Goal: Task Accomplishment & Management: Manage account settings

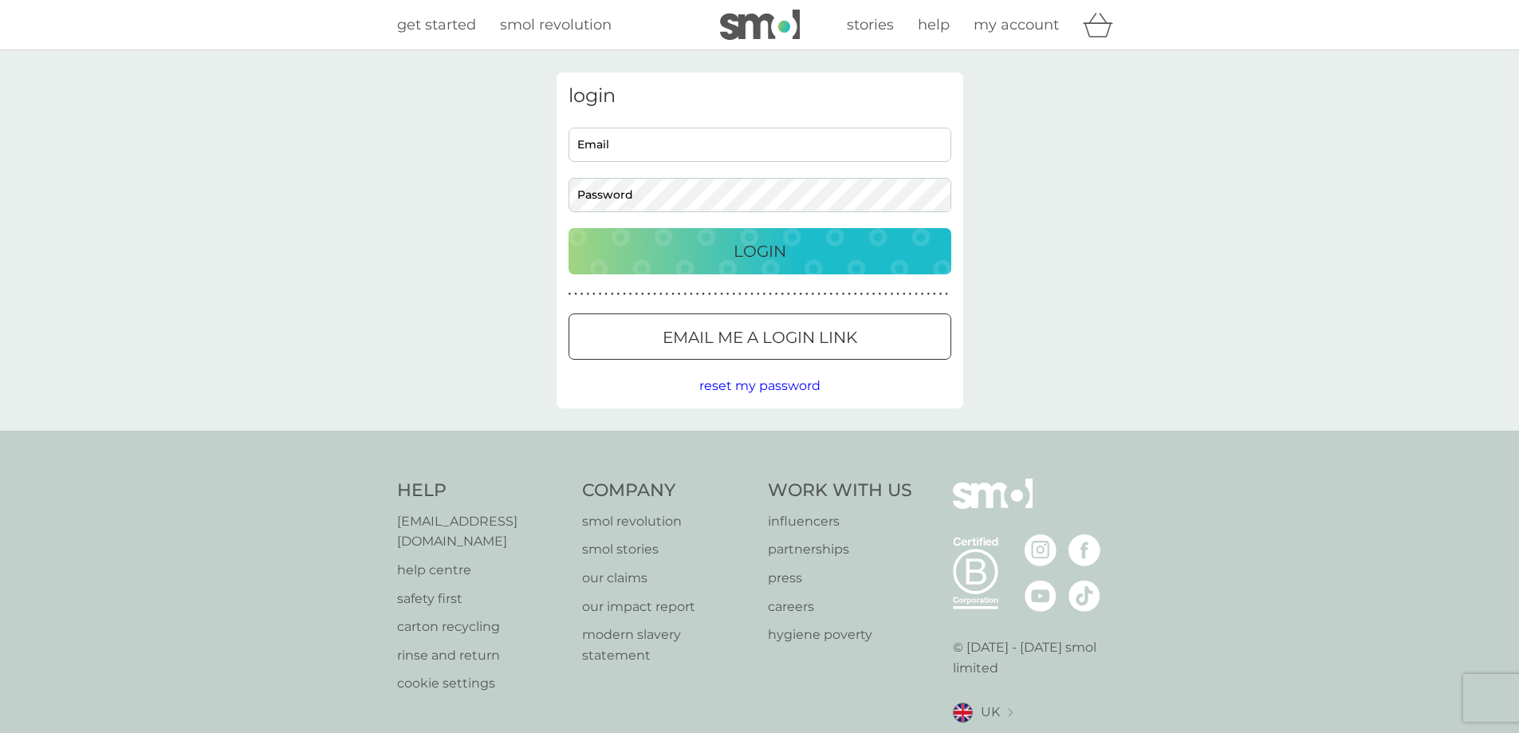
click at [765, 345] on div at bounding box center [759, 337] width 57 height 17
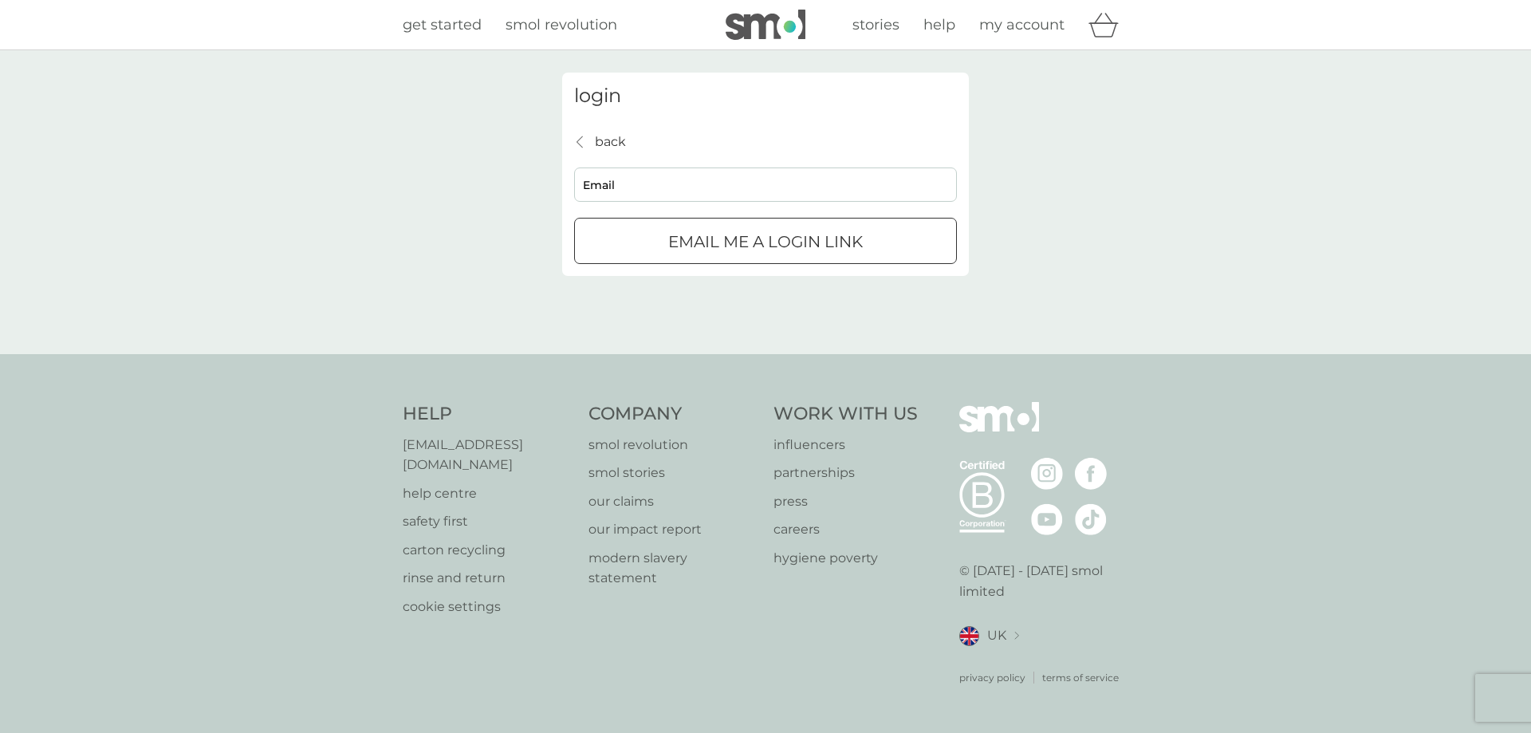
click at [626, 180] on input "Email" at bounding box center [765, 184] width 383 height 34
type input "Lindsay.Miller79@icloud.com"
click at [788, 249] on div "submit" at bounding box center [765, 242] width 57 height 17
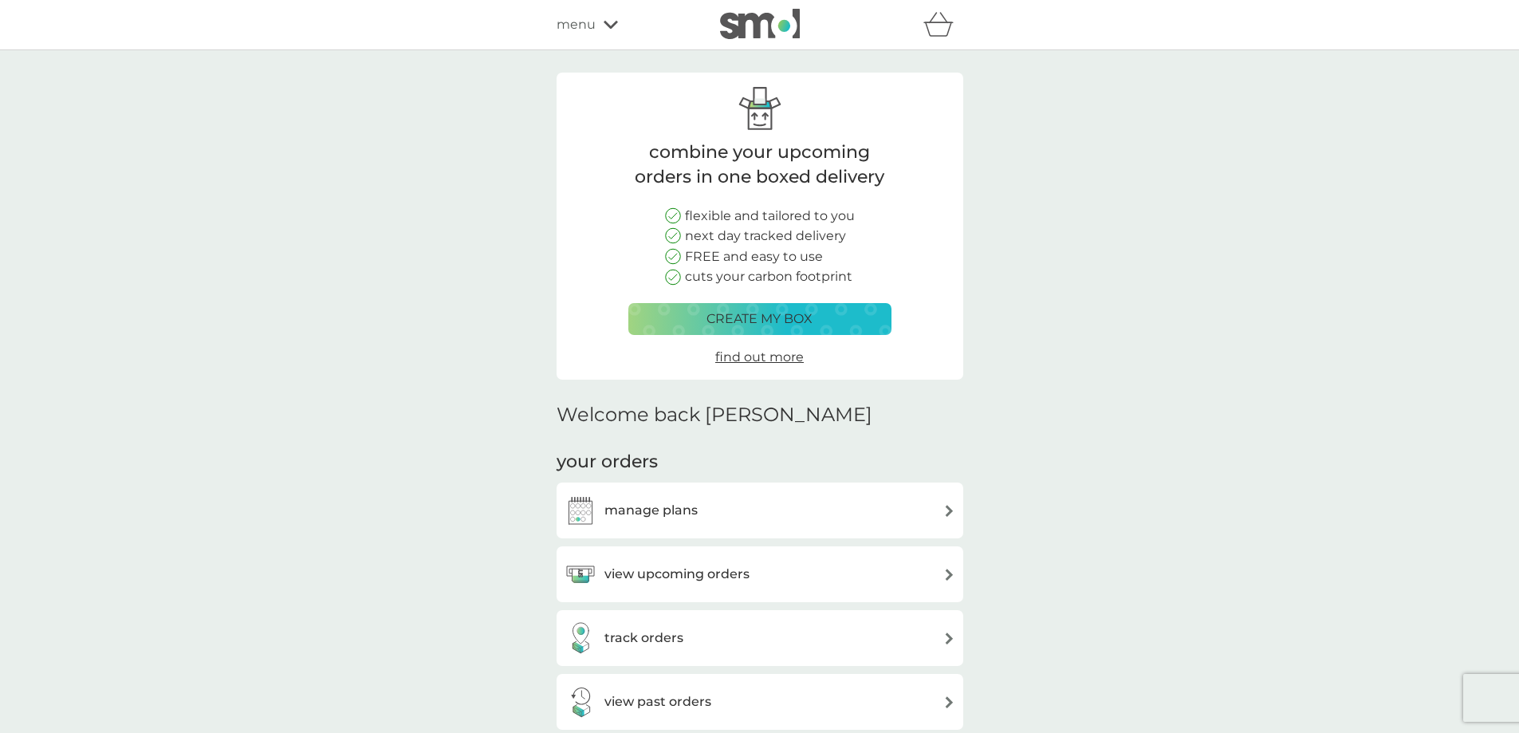
click at [746, 510] on div "manage plans" at bounding box center [760, 510] width 391 height 32
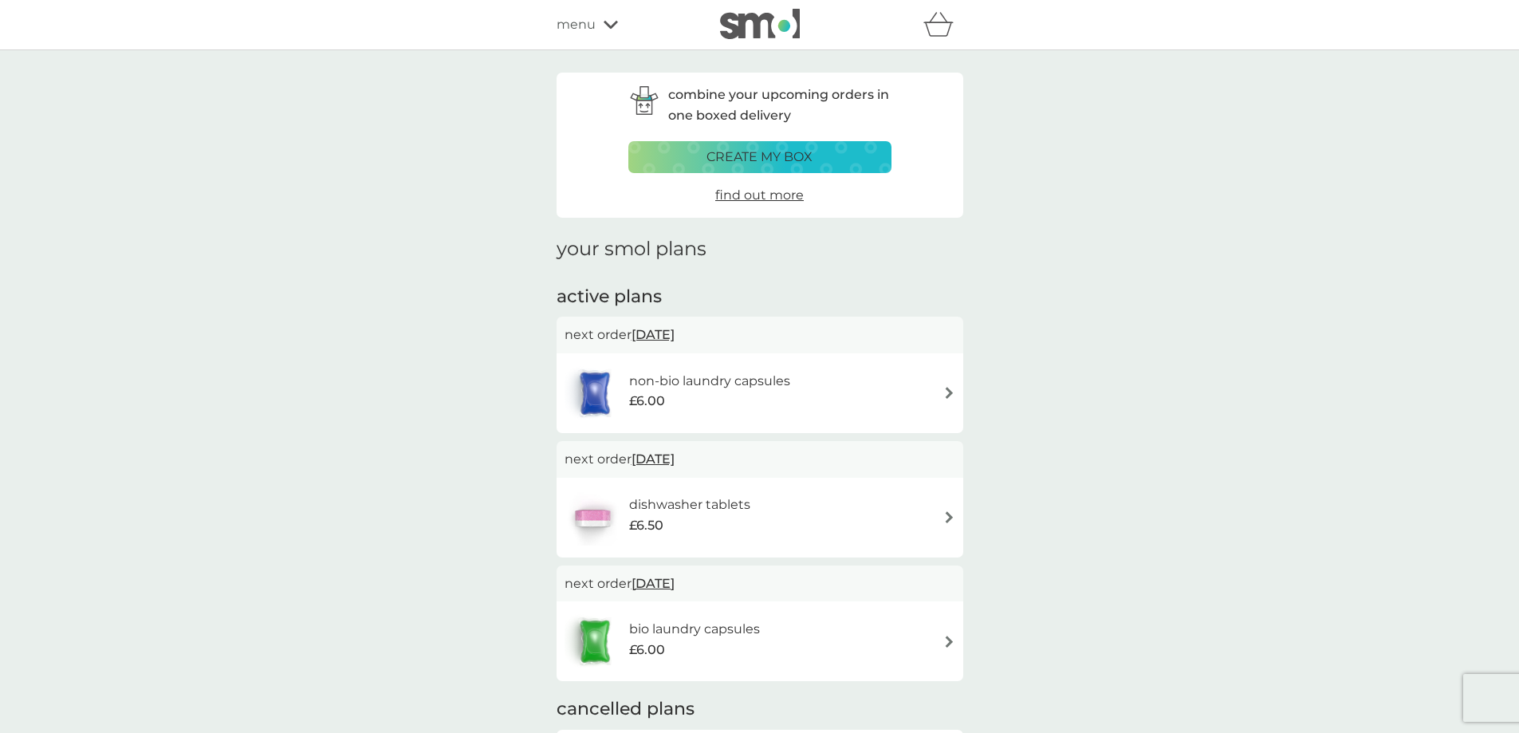
click at [937, 399] on div "non-bio laundry capsules £6.00" at bounding box center [760, 393] width 391 height 56
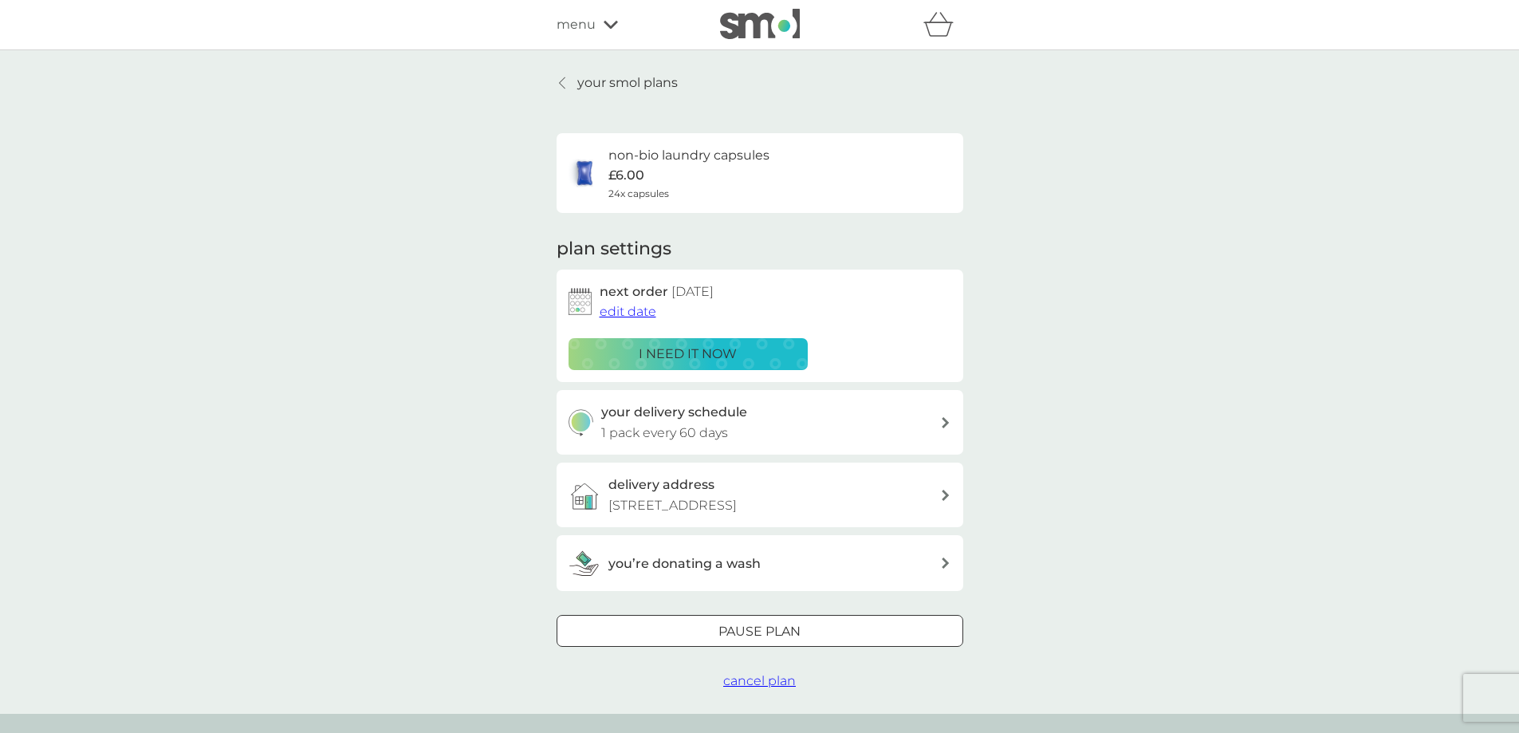
click at [764, 678] on span "cancel plan" at bounding box center [759, 680] width 73 height 15
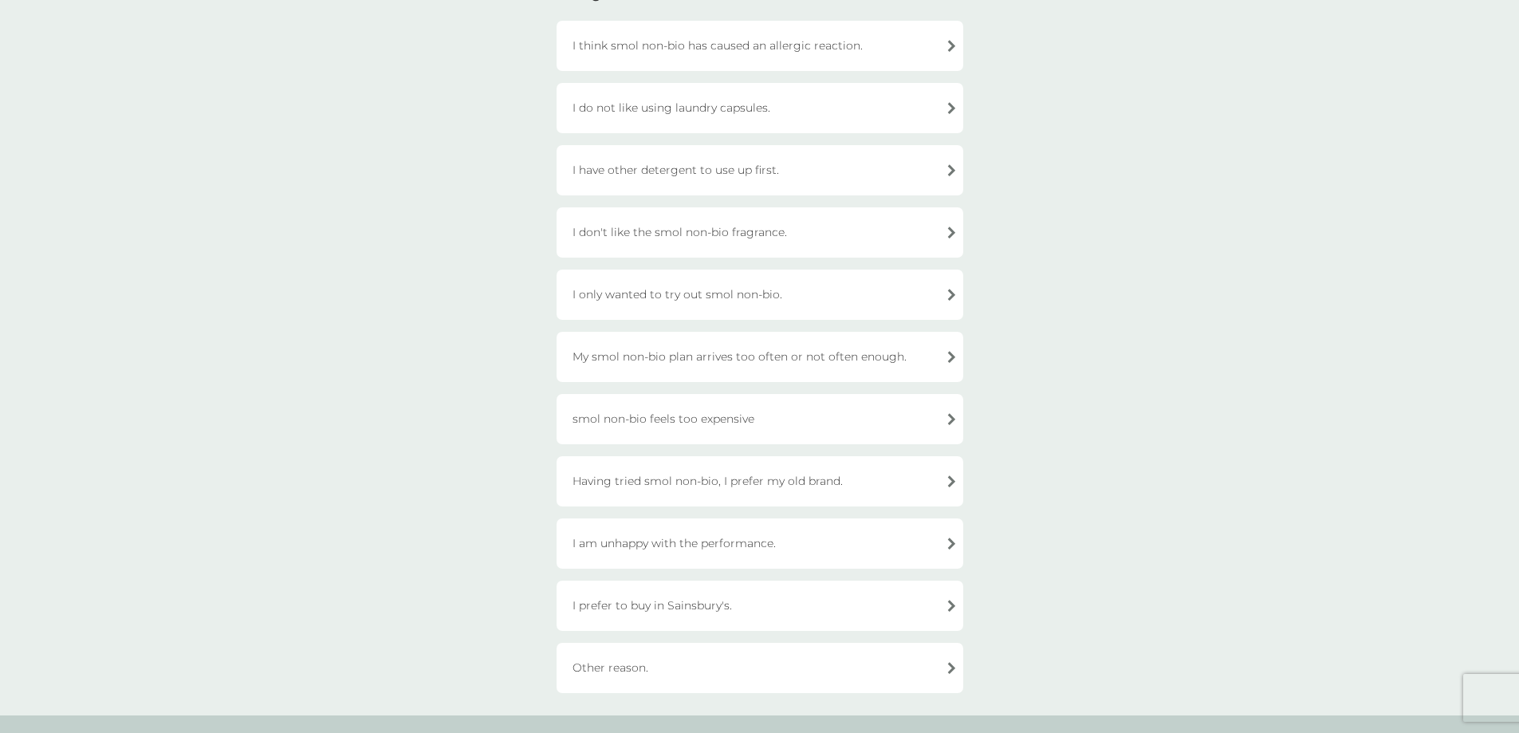
scroll to position [239, 0]
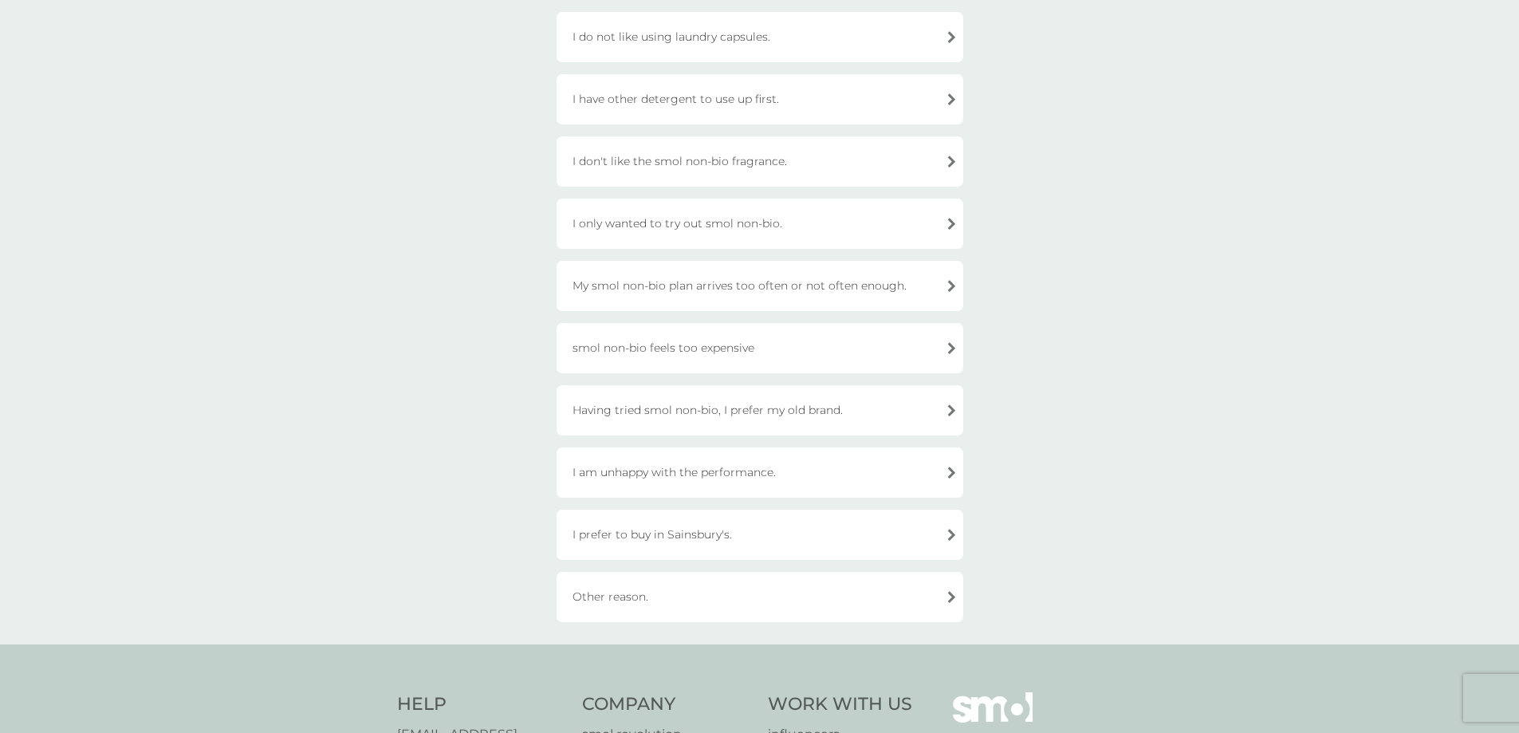
click at [646, 601] on div "Other reason." at bounding box center [760, 597] width 407 height 50
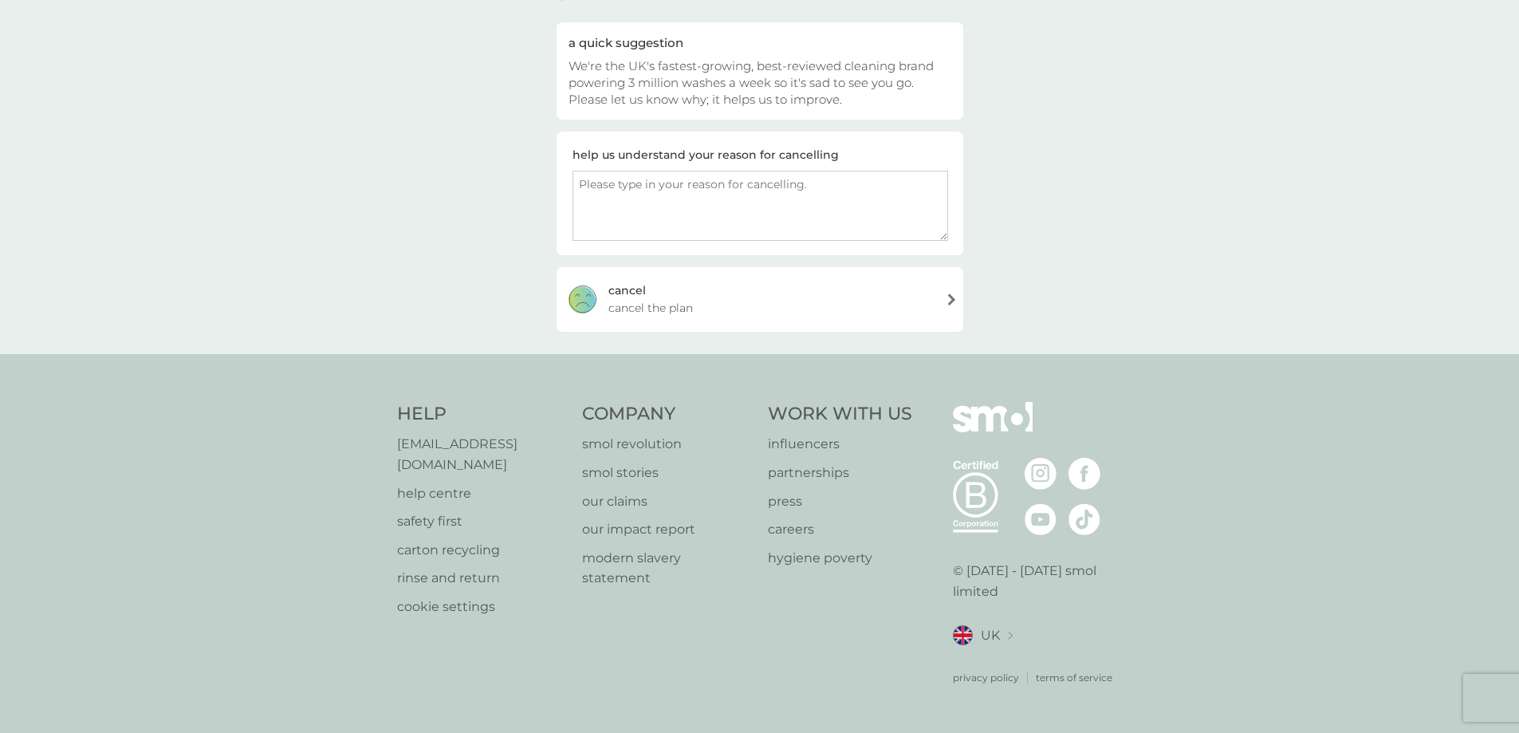
scroll to position [128, 0]
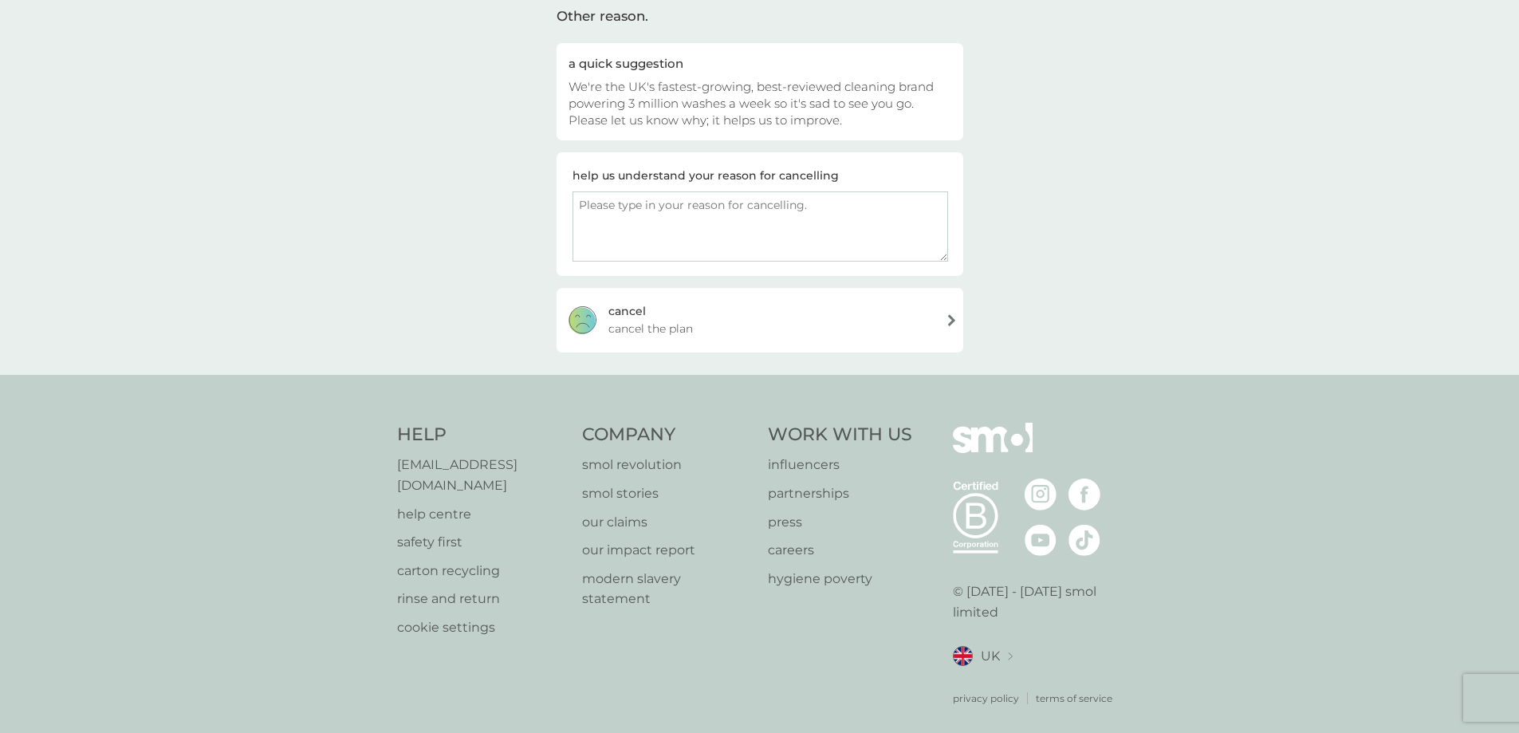
click at [617, 211] on textarea at bounding box center [761, 226] width 376 height 70
type textarea "Changing to Dip - better performance and better for environment"
click at [916, 322] on div "cancel cancel the plan" at bounding box center [760, 320] width 407 height 64
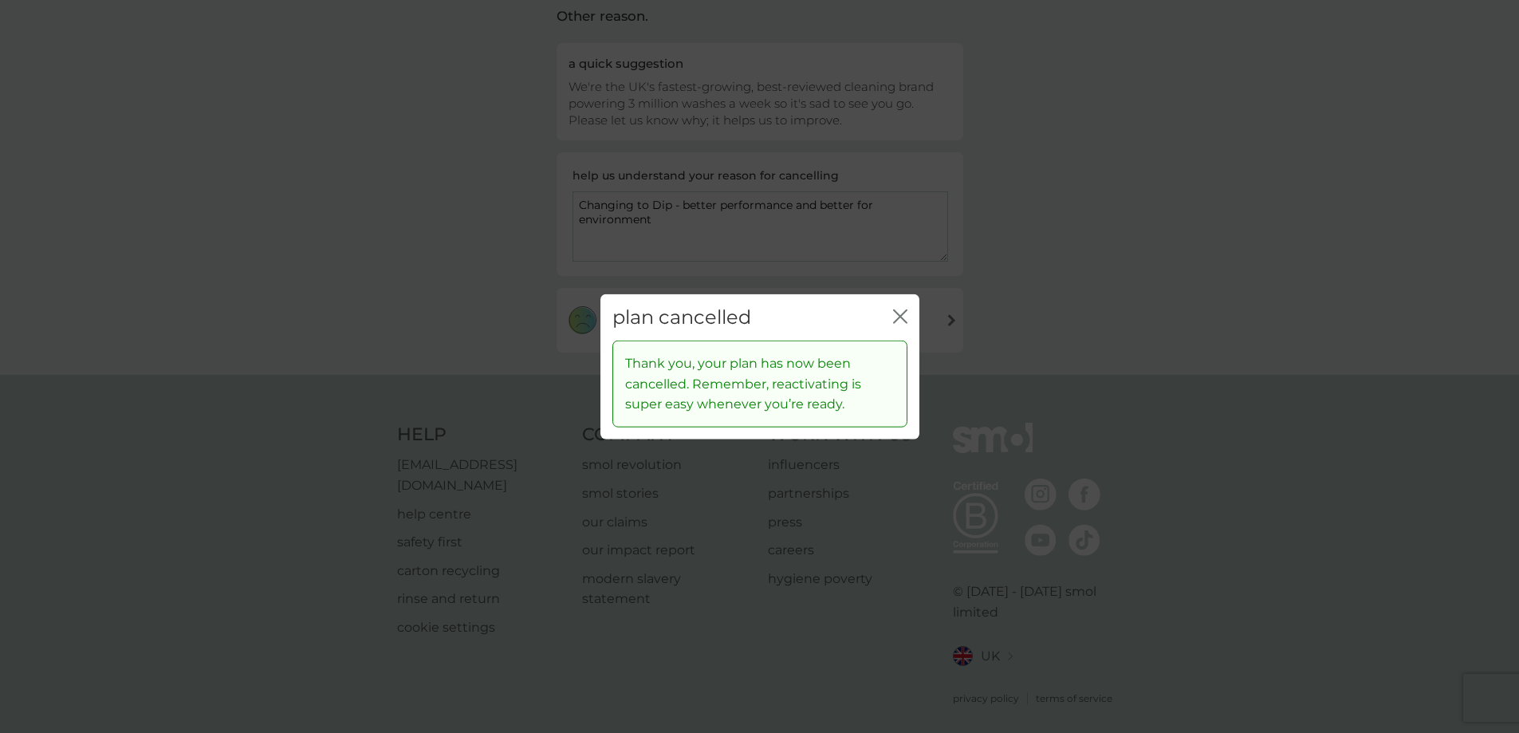
click at [897, 317] on icon "close" at bounding box center [900, 316] width 14 height 14
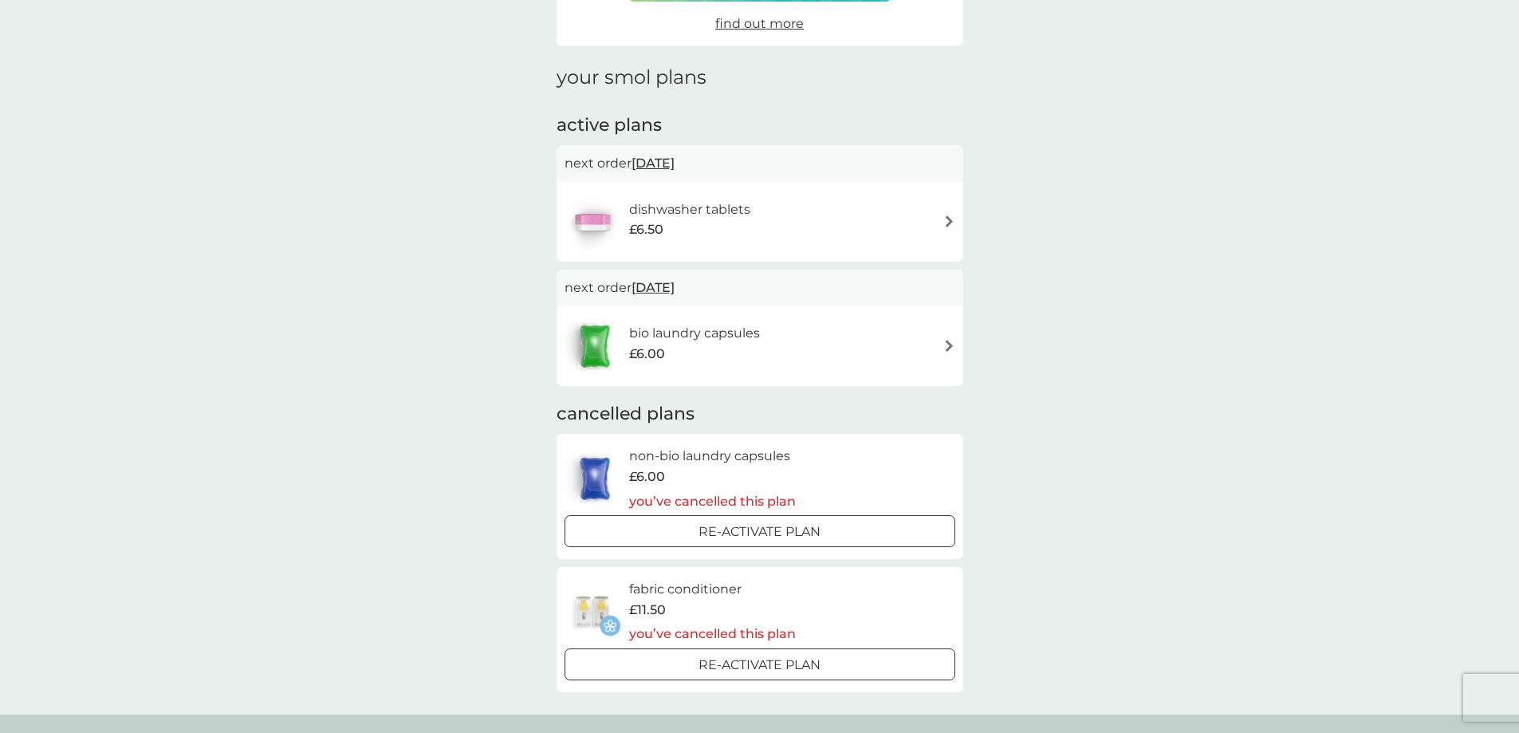
scroll to position [239, 0]
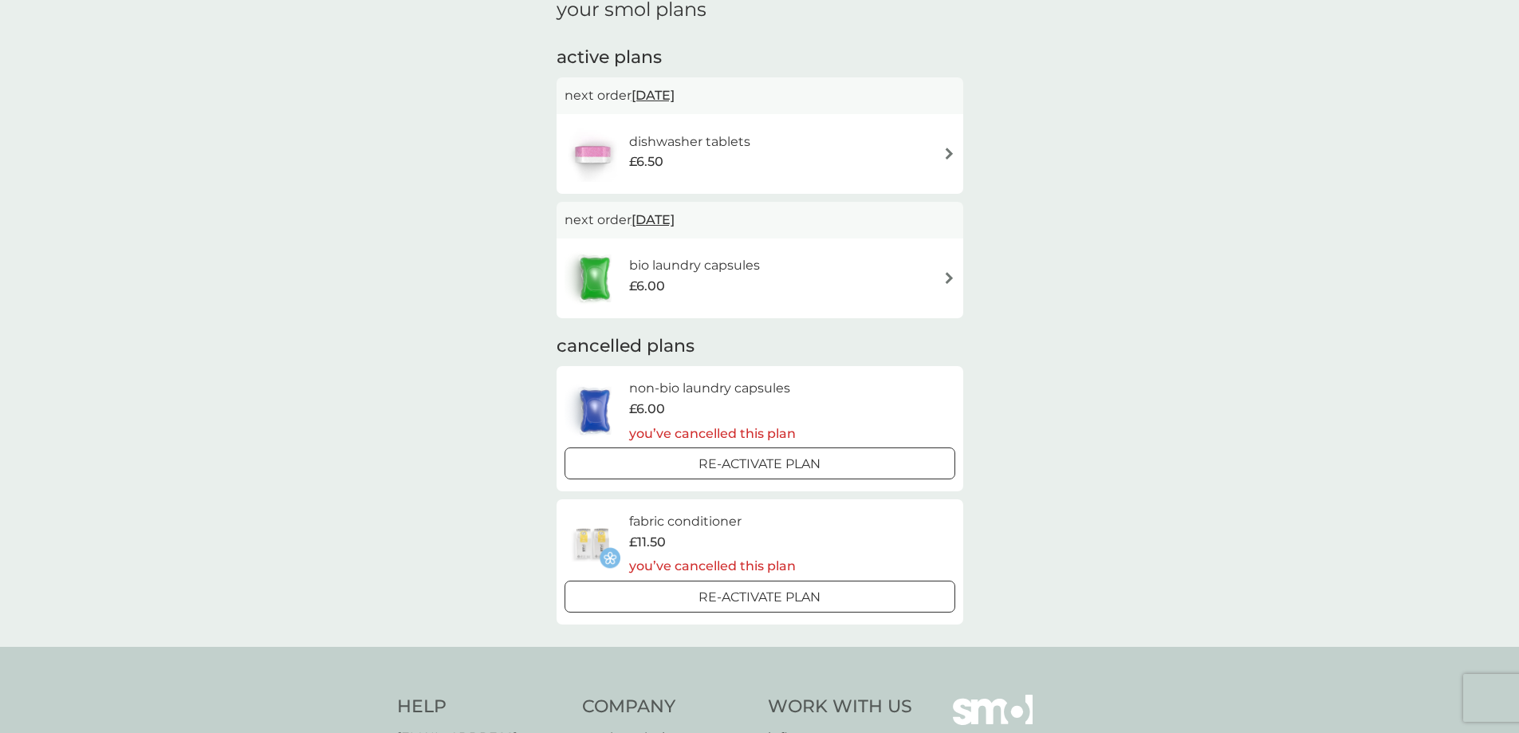
click at [904, 274] on div "bio laundry capsules £6.00" at bounding box center [760, 278] width 391 height 56
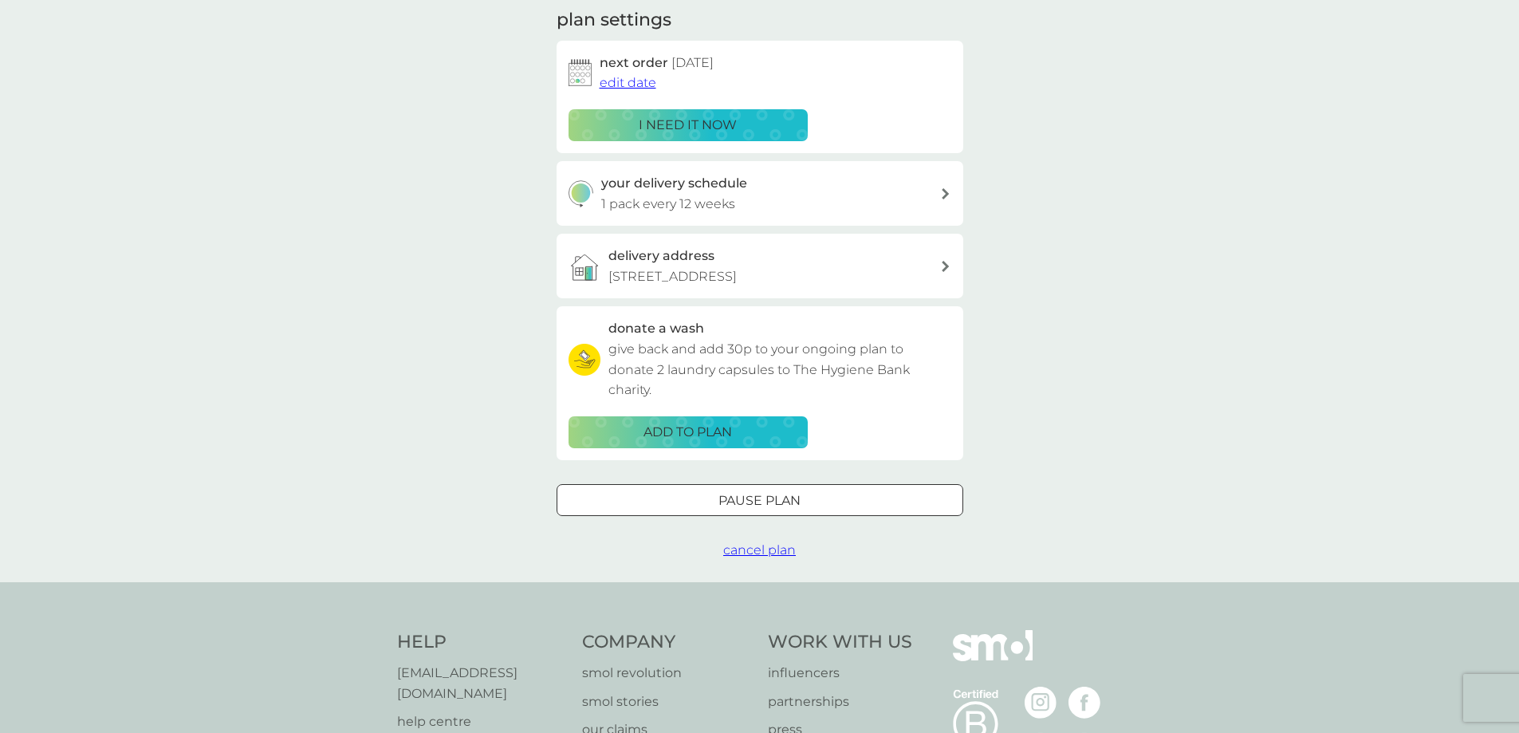
scroll to position [319, 0]
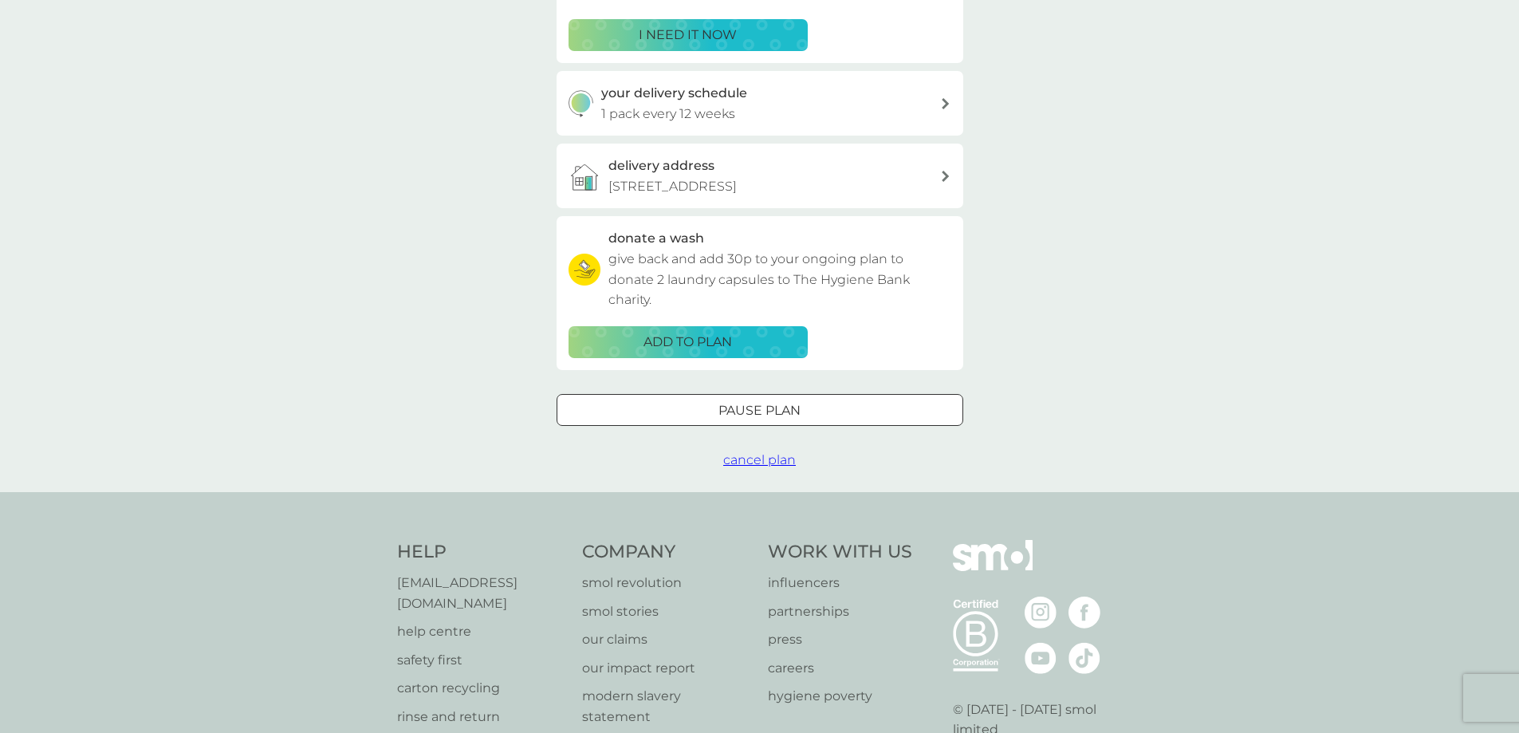
click at [761, 458] on span "cancel plan" at bounding box center [759, 459] width 73 height 15
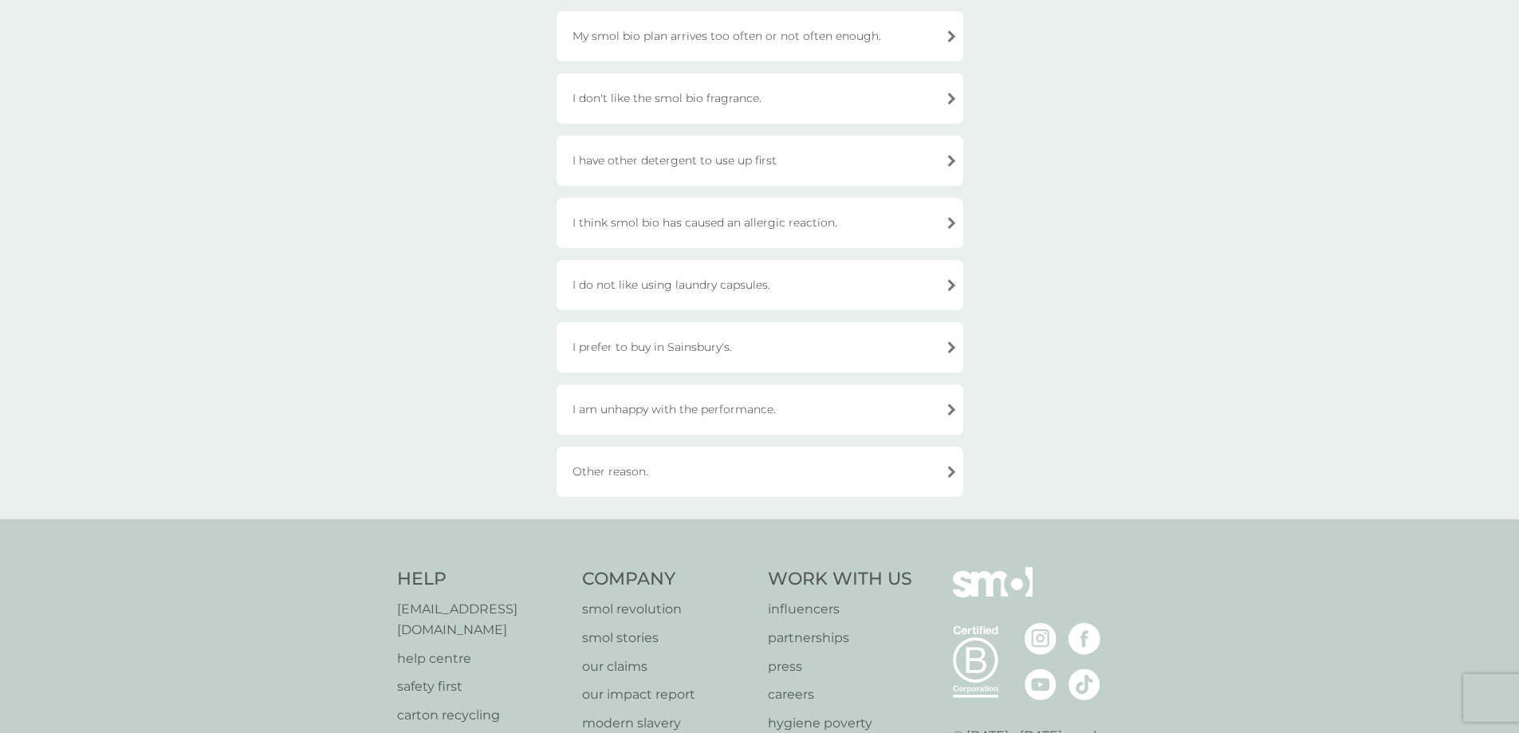
scroll to position [509, 0]
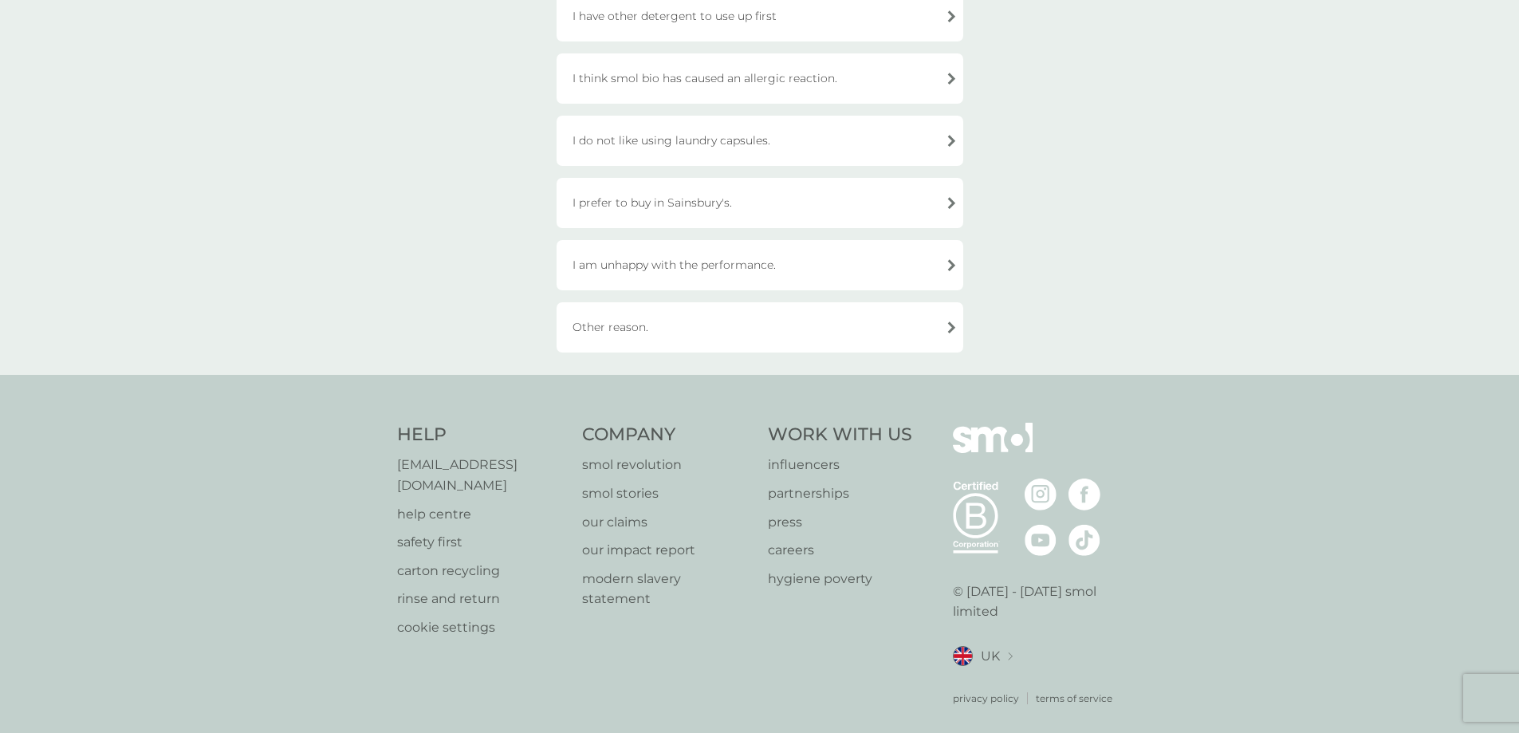
click at [698, 325] on div "Other reason." at bounding box center [760, 327] width 407 height 50
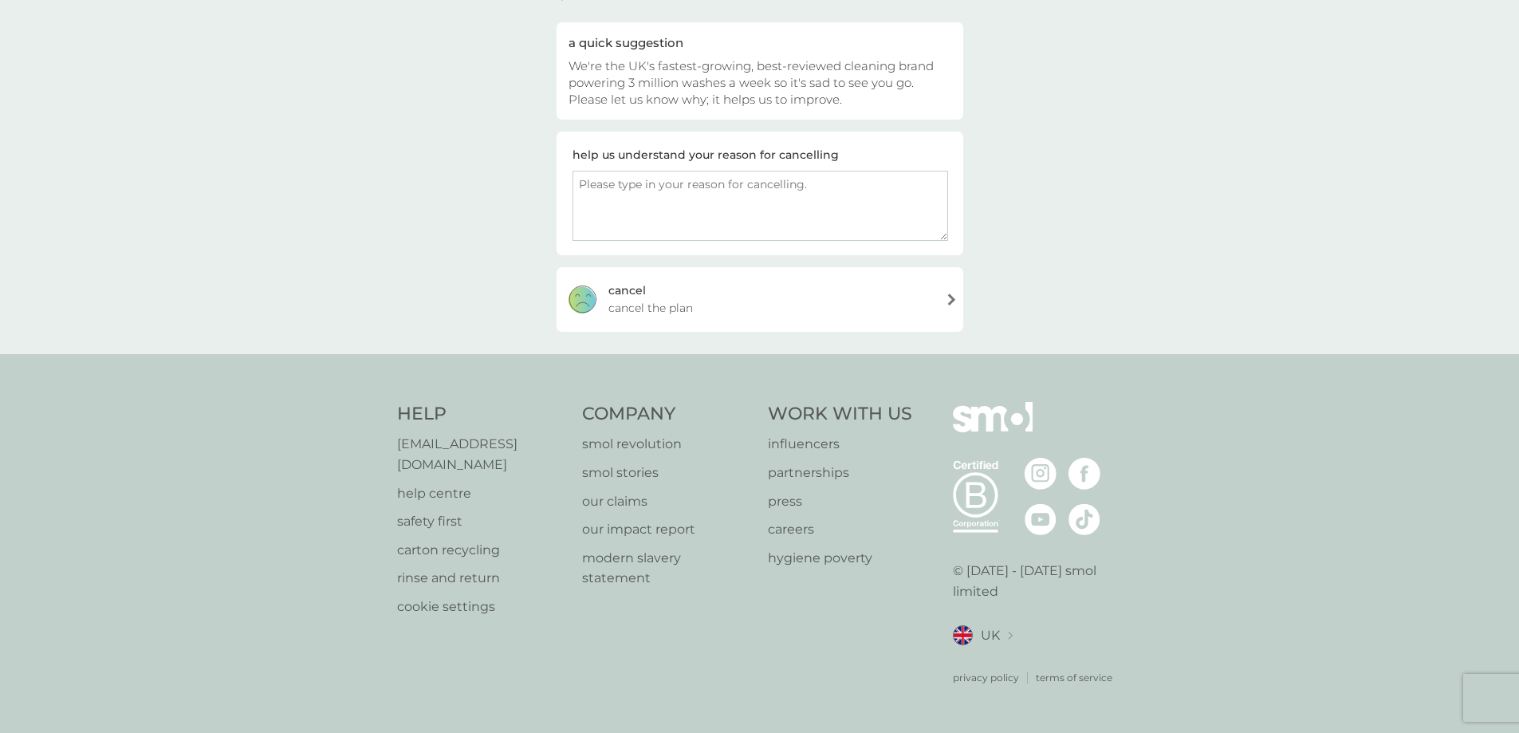
scroll to position [128, 0]
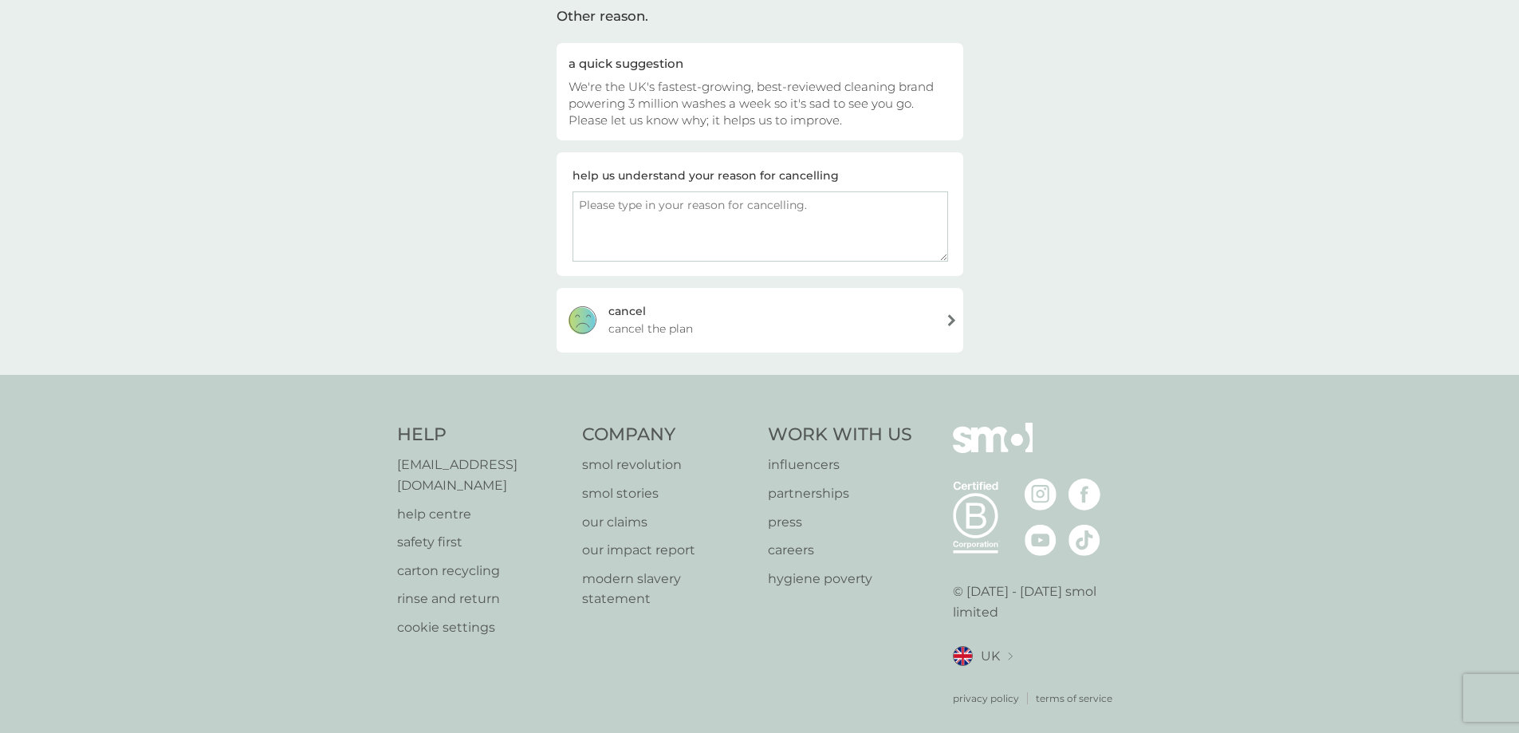
click at [699, 239] on textarea at bounding box center [761, 226] width 376 height 70
type textarea "Changing to Dip"
click at [934, 314] on div "cancel cancel the plan" at bounding box center [760, 320] width 407 height 64
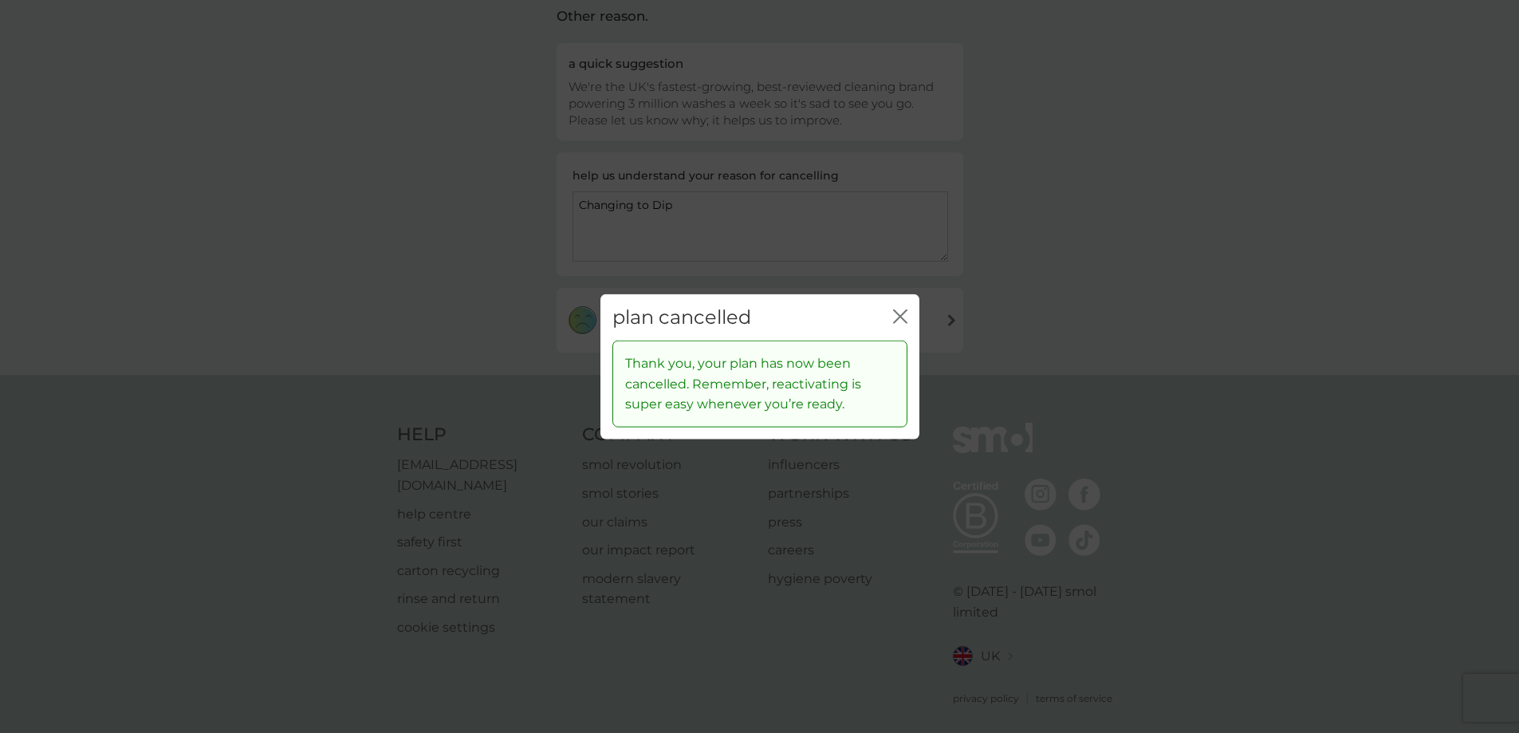
click at [904, 313] on icon "close" at bounding box center [900, 316] width 14 height 14
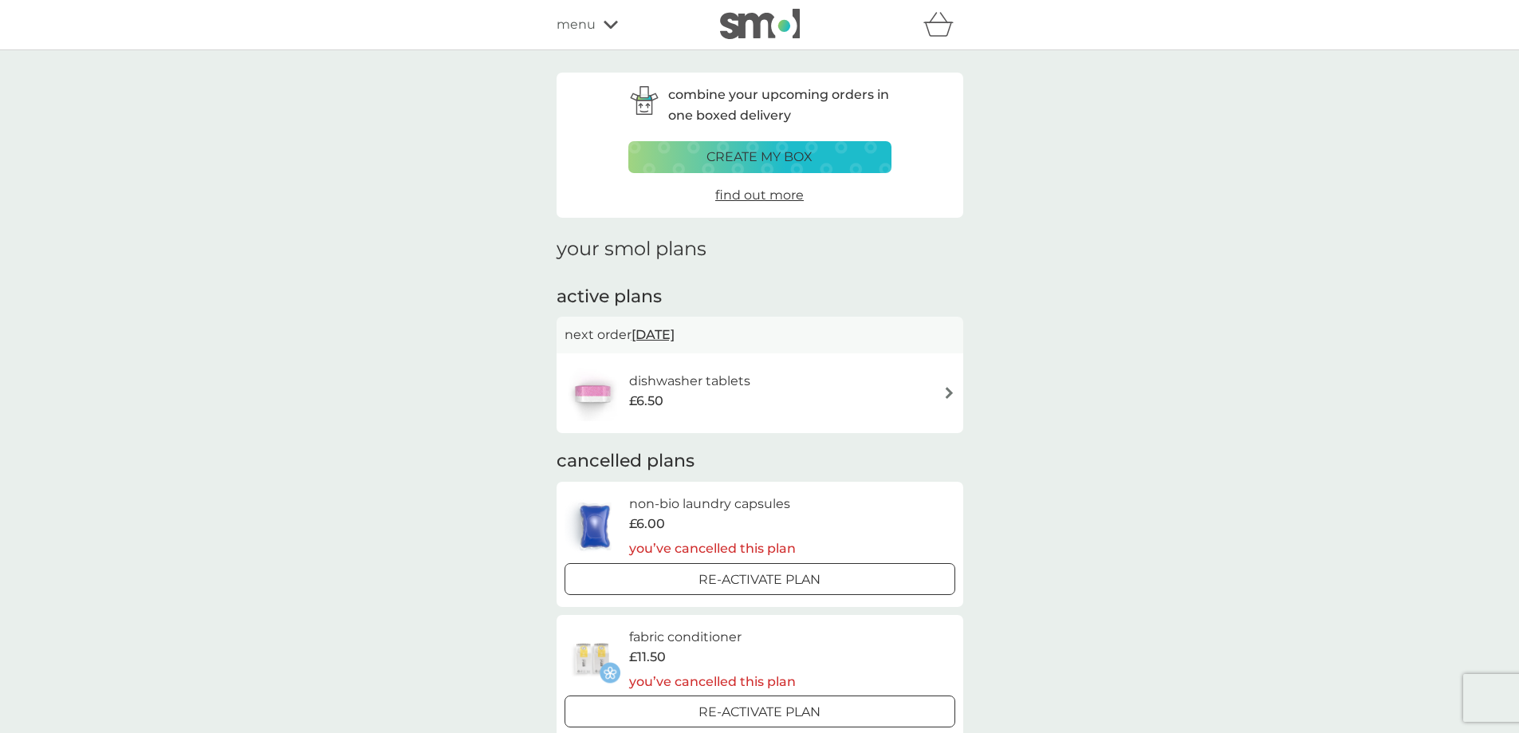
click at [764, 26] on img at bounding box center [760, 24] width 80 height 30
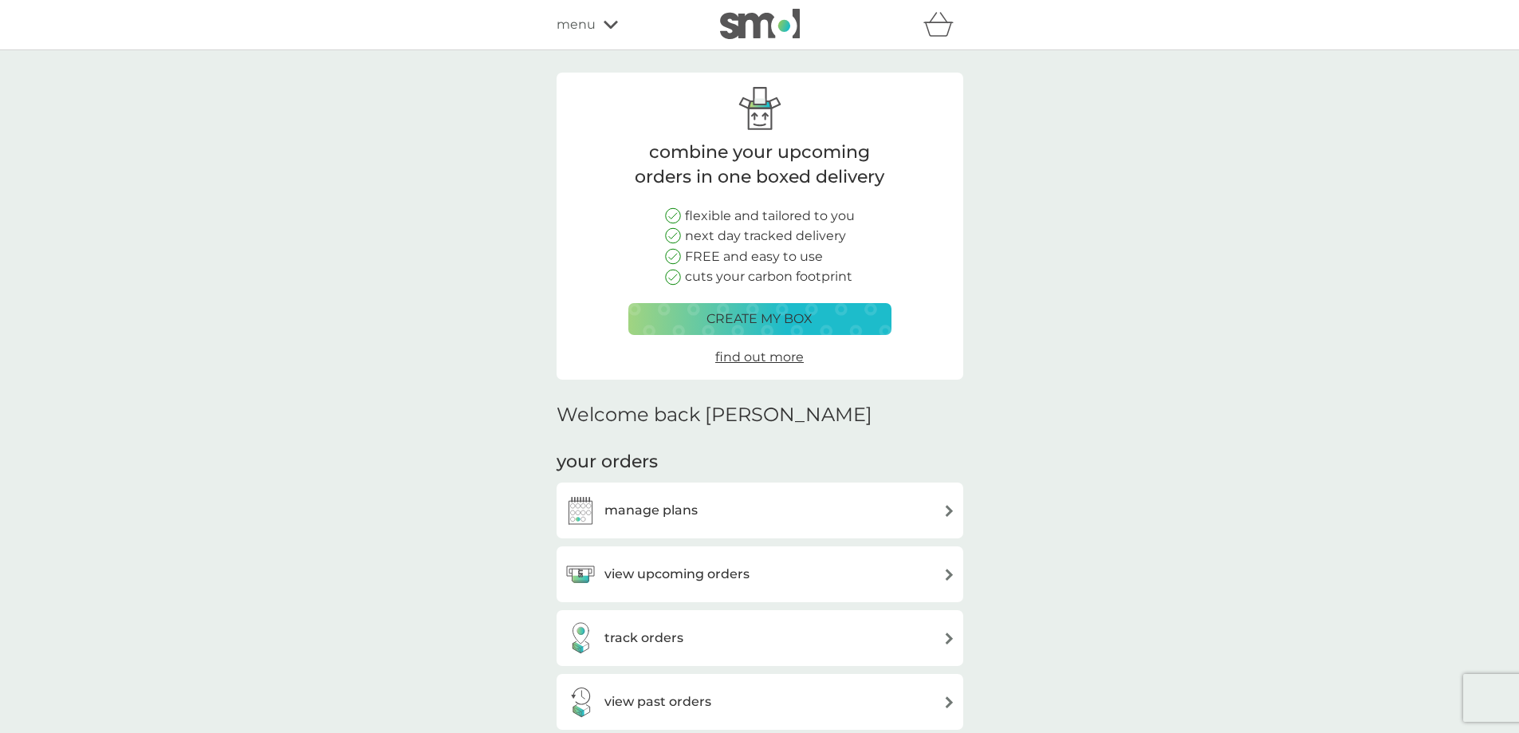
click at [584, 26] on span "menu" at bounding box center [576, 24] width 39 height 21
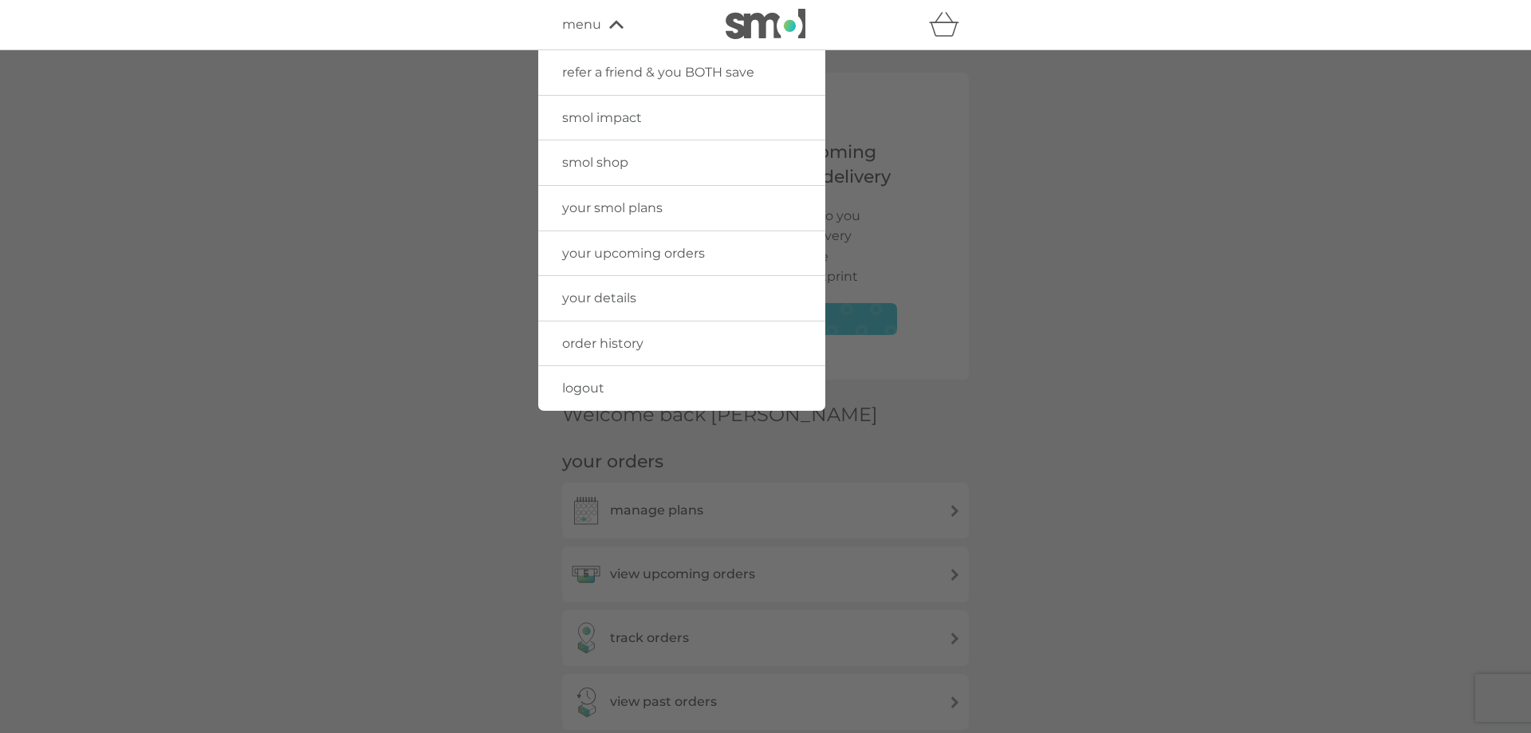
click at [575, 391] on span "logout" at bounding box center [583, 387] width 42 height 15
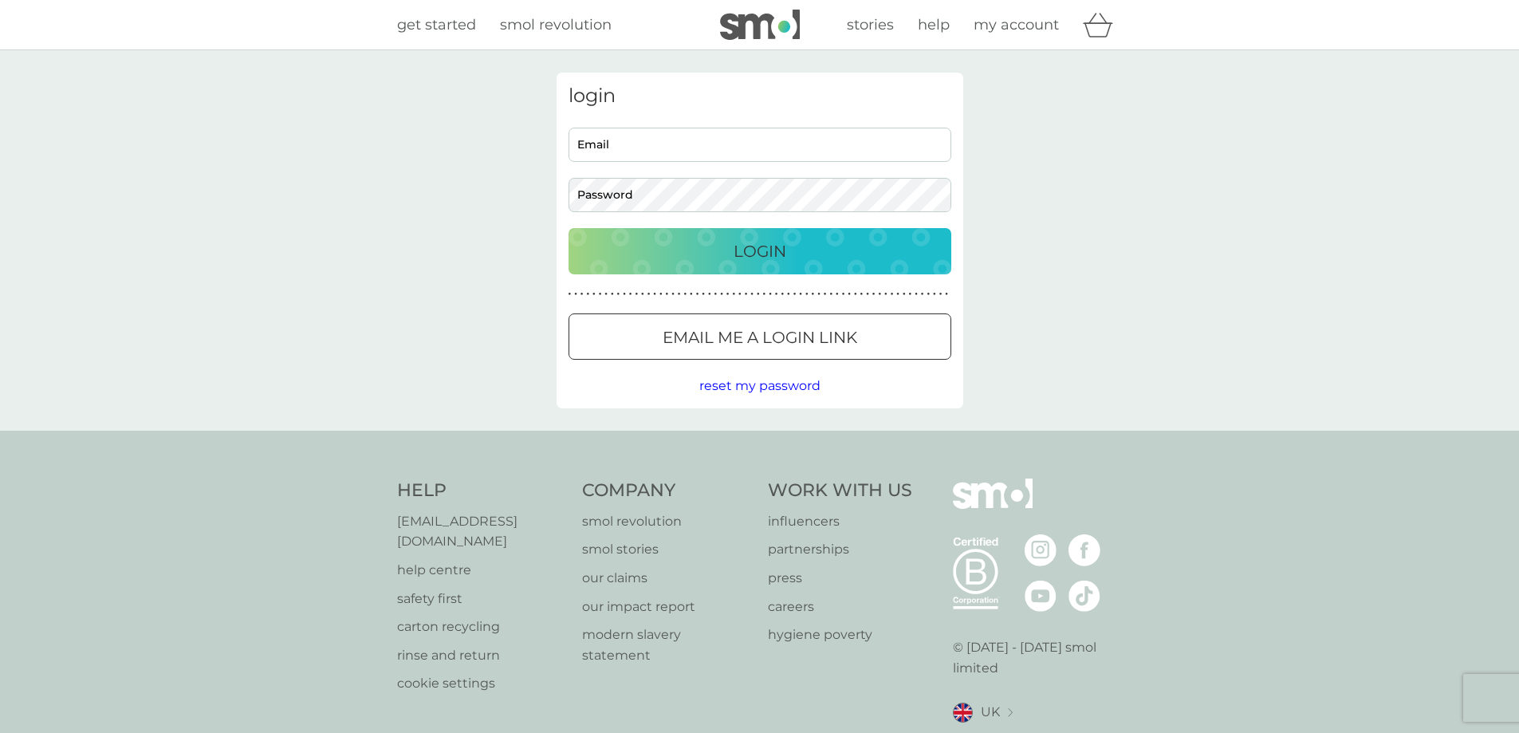
click at [731, 340] on div at bounding box center [759, 337] width 57 height 17
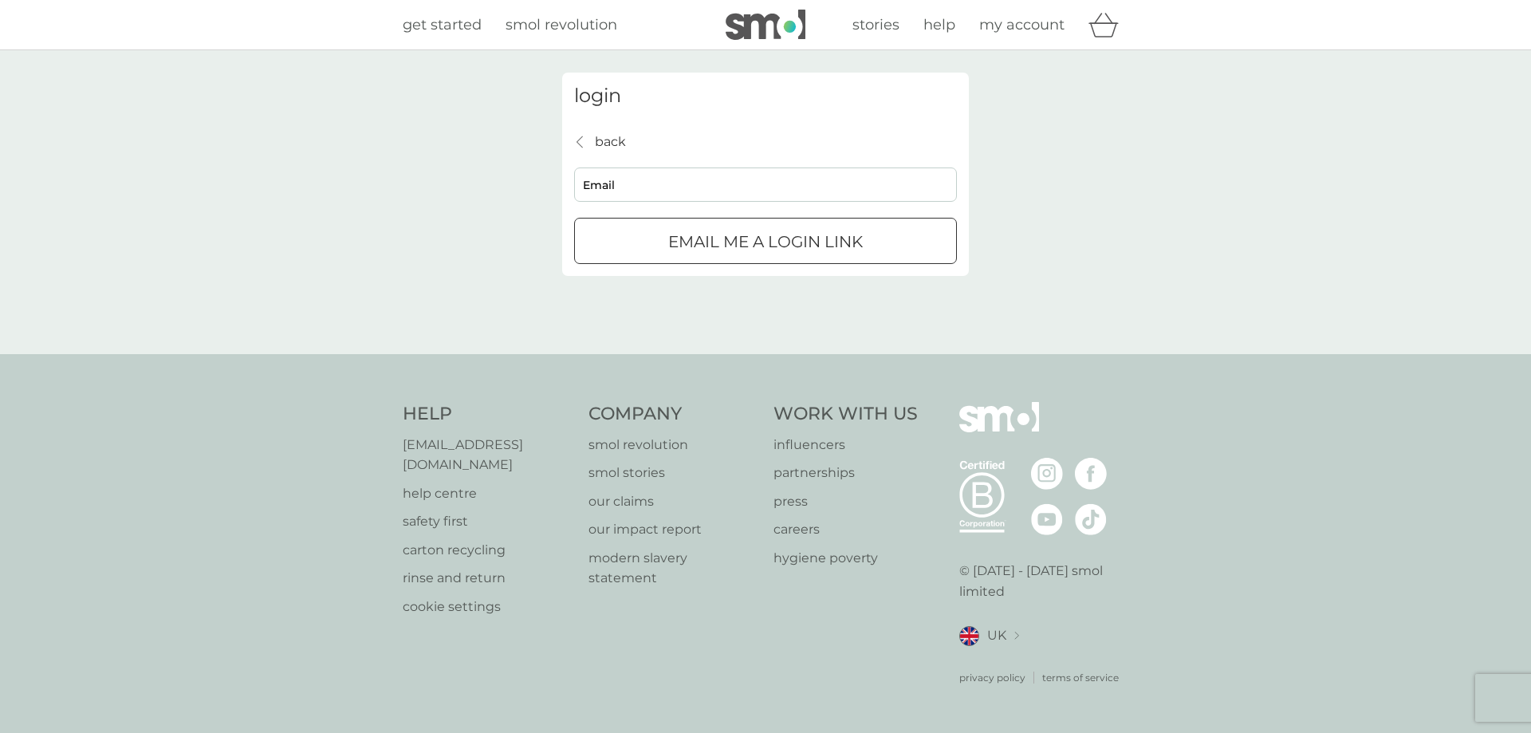
click at [656, 186] on input "Email" at bounding box center [765, 184] width 383 height 34
type input "Lindsay@archangelsonline.com"
click at [782, 246] on div "submit" at bounding box center [765, 242] width 57 height 17
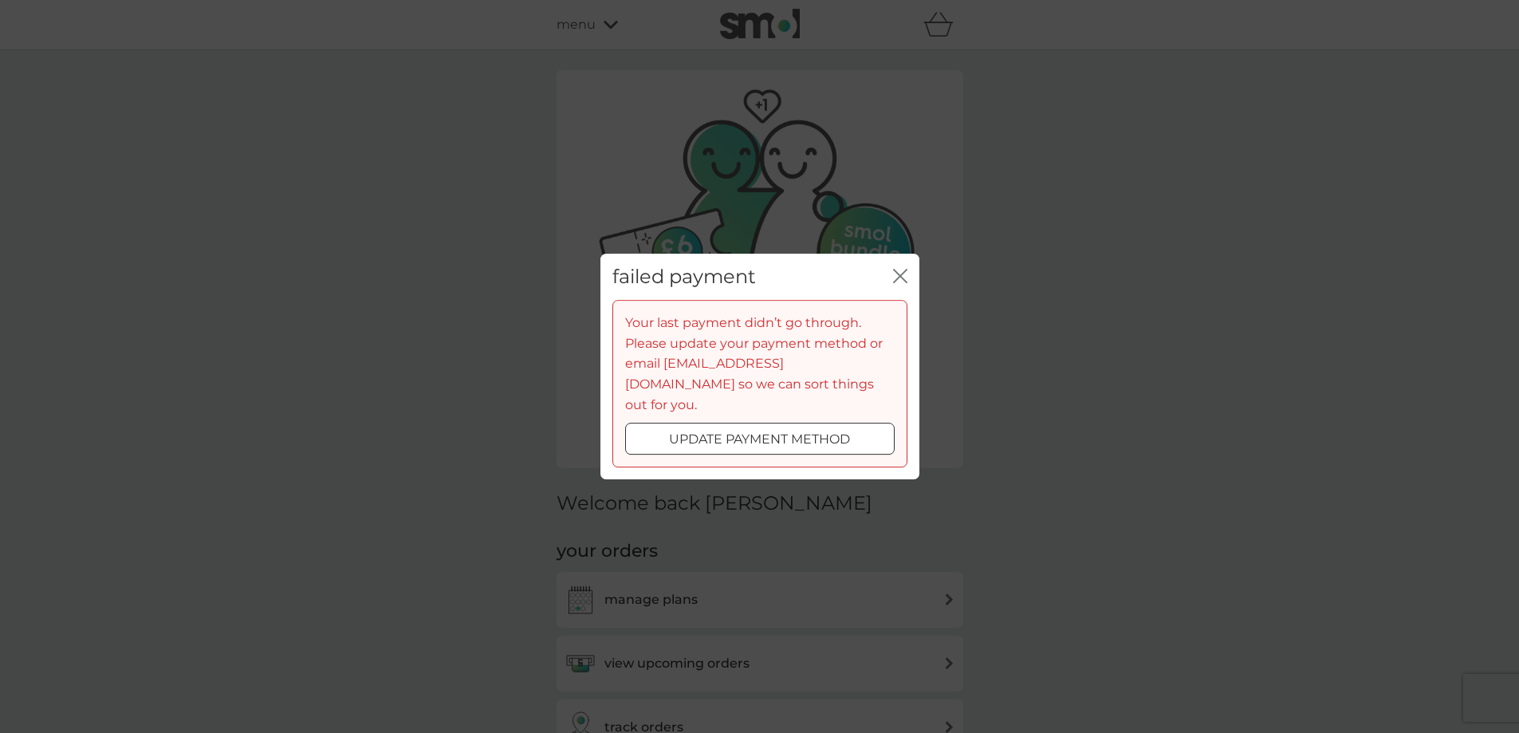
click at [901, 283] on icon "close" at bounding box center [900, 276] width 14 height 14
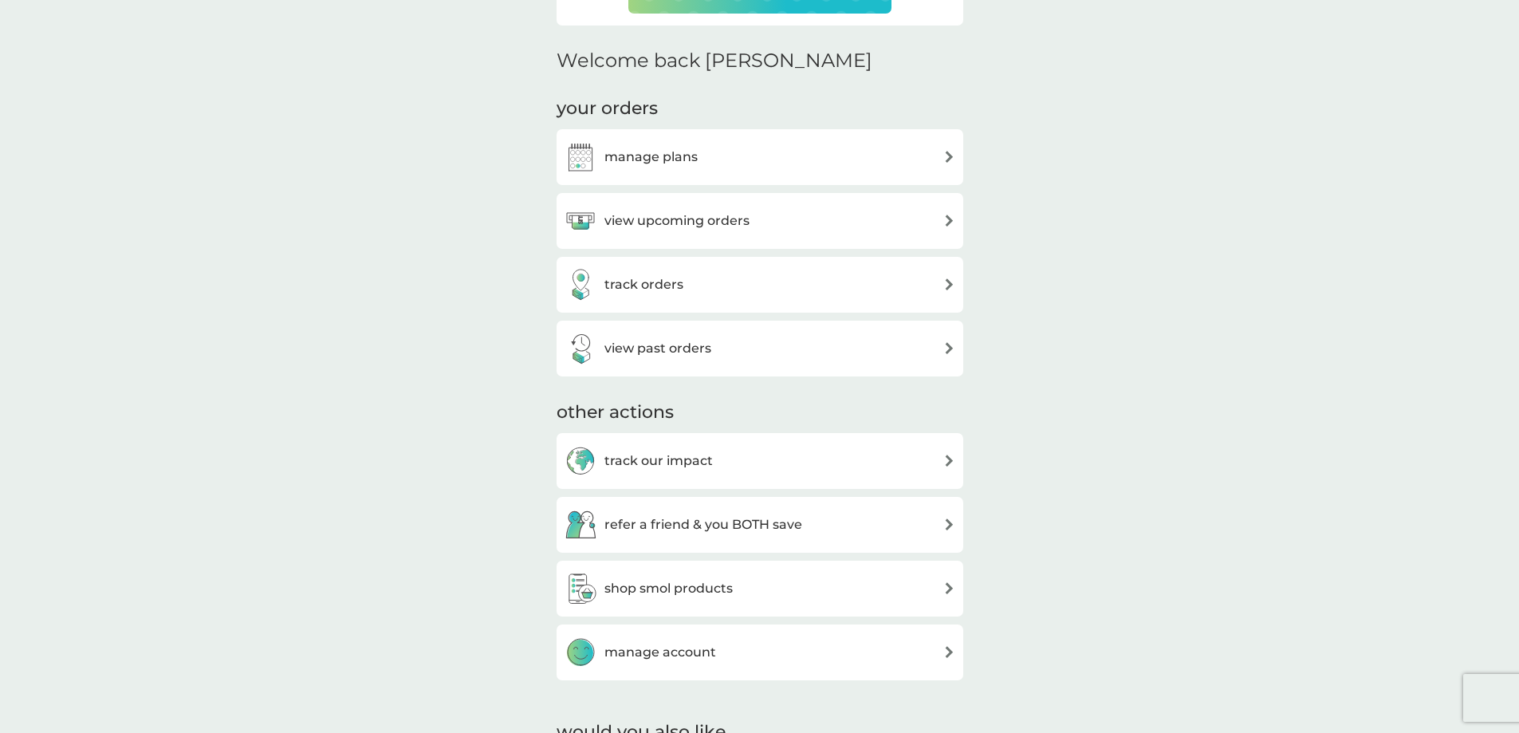
scroll to position [479, 0]
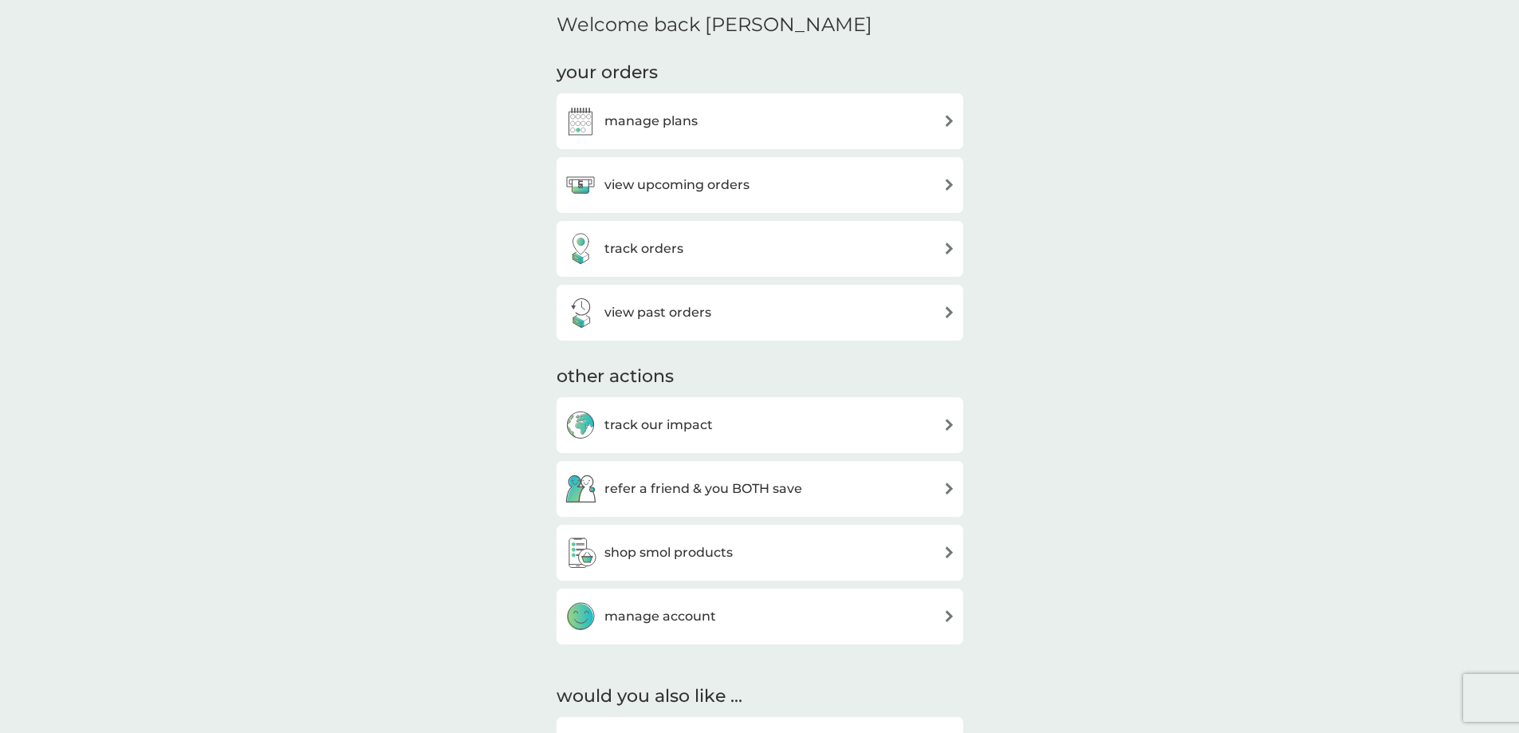
click at [619, 117] on h3 "manage plans" at bounding box center [651, 121] width 93 height 21
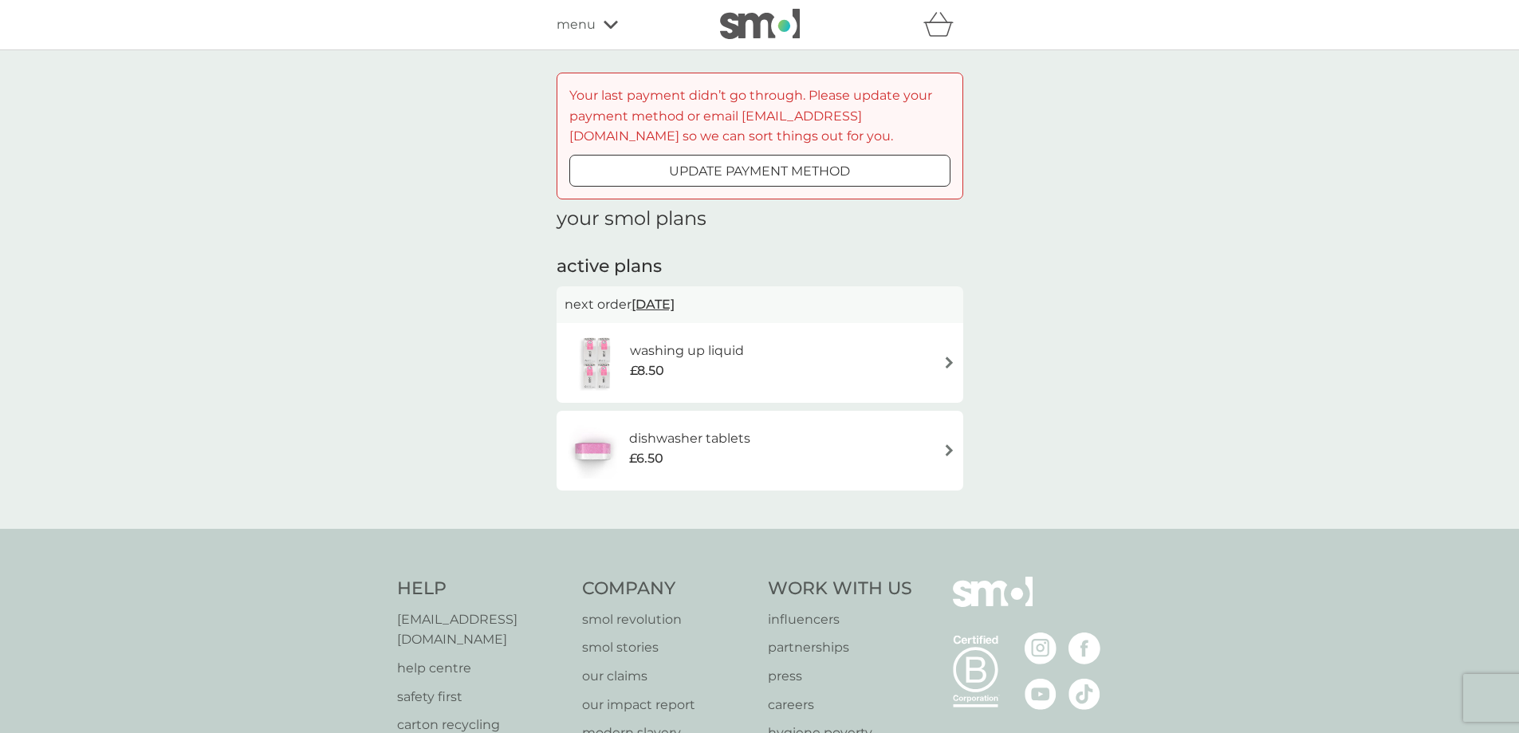
click at [762, 363] on div "washing up liquid £8.50" at bounding box center [760, 363] width 391 height 56
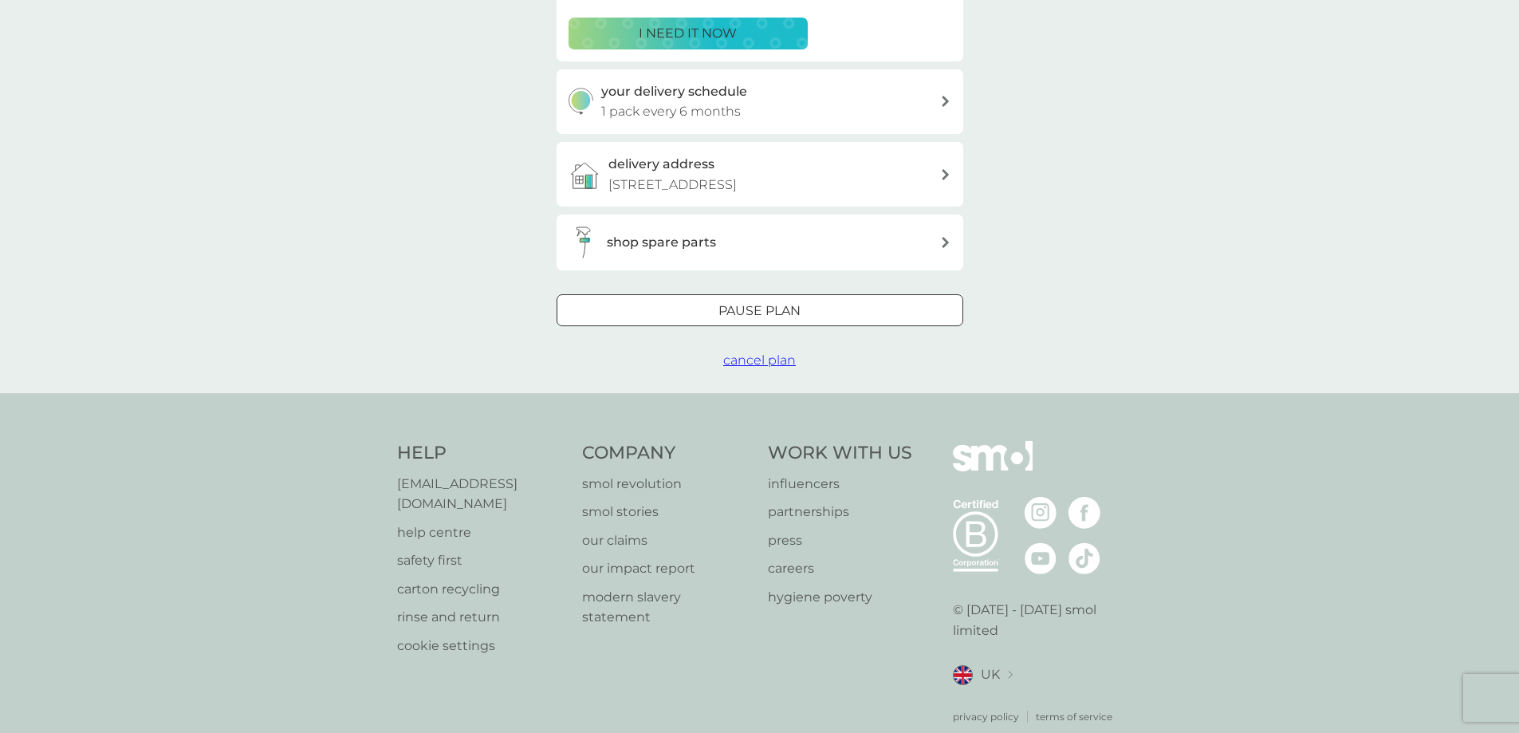
scroll to position [474, 0]
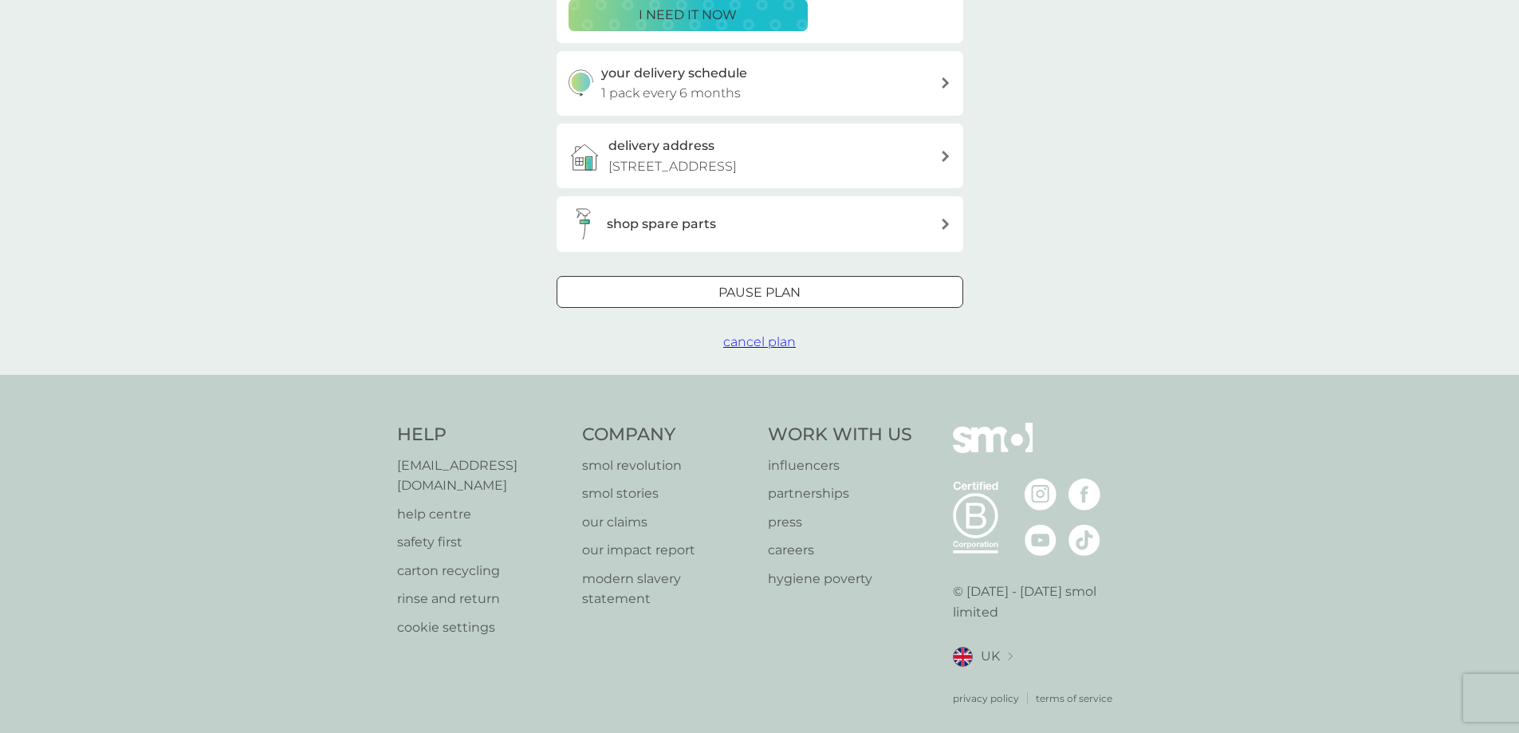
click at [745, 290] on div at bounding box center [759, 292] width 57 height 17
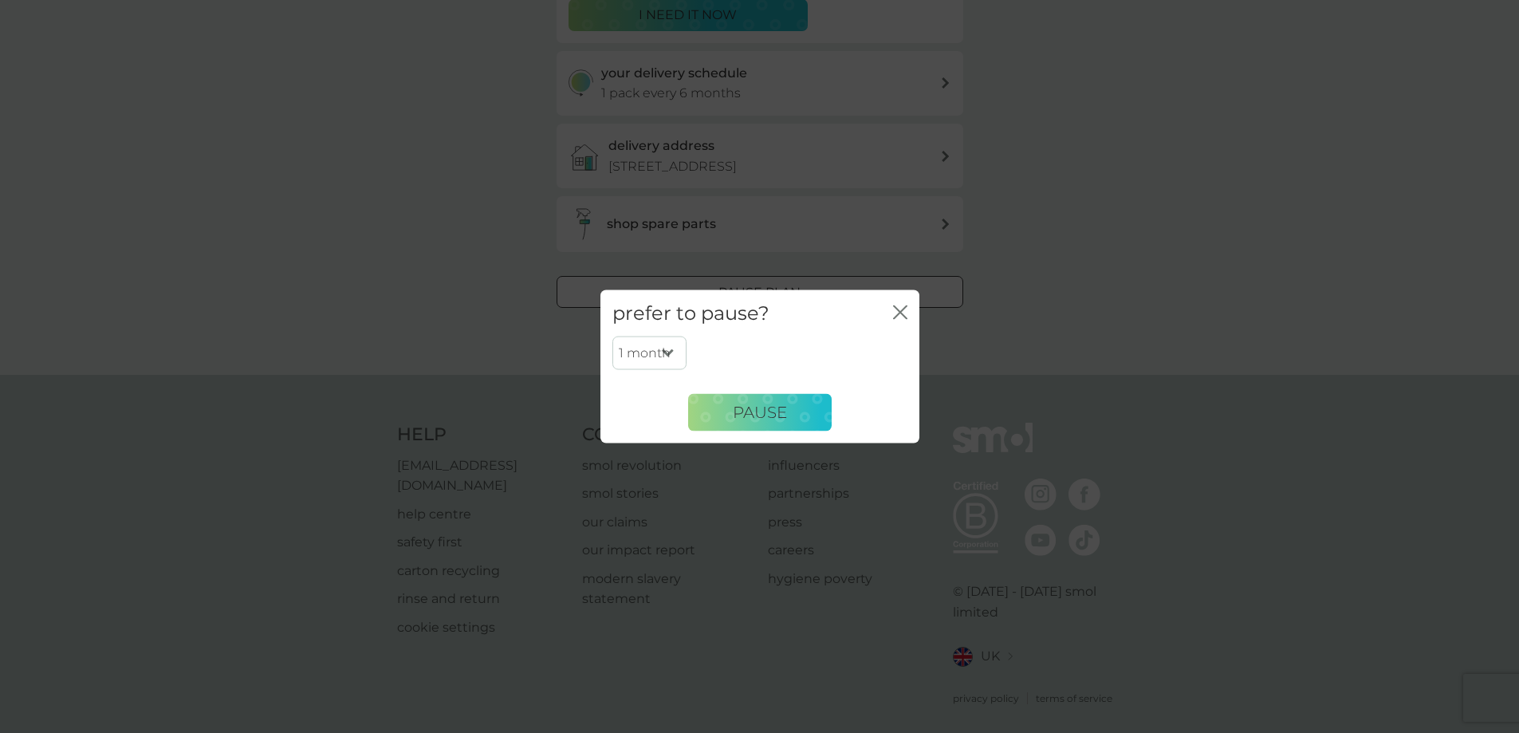
click at [670, 354] on select "1 month 2 months 3 months 4 months 5 months 6 months" at bounding box center [650, 353] width 74 height 33
select select "6"
click at [613, 337] on select "1 month 2 months 3 months 4 months 5 months 6 months" at bounding box center [650, 353] width 74 height 33
click at [789, 420] on button "Pause" at bounding box center [760, 412] width 144 height 38
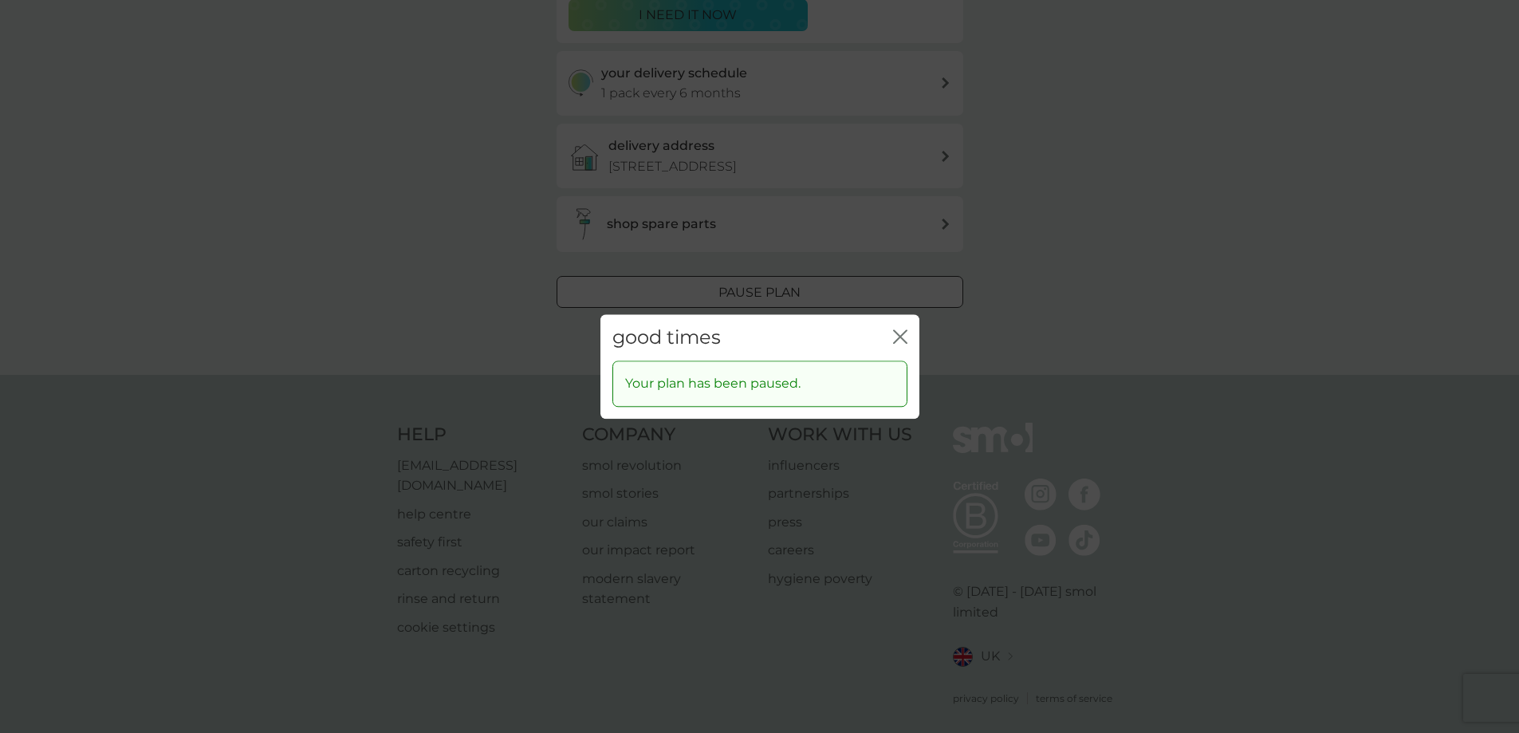
click at [896, 340] on icon "close" at bounding box center [897, 336] width 6 height 13
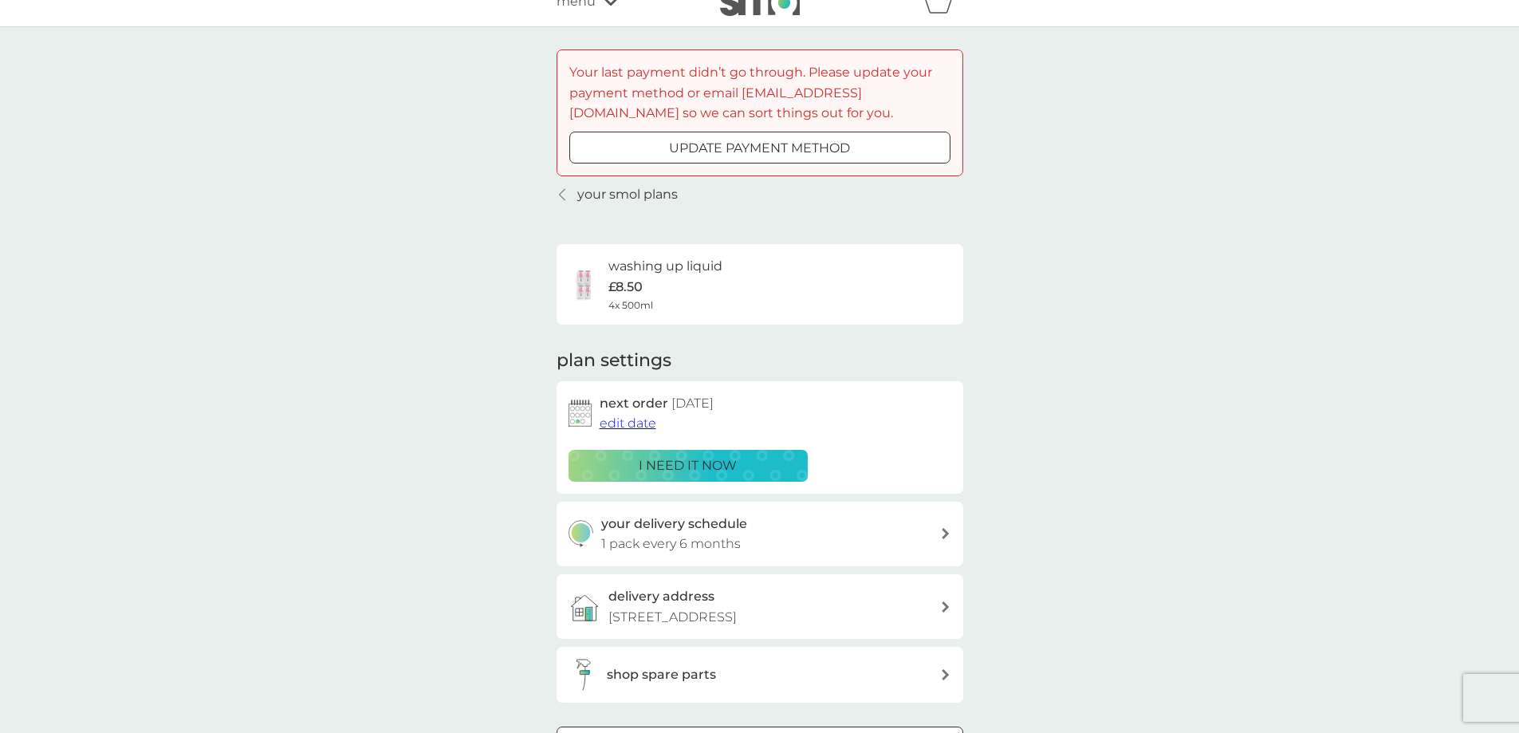
scroll to position [0, 0]
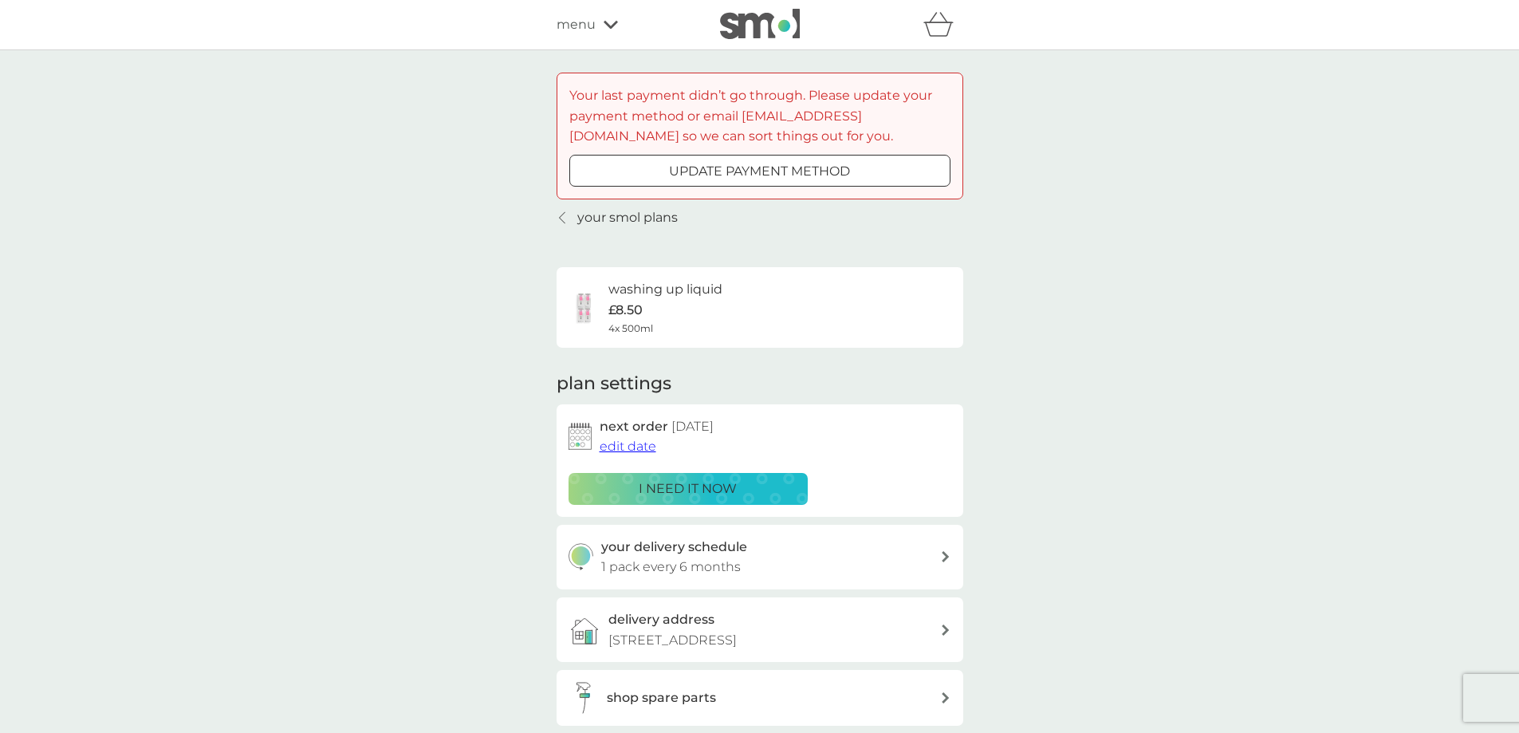
click at [581, 23] on span "menu" at bounding box center [576, 24] width 39 height 21
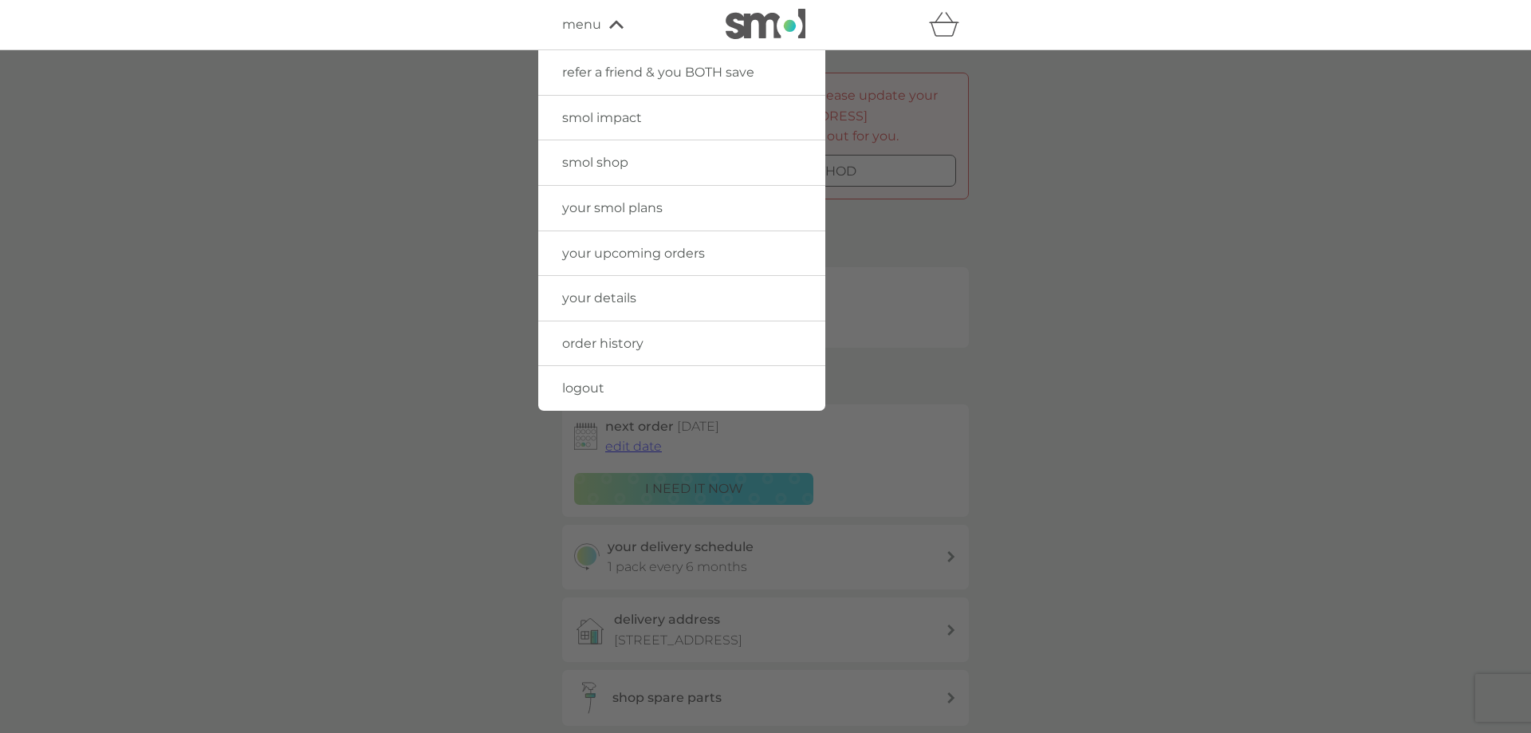
click at [609, 214] on span "your smol plans" at bounding box center [612, 207] width 100 height 15
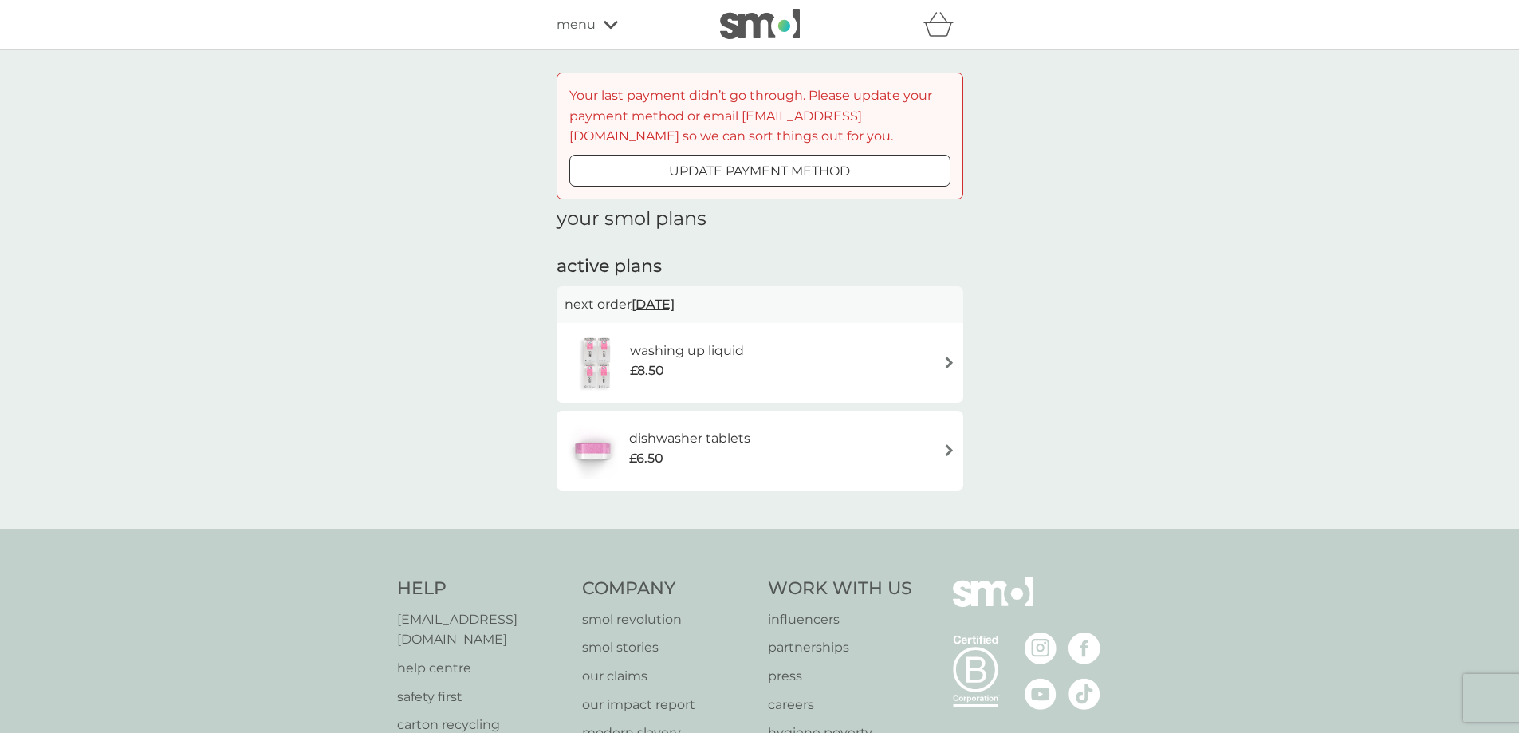
click at [900, 452] on div "dishwasher tablets £6.50" at bounding box center [760, 451] width 391 height 56
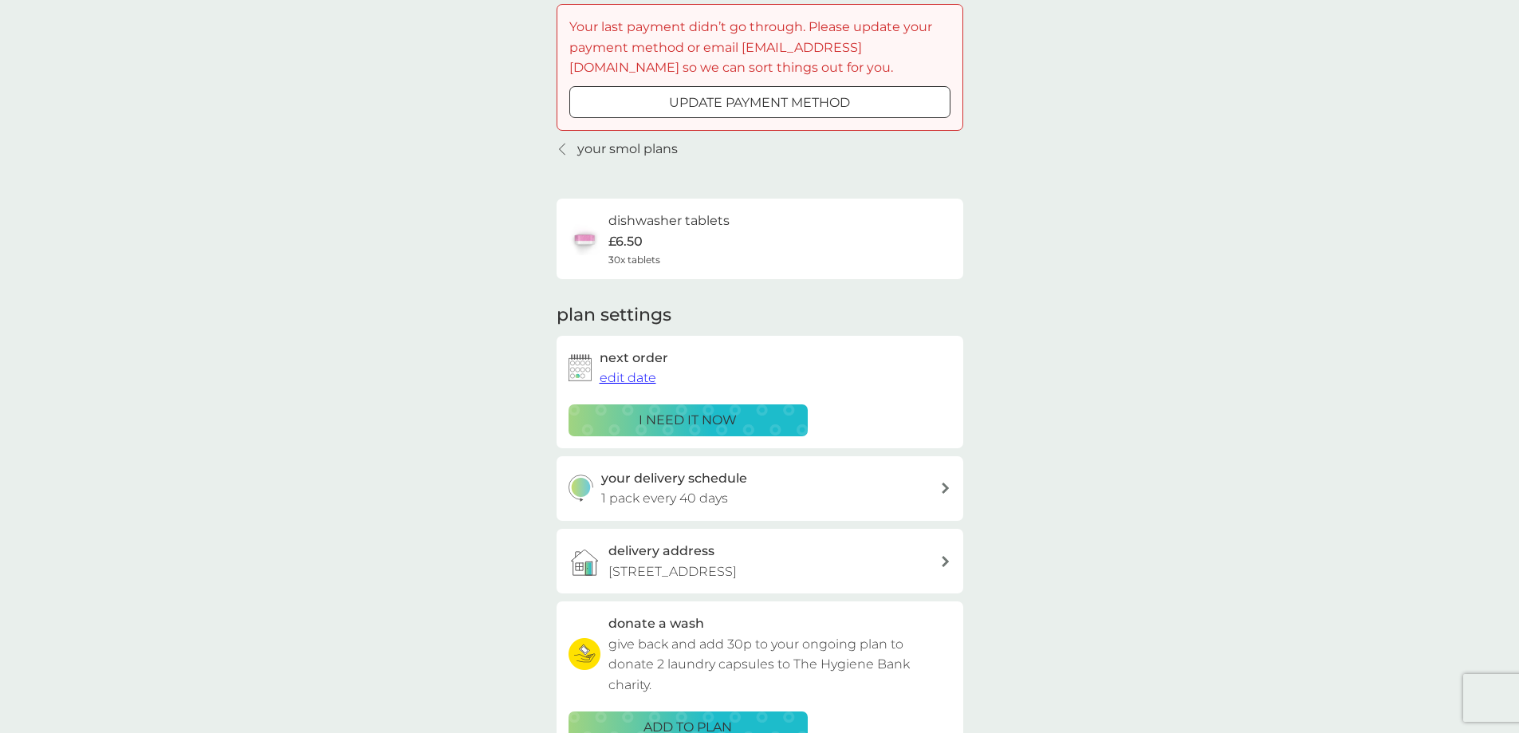
scroll to position [399, 0]
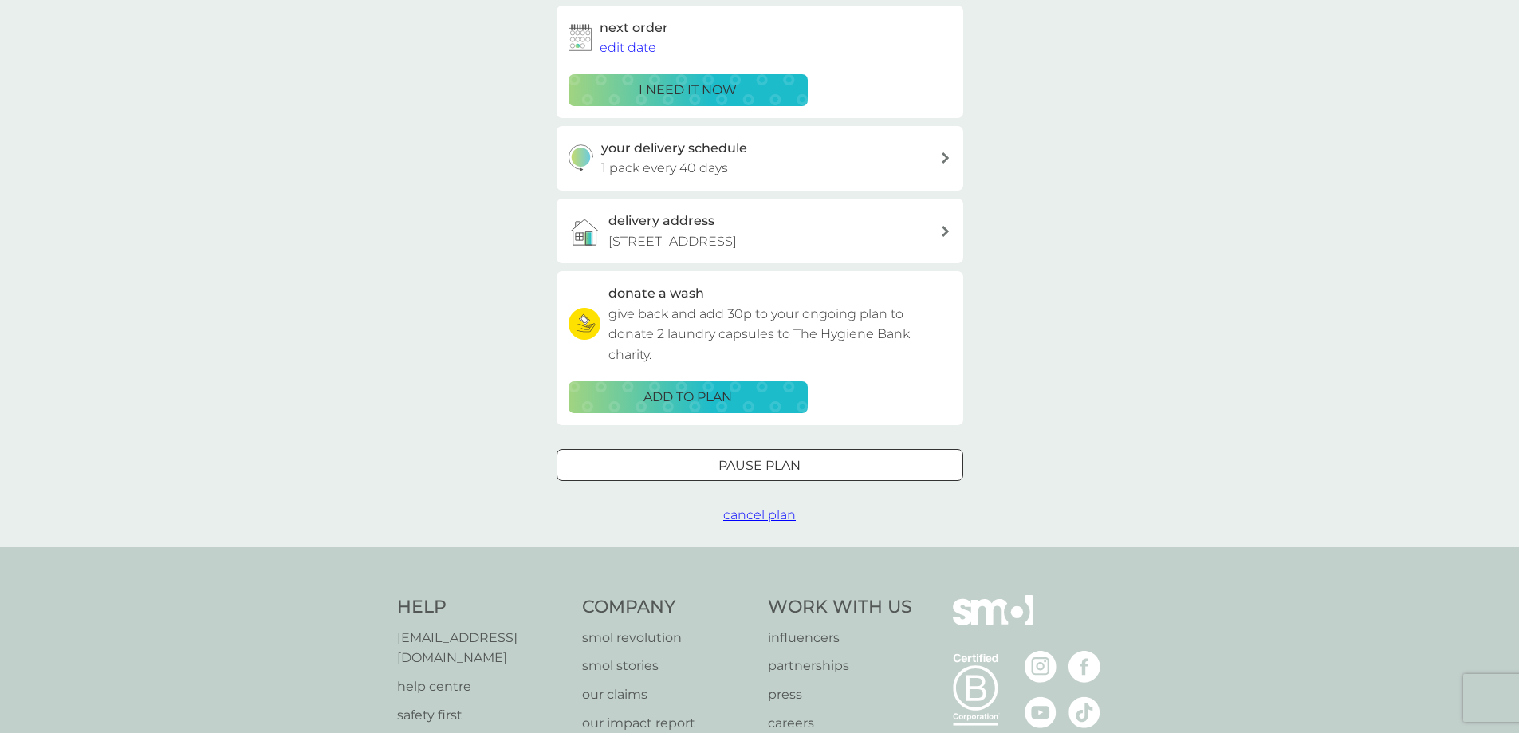
click at [863, 167] on div "your delivery schedule 1 pack every 40 days" at bounding box center [770, 158] width 339 height 41
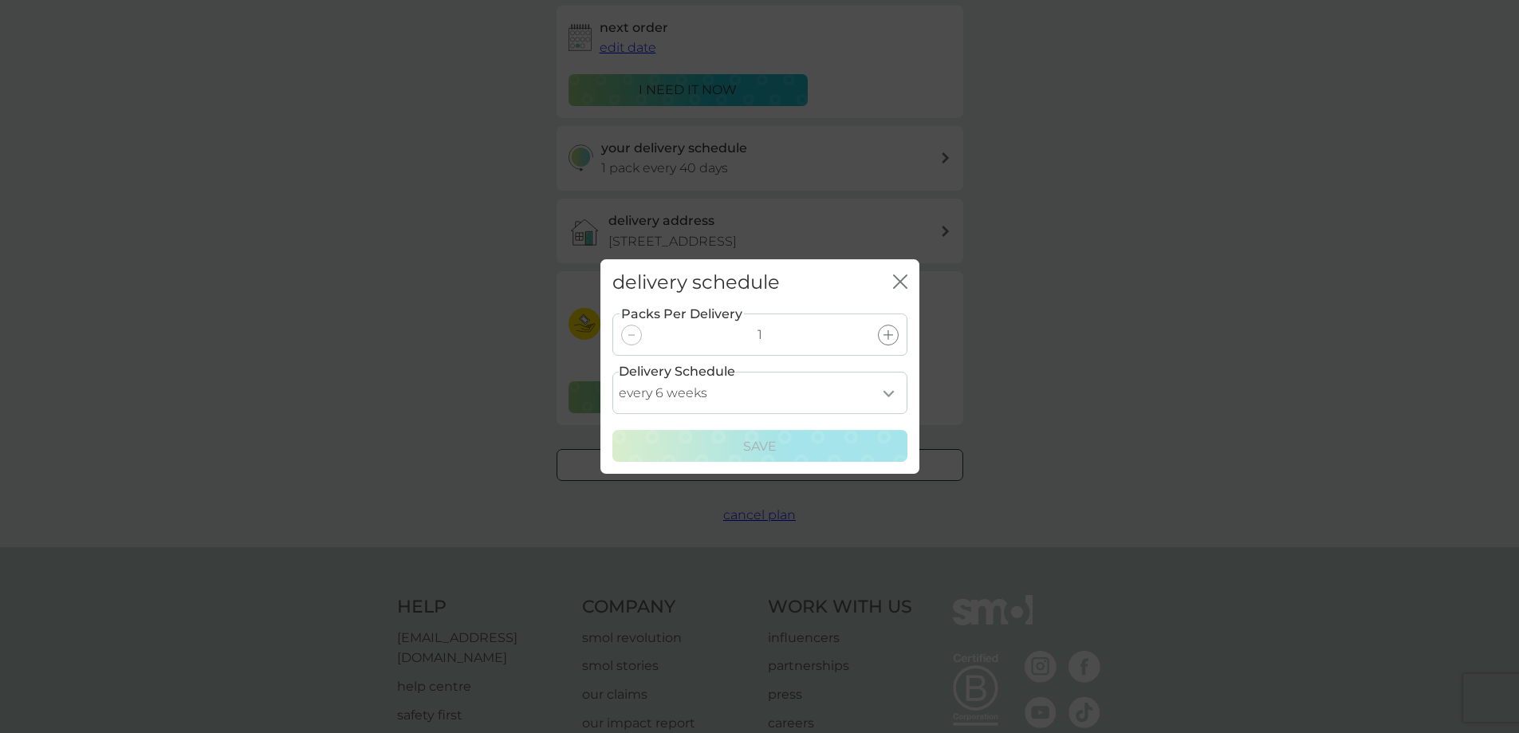
click at [809, 396] on select "every 1 week every 2 weeks every 3 weeks every 4 weeks every 5 weeks every 6 we…" at bounding box center [760, 393] width 295 height 42
select select "49"
click at [613, 372] on select "every 1 week every 2 weeks every 3 weeks every 4 weeks every 5 weeks every 6 we…" at bounding box center [760, 393] width 295 height 42
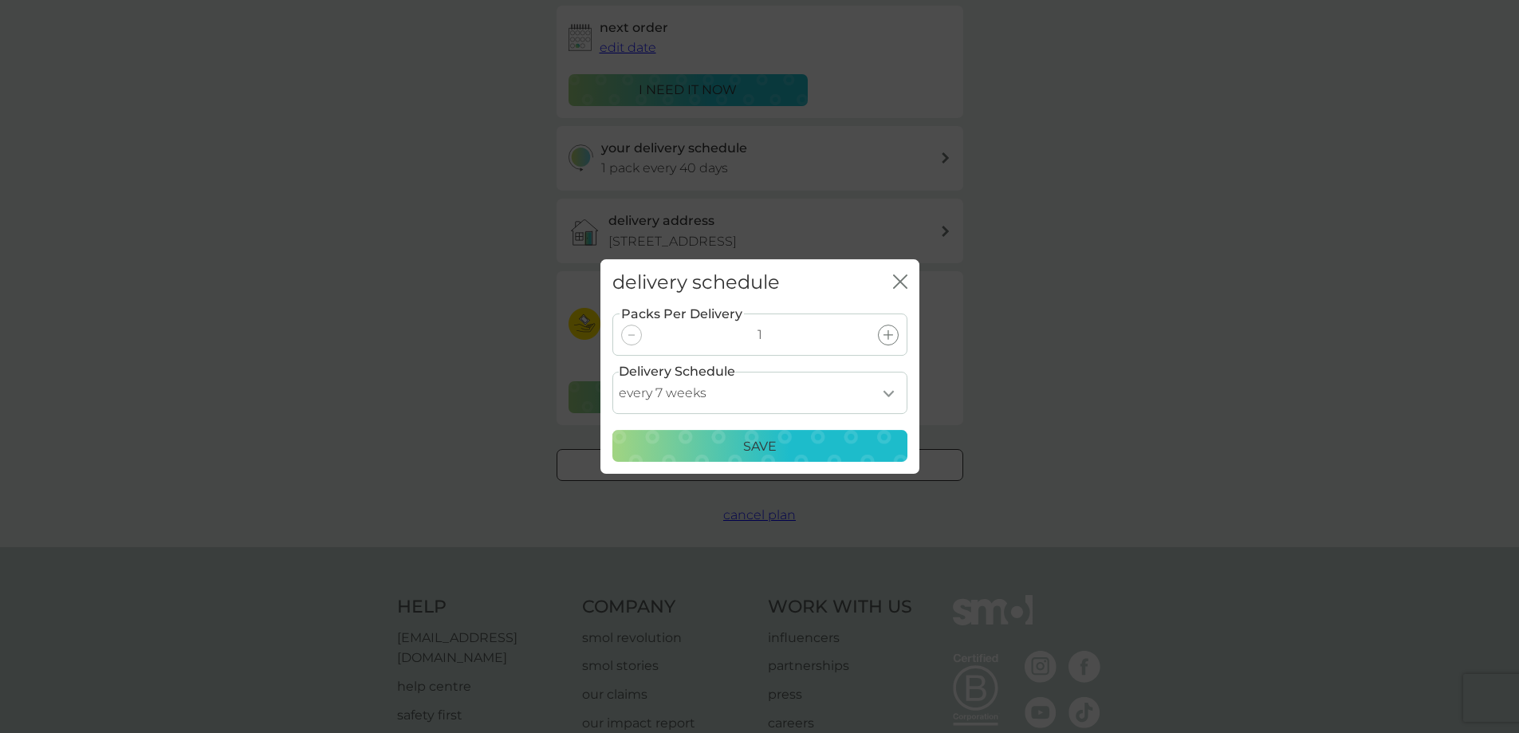
click at [760, 449] on p "Save" at bounding box center [759, 446] width 33 height 21
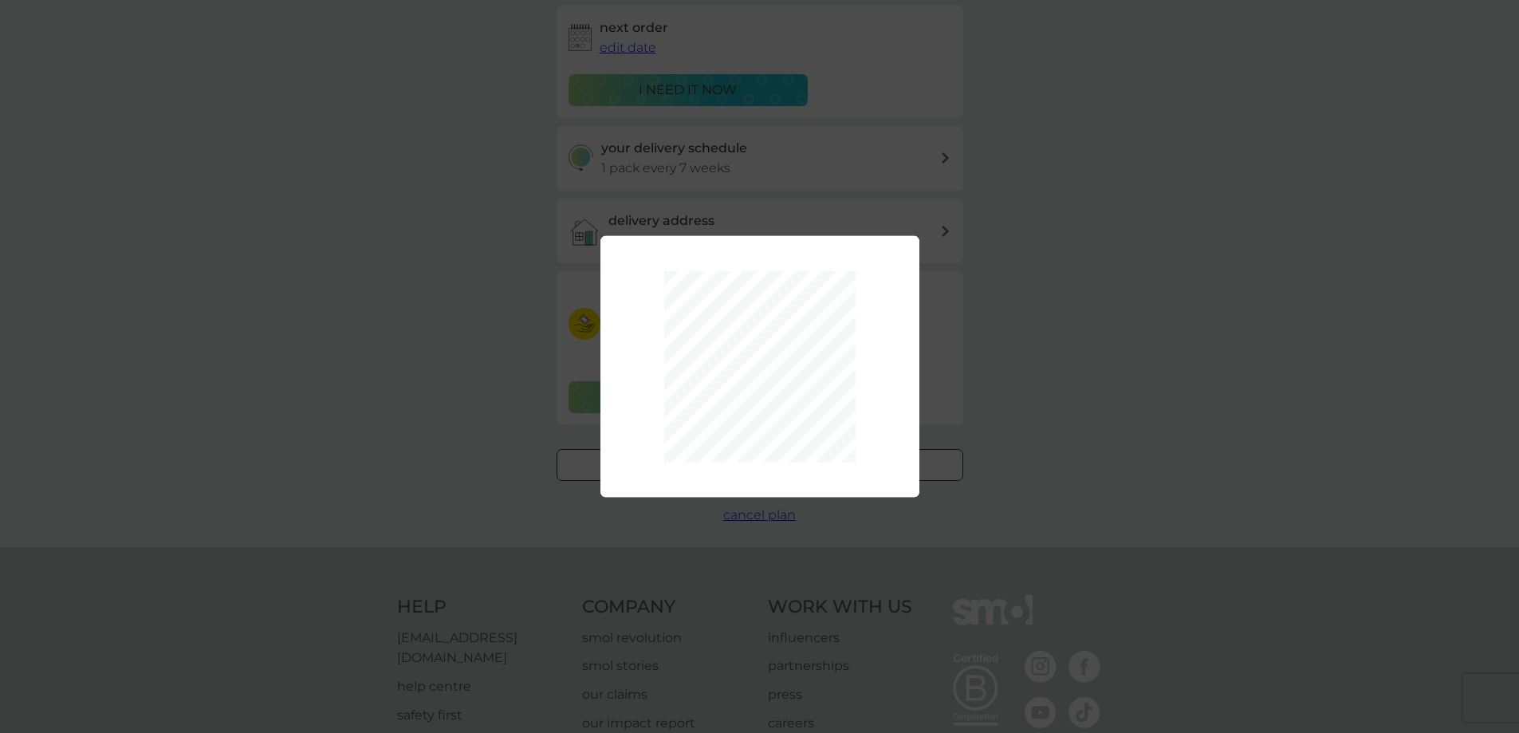
scroll to position [264, 0]
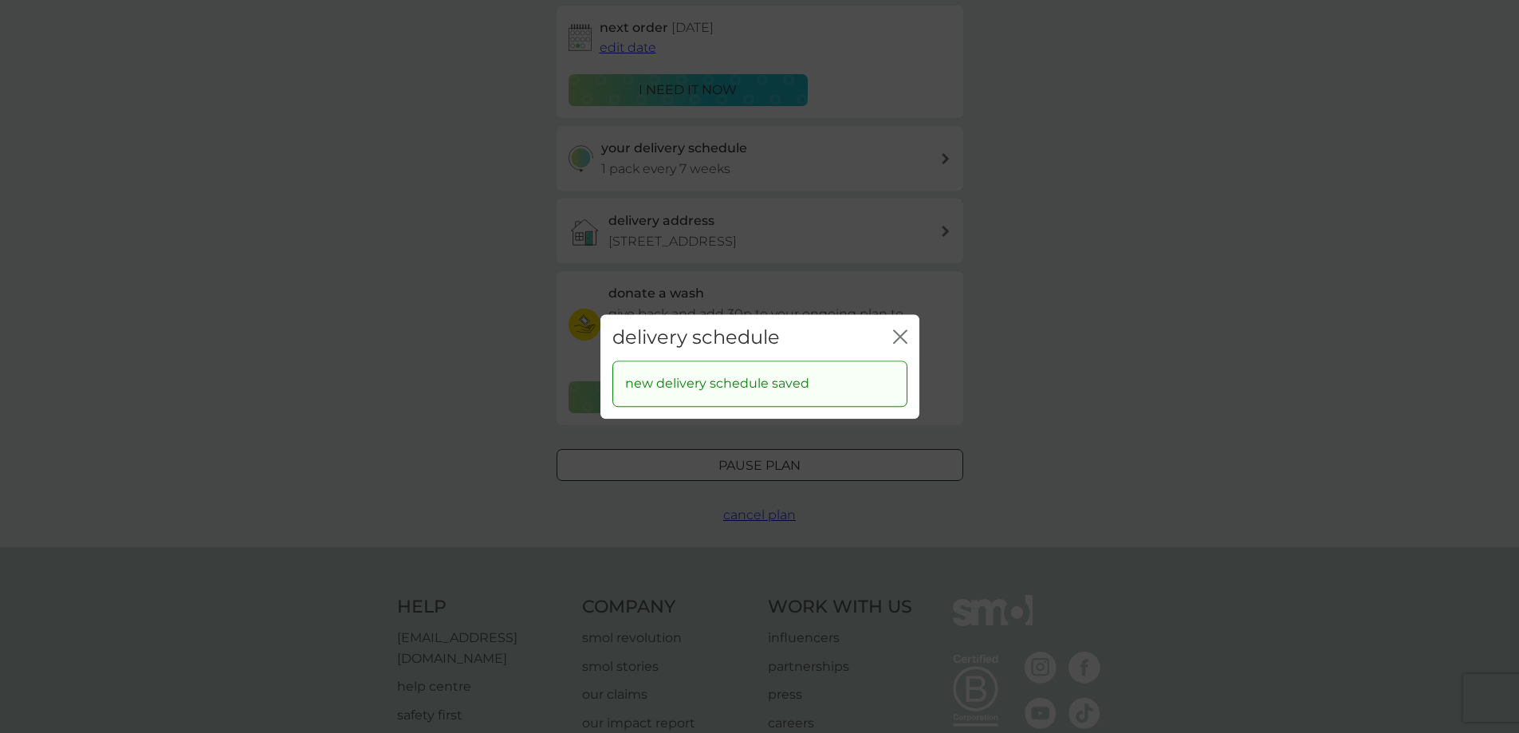
click at [899, 337] on icon "close" at bounding box center [897, 336] width 6 height 13
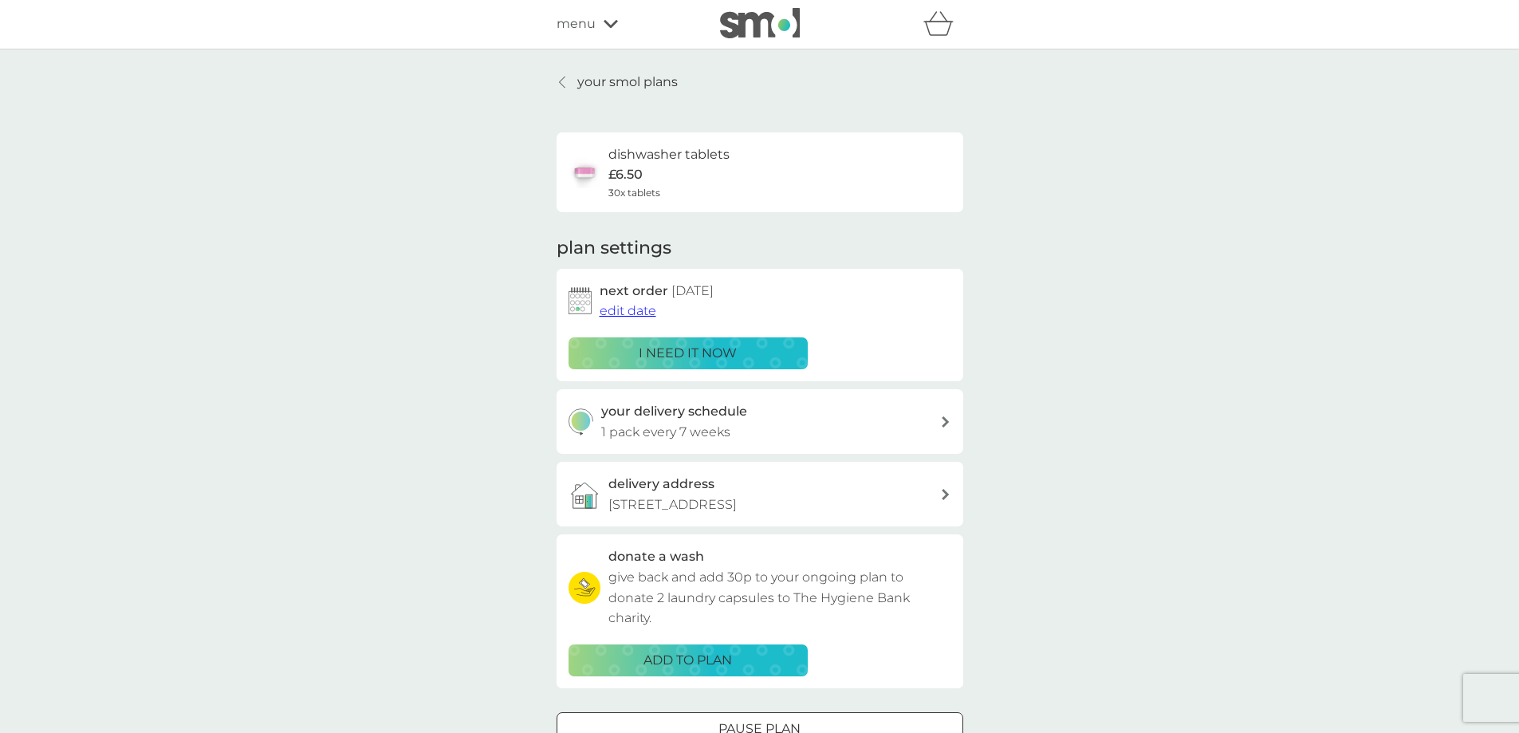
scroll to position [0, 0]
click at [606, 85] on p "your smol plans" at bounding box center [627, 83] width 100 height 21
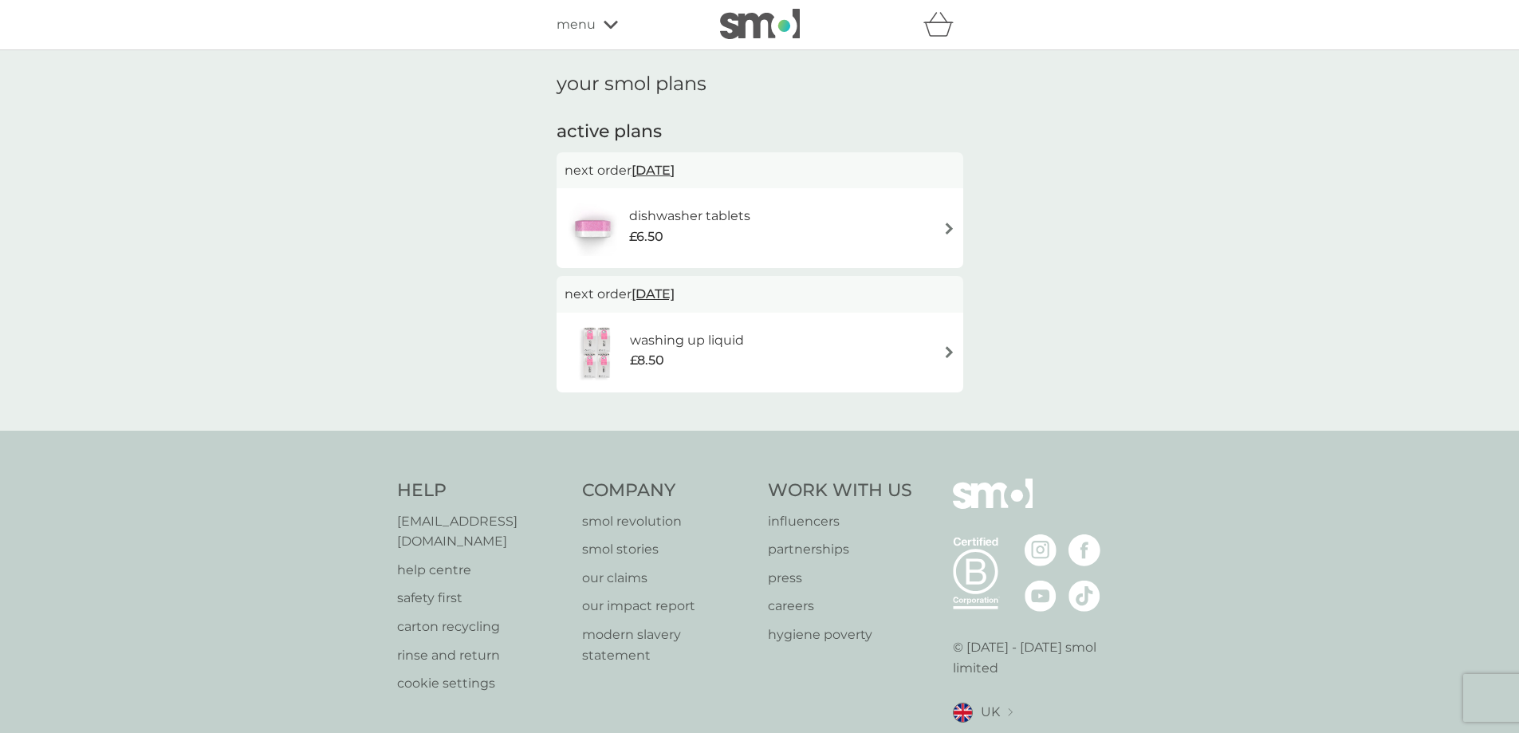
click at [584, 23] on span "menu" at bounding box center [576, 24] width 39 height 21
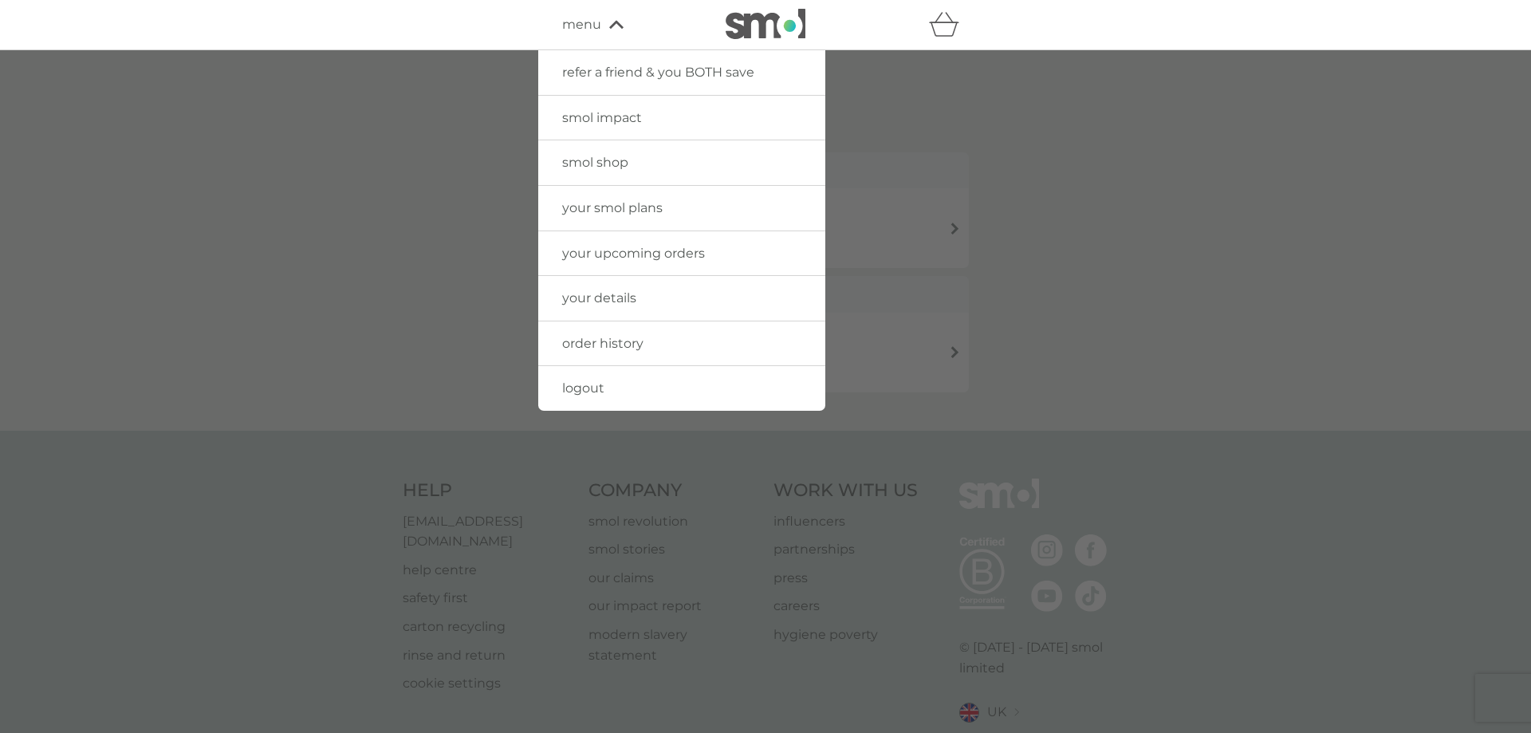
click at [604, 155] on span "smol shop" at bounding box center [595, 162] width 66 height 15
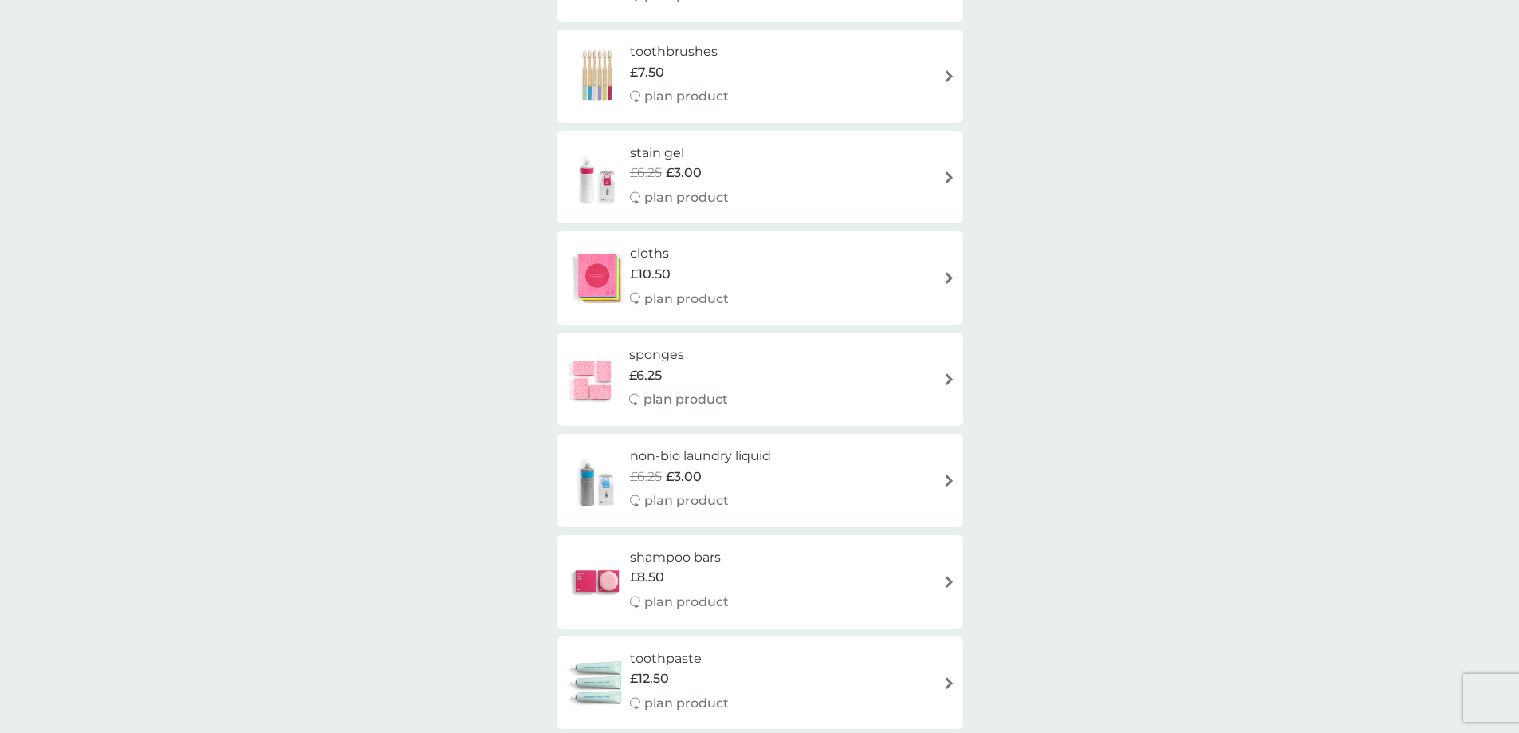
scroll to position [1834, 0]
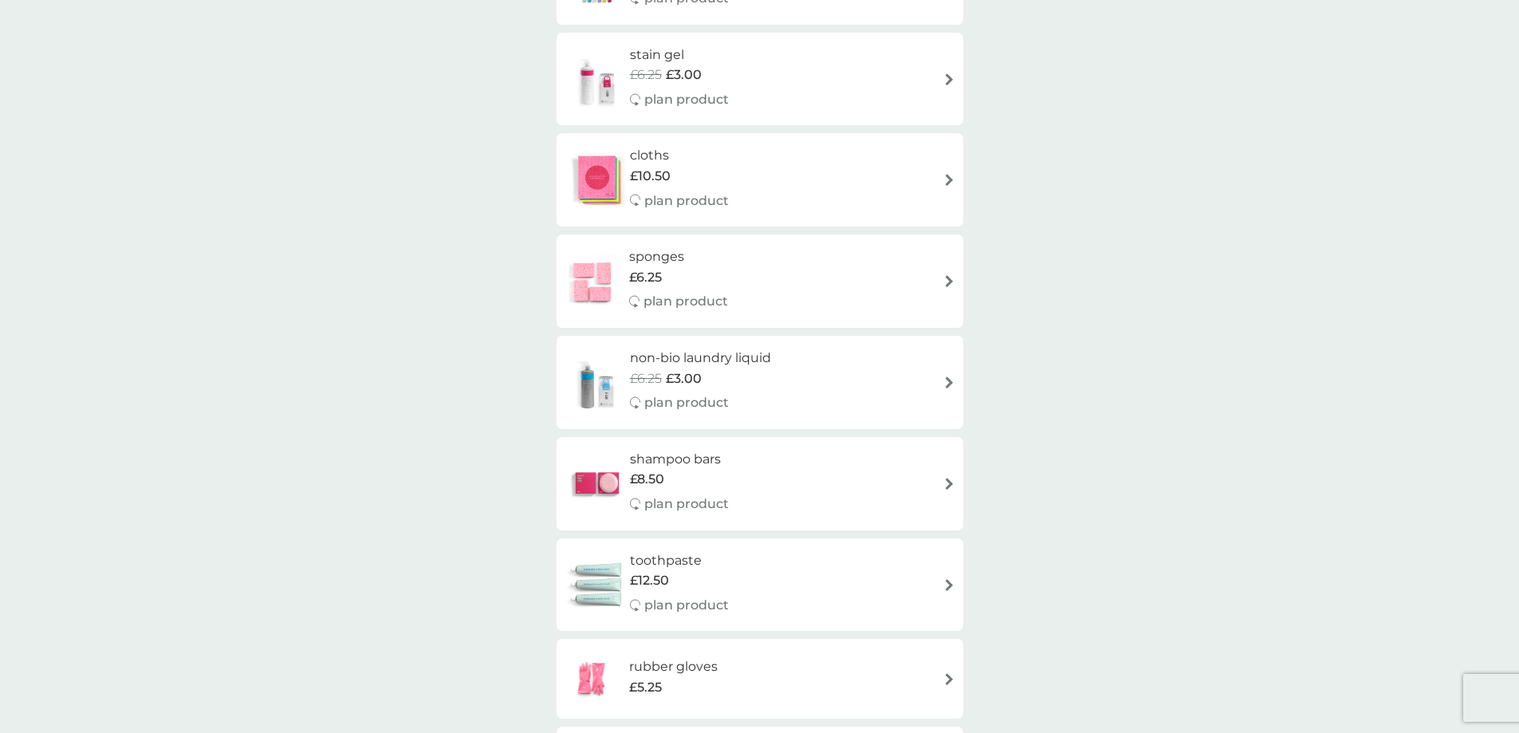
click at [653, 262] on h6 "sponges" at bounding box center [678, 256] width 99 height 21
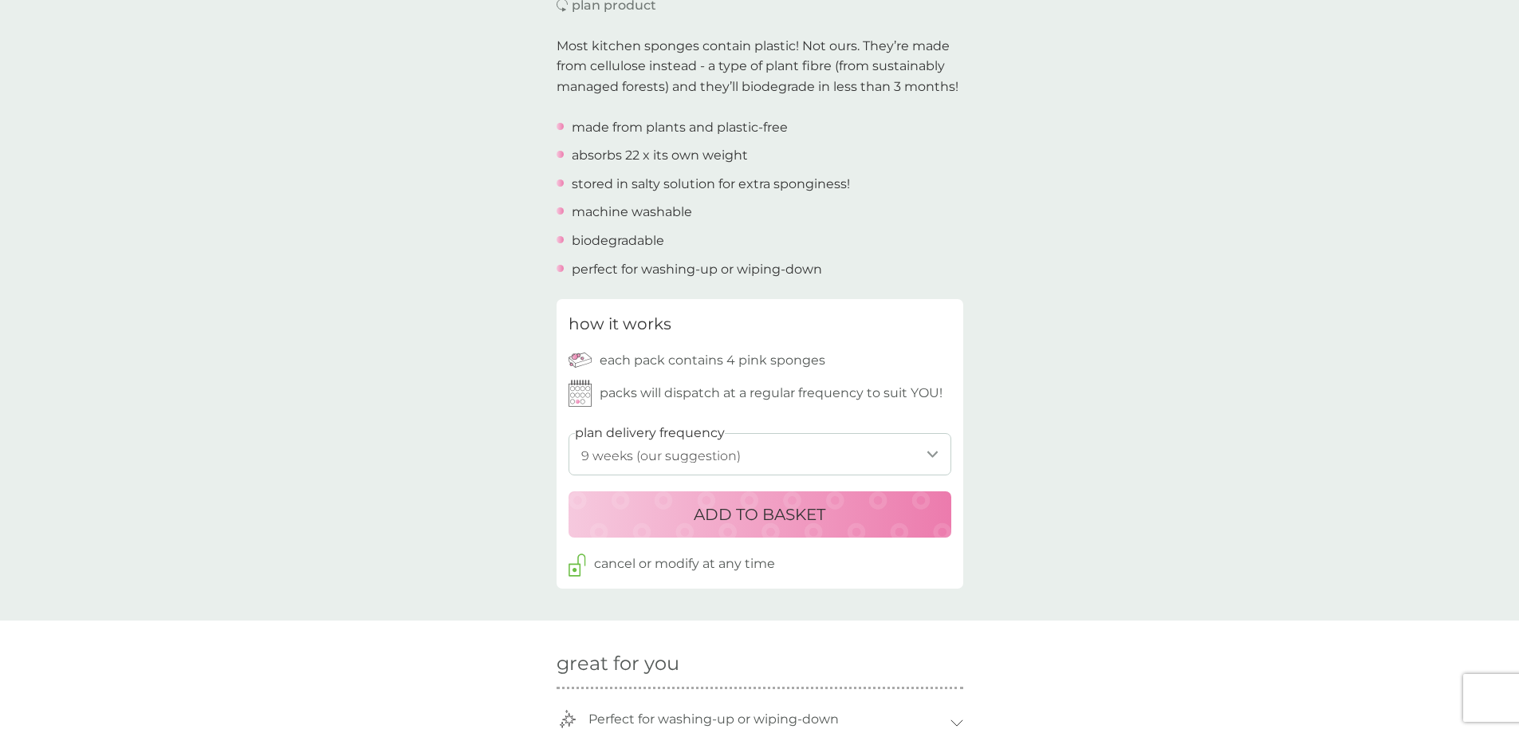
scroll to position [558, 0]
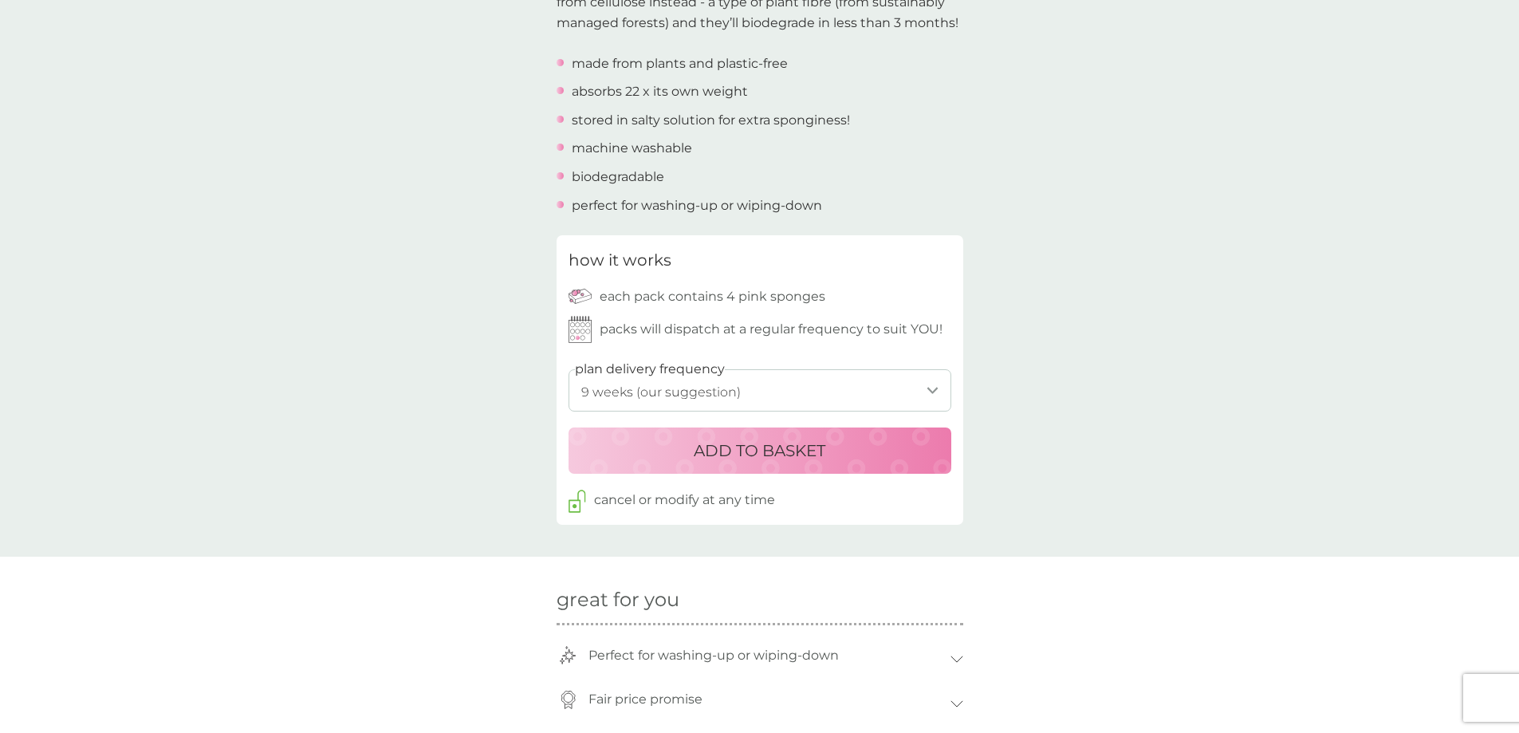
click at [636, 400] on select "1 week 2 weeks 3 weeks 4 weeks 5 weeks 6 weeks 7 weeks 8 weeks 9 weeks (our sug…" at bounding box center [760, 390] width 383 height 42
select select "210"
click at [569, 369] on select "1 week 2 weeks 3 weeks 4 weeks 5 weeks 6 weeks 7 weeks 8 weeks 9 weeks (our sug…" at bounding box center [760, 390] width 383 height 42
click at [755, 450] on p "ADD TO BASKET" at bounding box center [760, 451] width 132 height 26
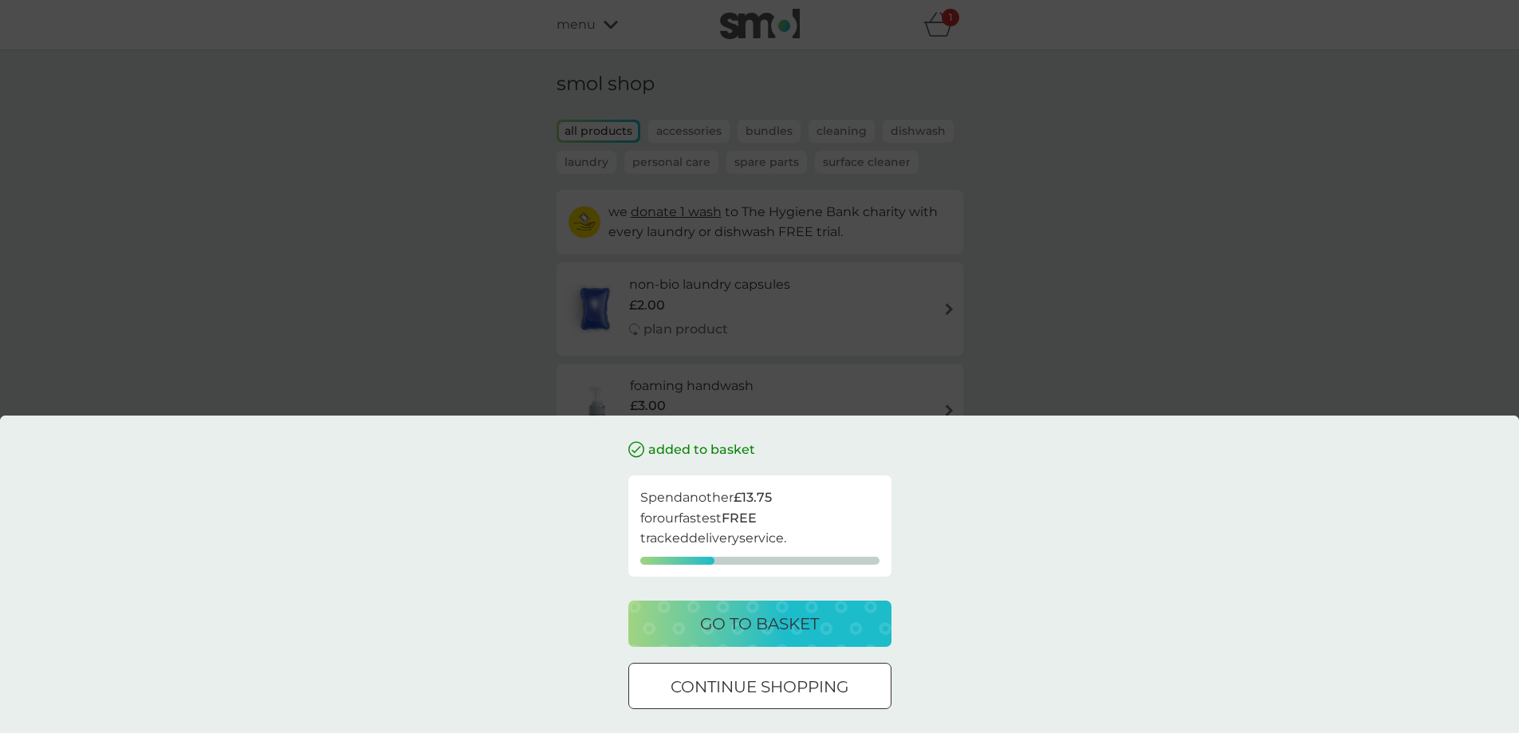
click at [758, 681] on div at bounding box center [759, 687] width 57 height 17
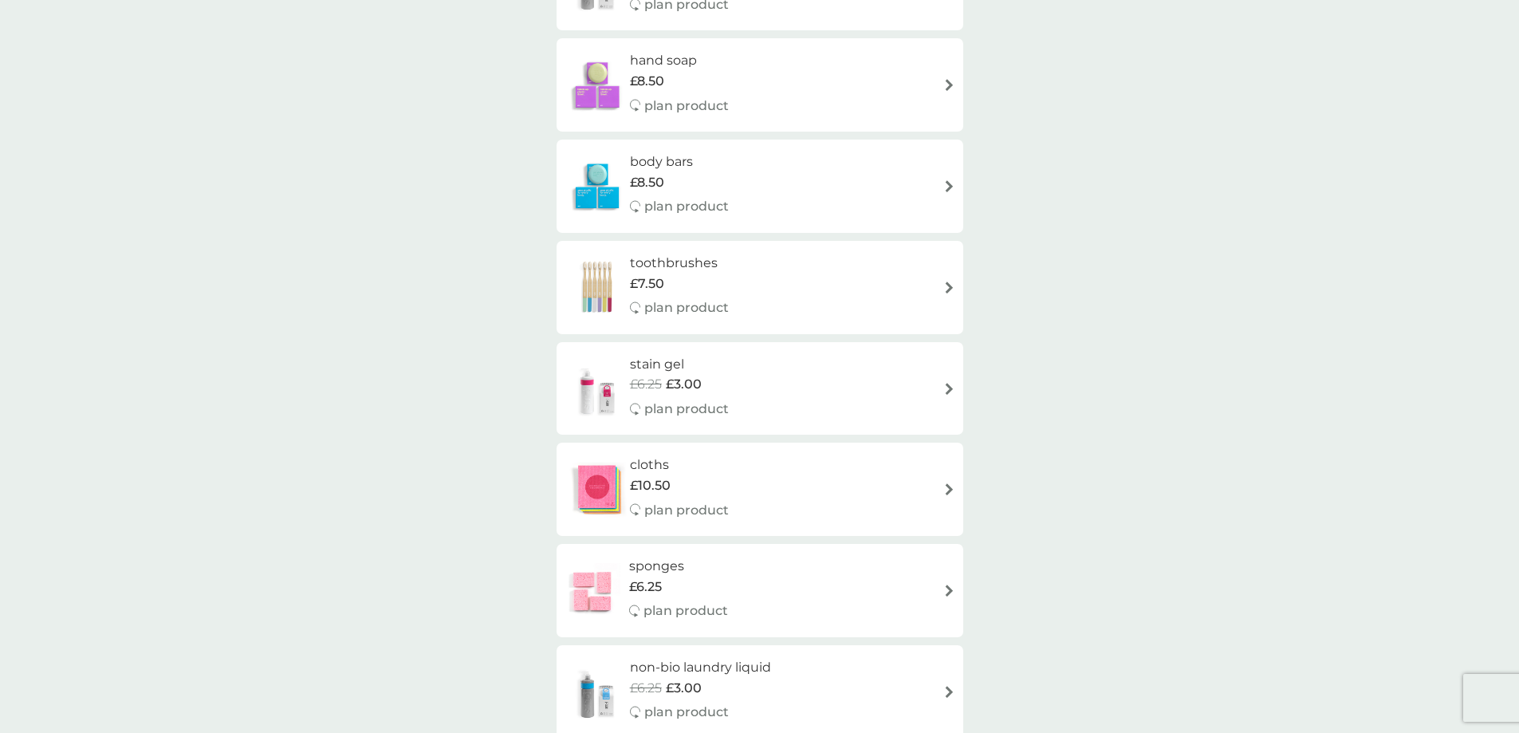
scroll to position [1463, 0]
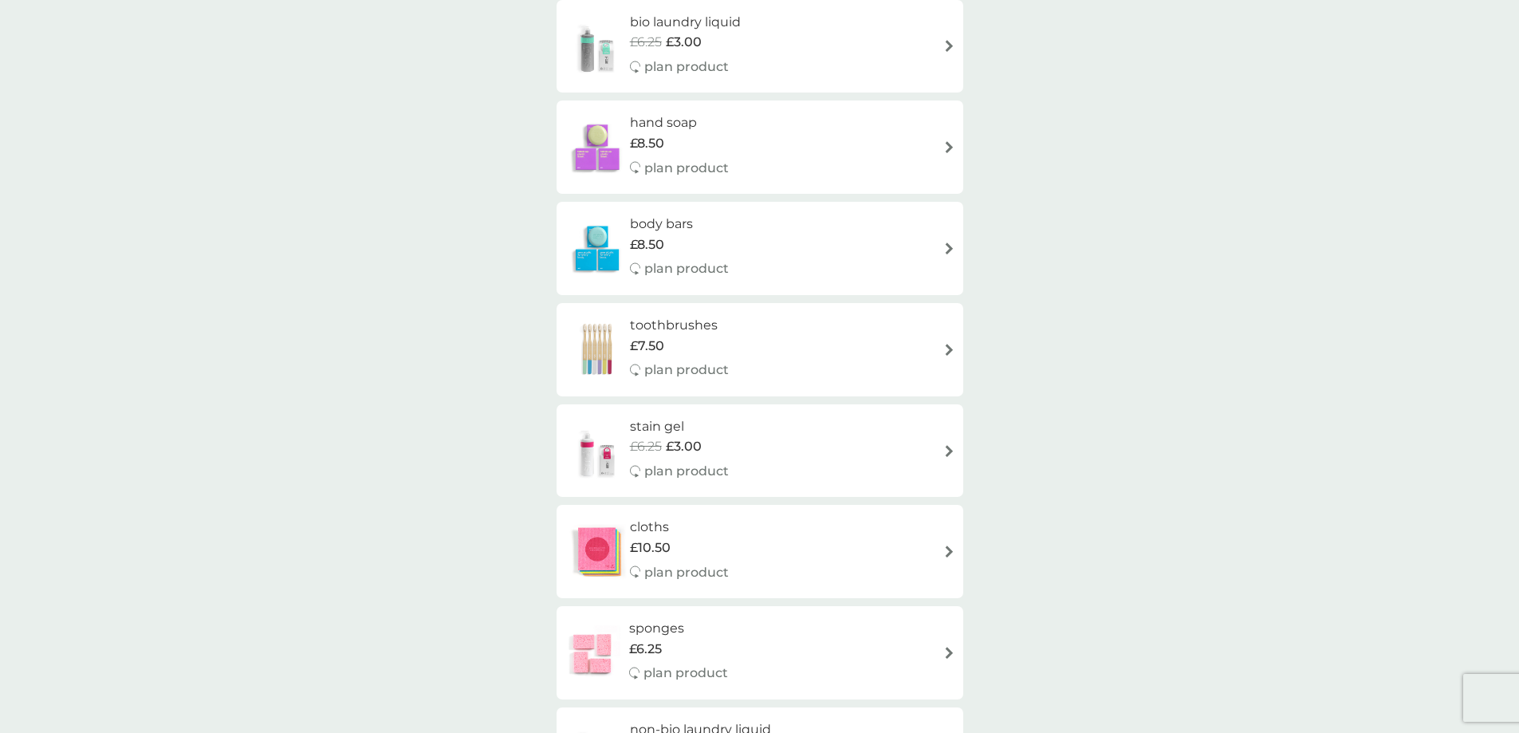
click at [694, 537] on h6 "cloths" at bounding box center [679, 527] width 99 height 21
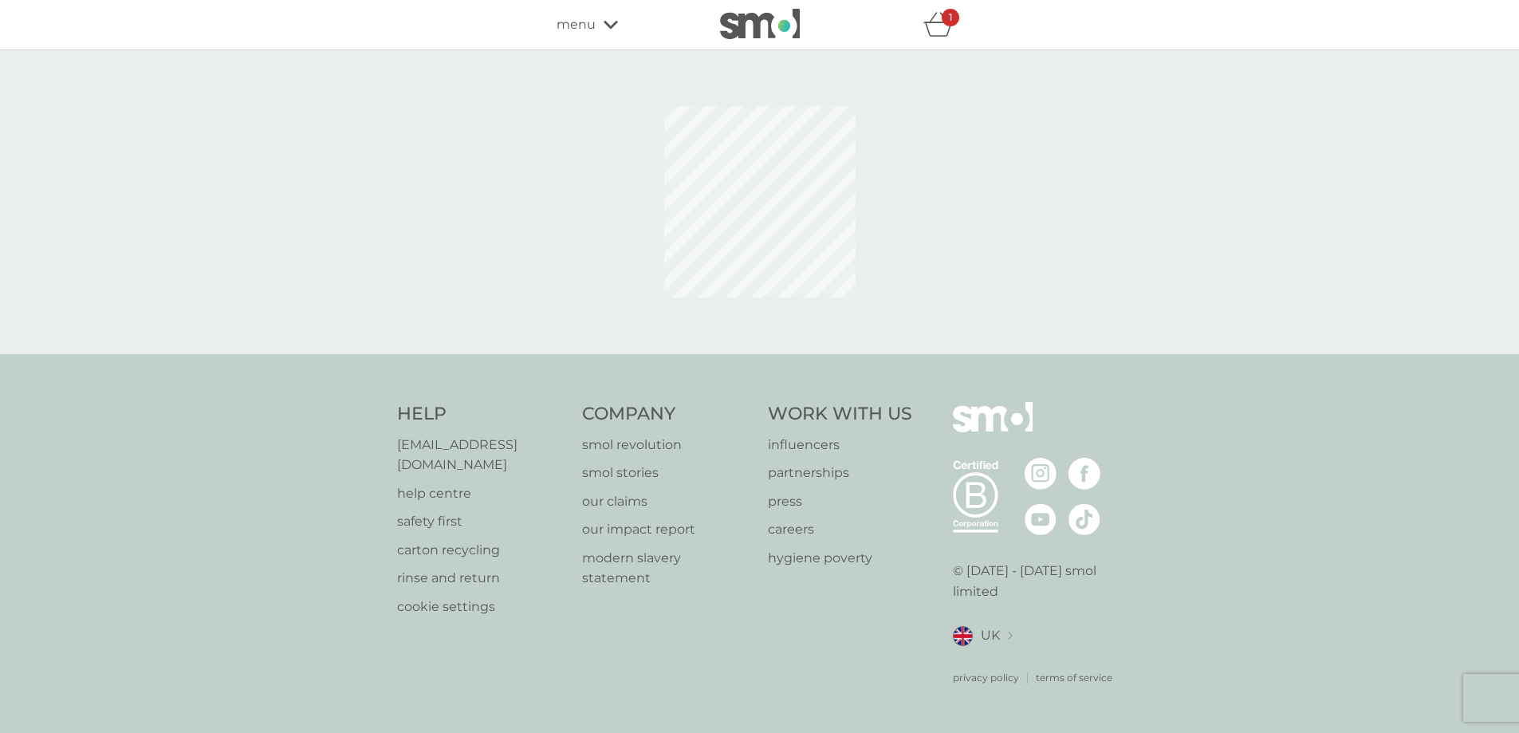
select select "91"
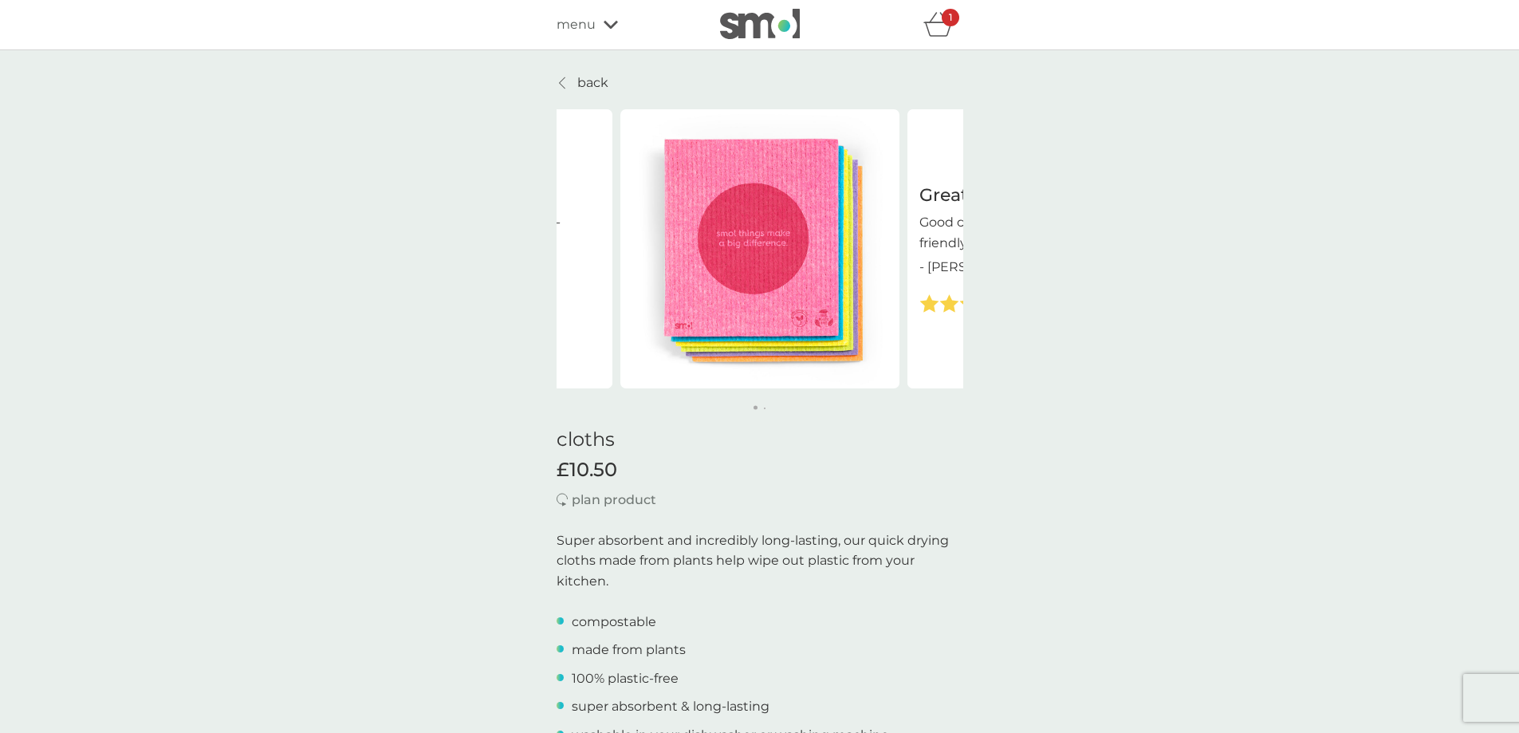
click at [939, 22] on icon "basket" at bounding box center [939, 24] width 30 height 25
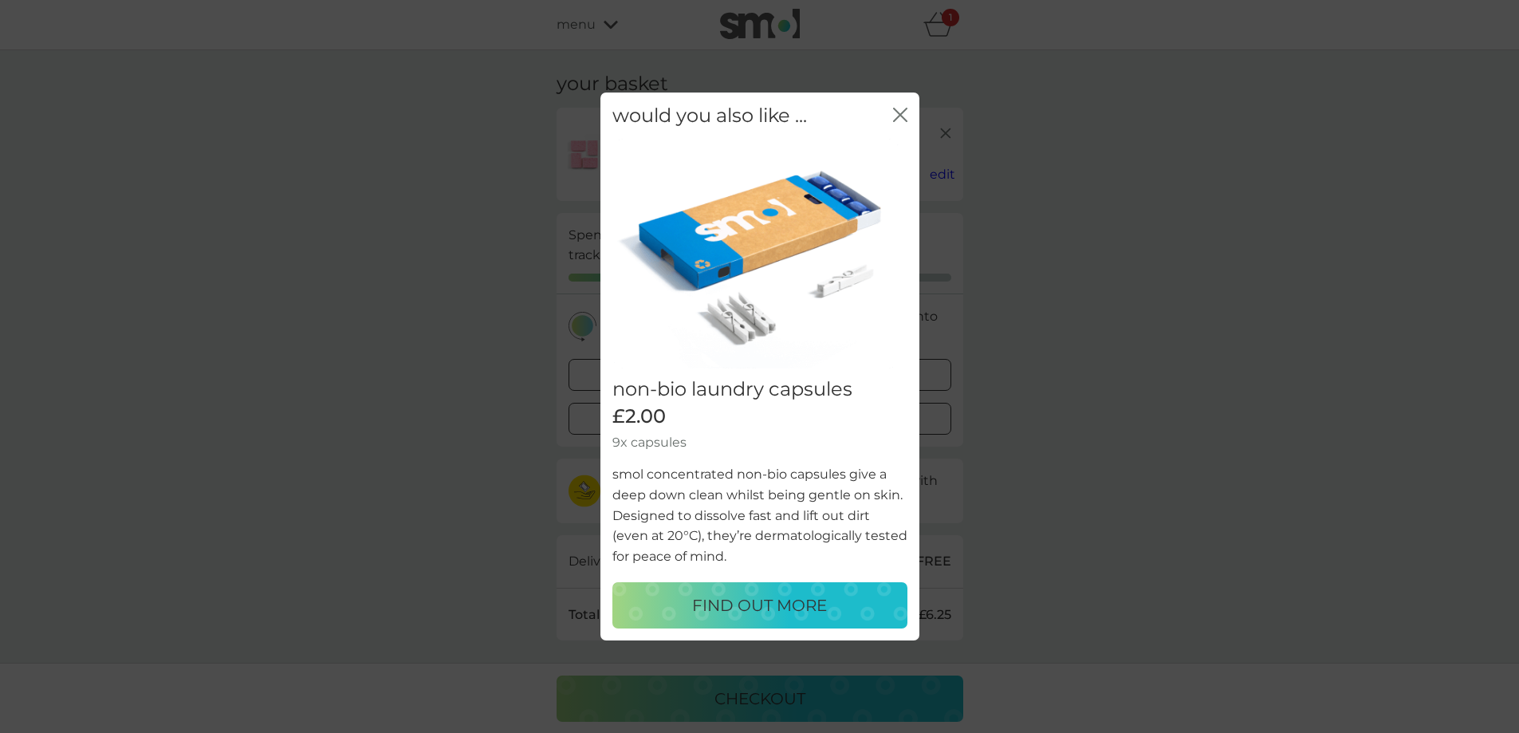
click at [897, 117] on icon "close" at bounding box center [897, 114] width 6 height 13
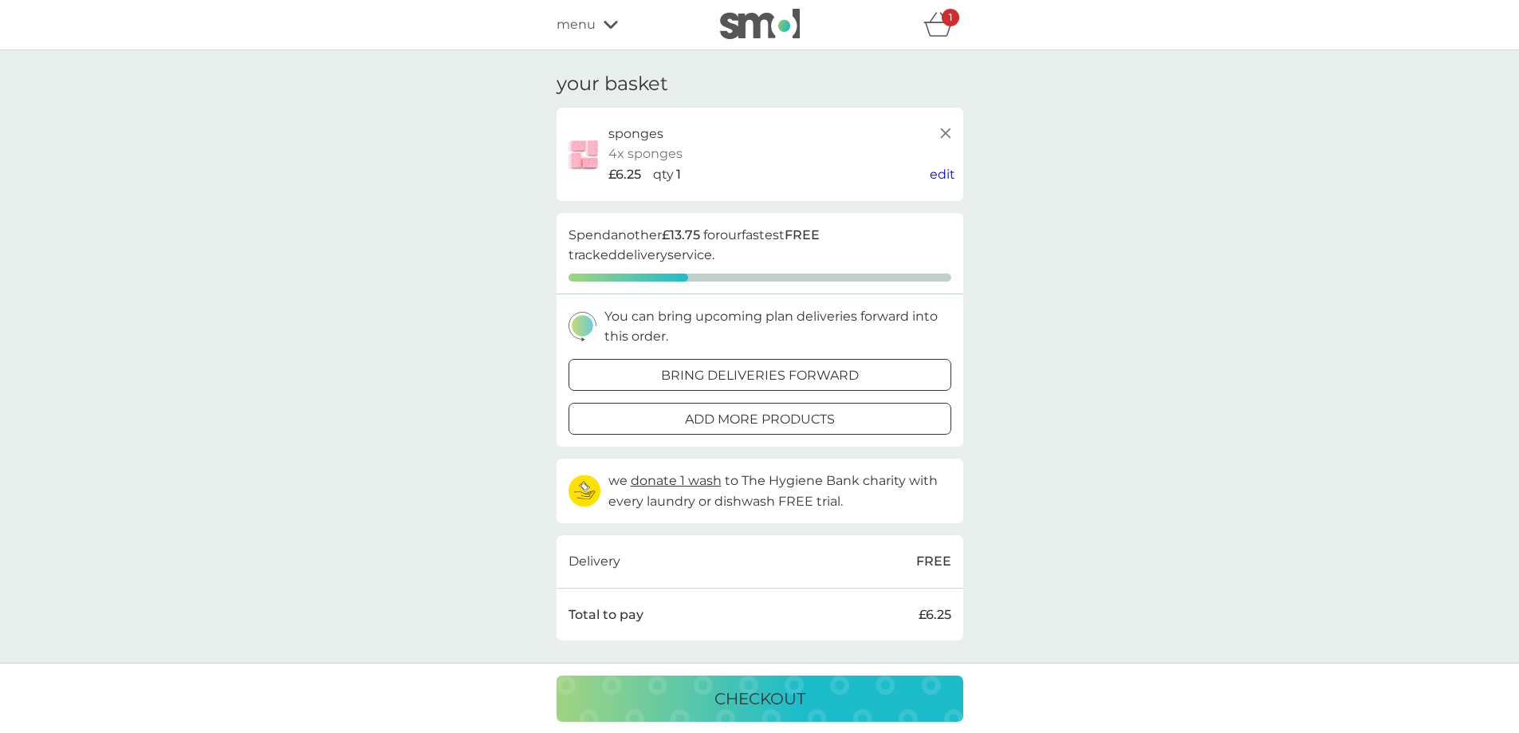
click at [582, 24] on span "menu" at bounding box center [576, 24] width 39 height 21
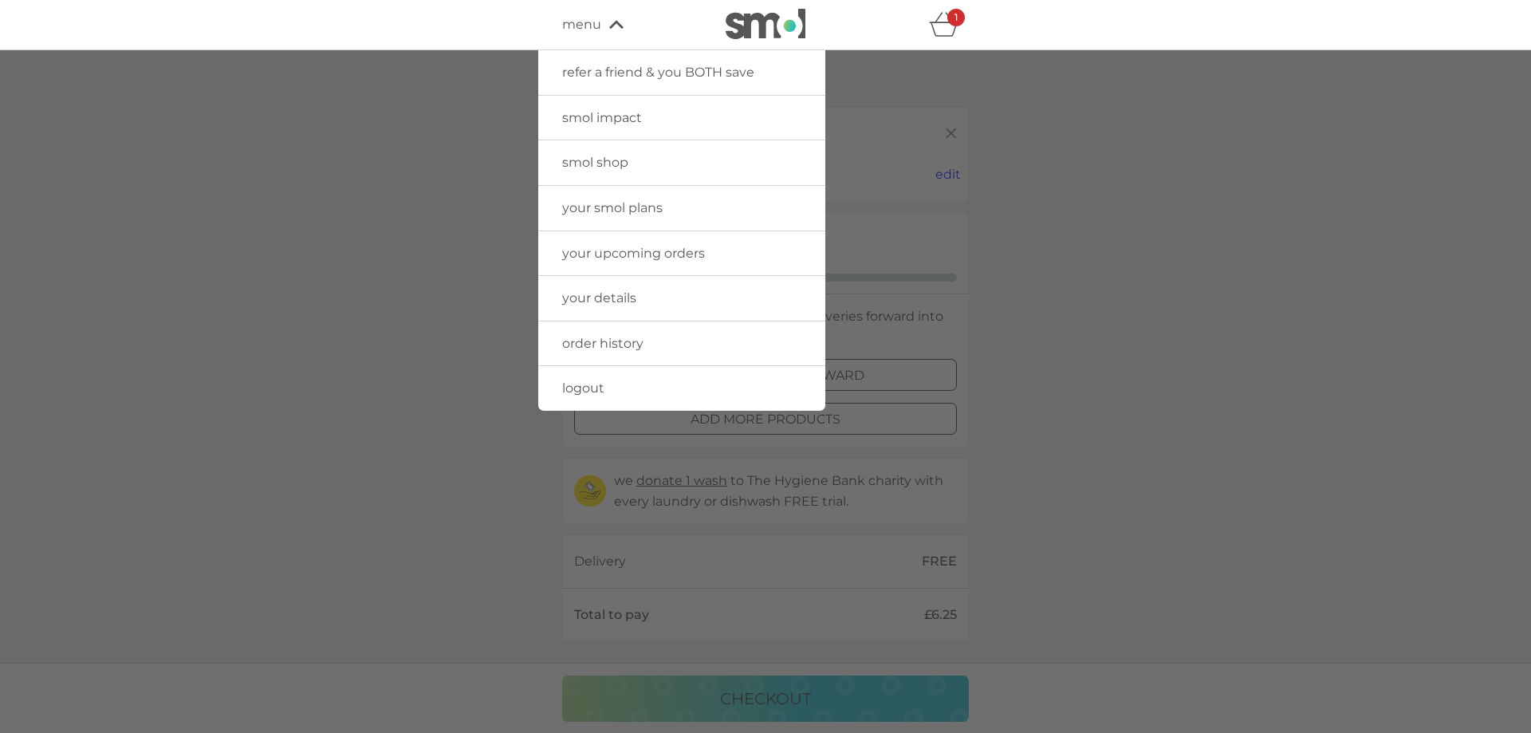
click at [612, 206] on span "your smol plans" at bounding box center [612, 207] width 100 height 15
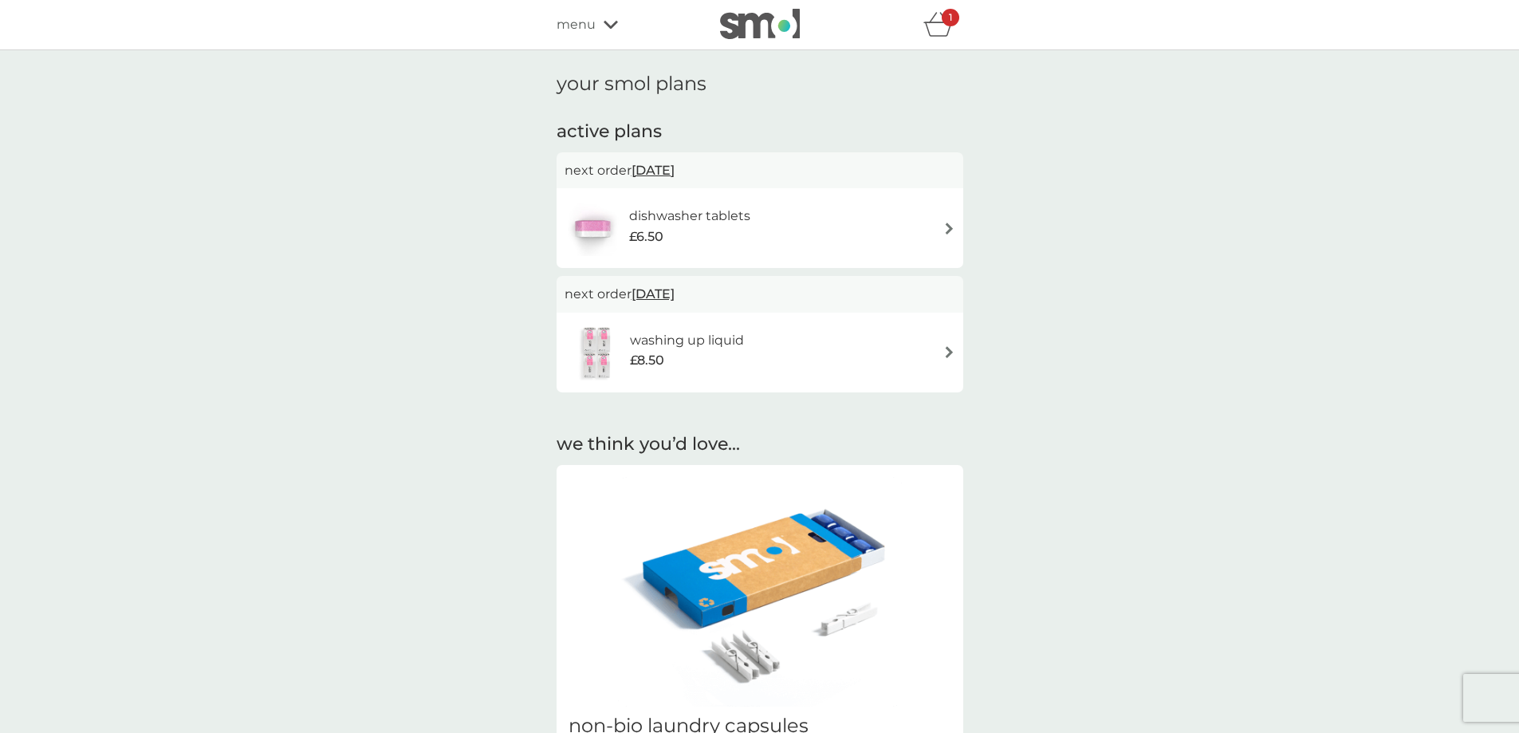
click at [845, 210] on div "dishwasher tablets £6.50" at bounding box center [760, 228] width 391 height 56
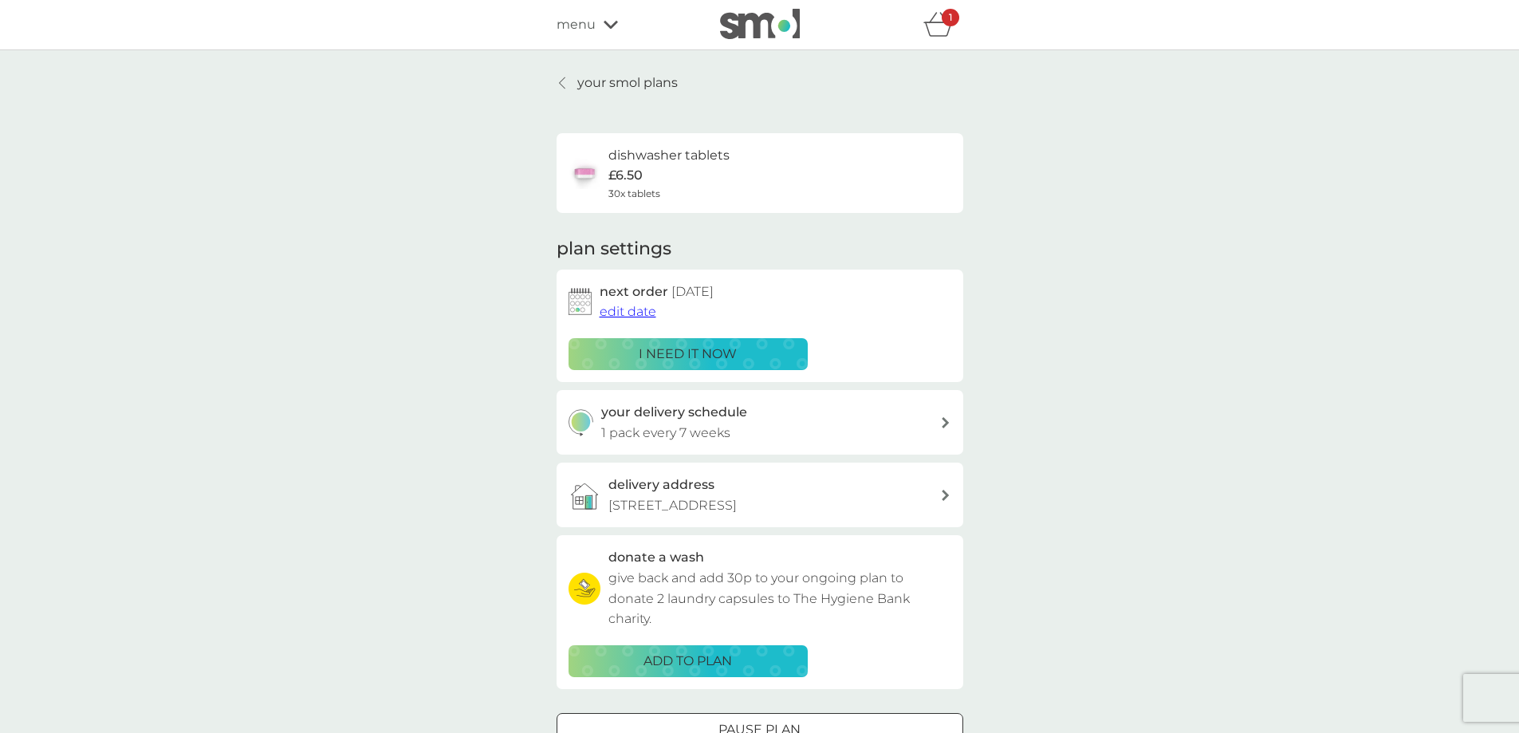
click at [582, 28] on span "menu" at bounding box center [576, 24] width 39 height 21
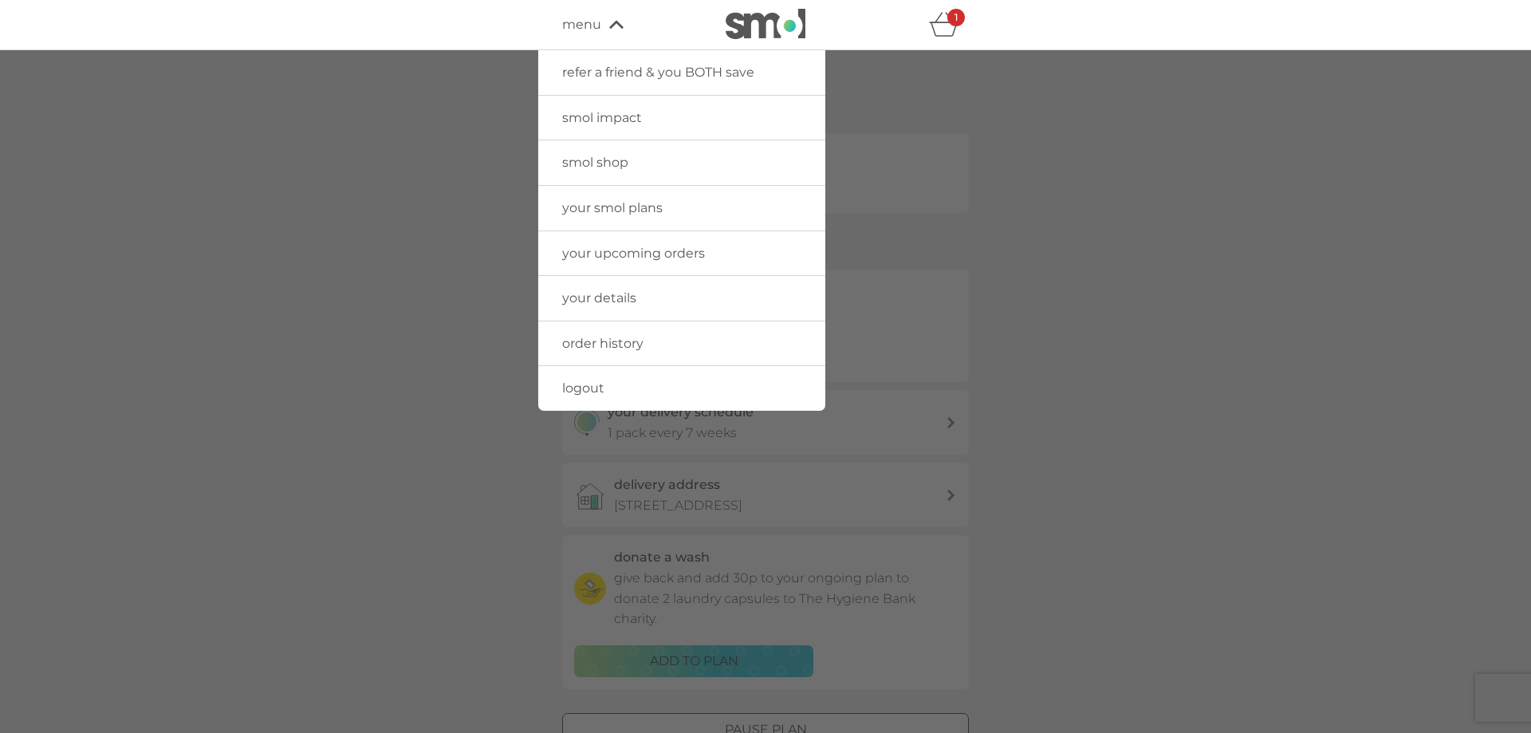
click at [593, 297] on span "your details" at bounding box center [599, 297] width 74 height 15
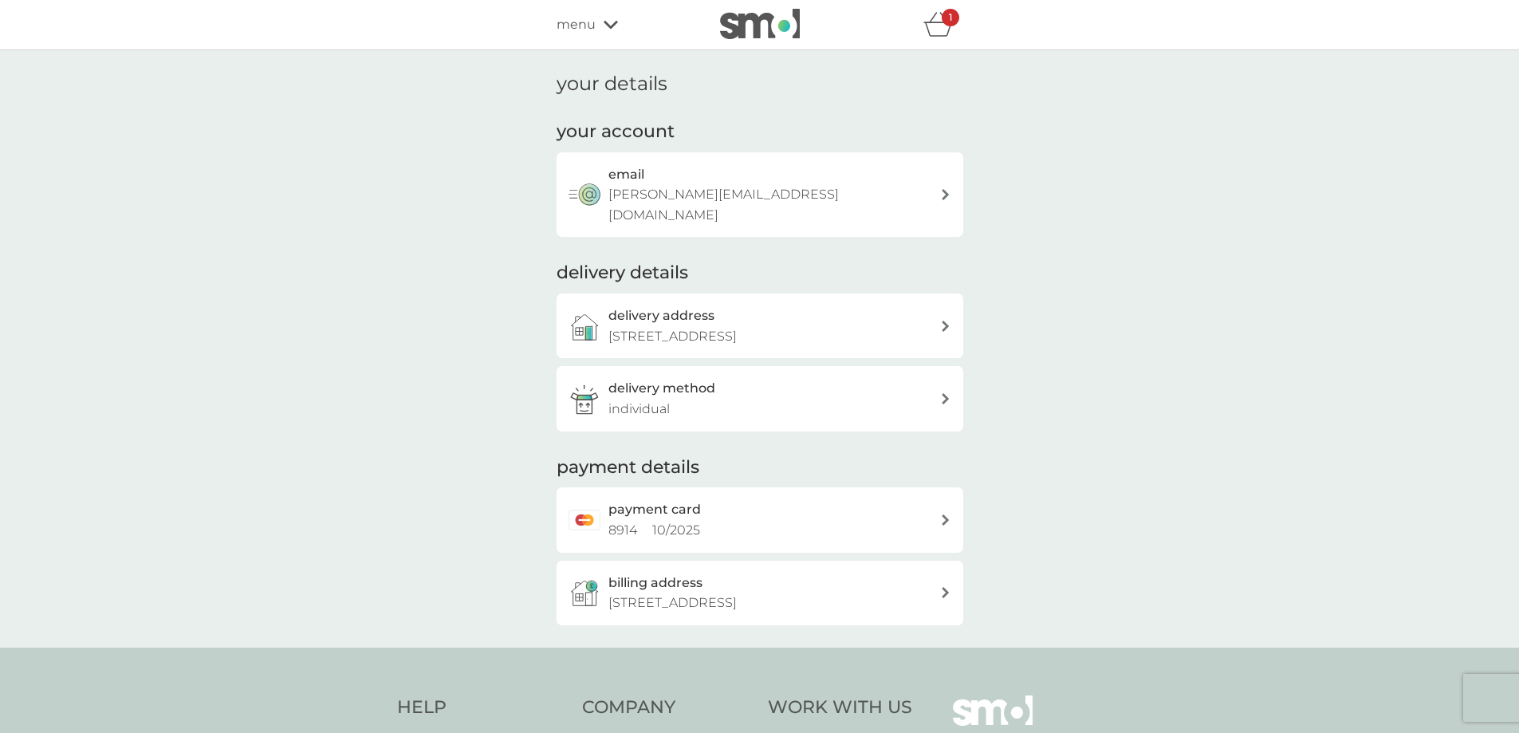
click at [731, 500] on div "payment card 8914 10 / 2025" at bounding box center [775, 519] width 332 height 41
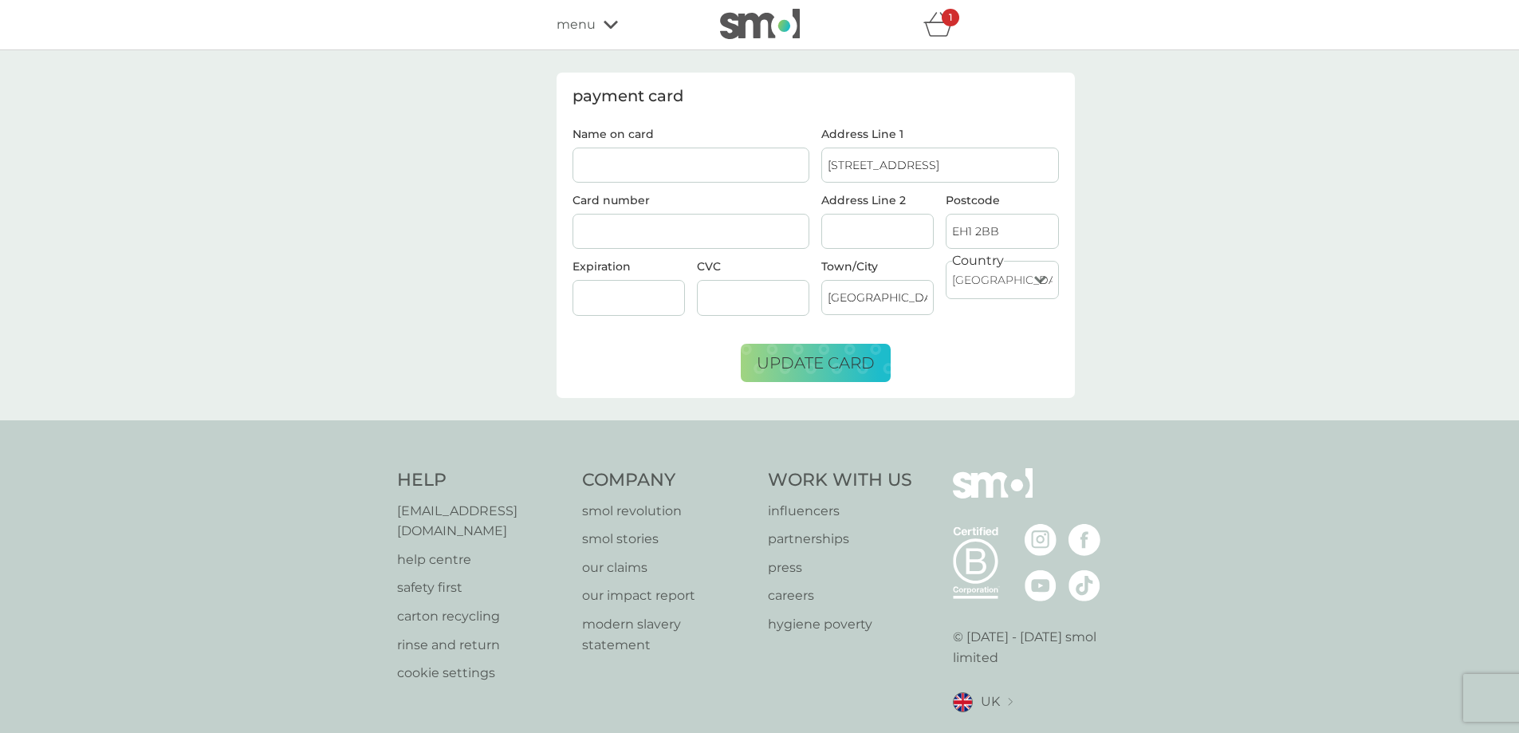
click at [655, 158] on input "Name on card" at bounding box center [692, 165] width 238 height 35
type input "Lindsay Miller"
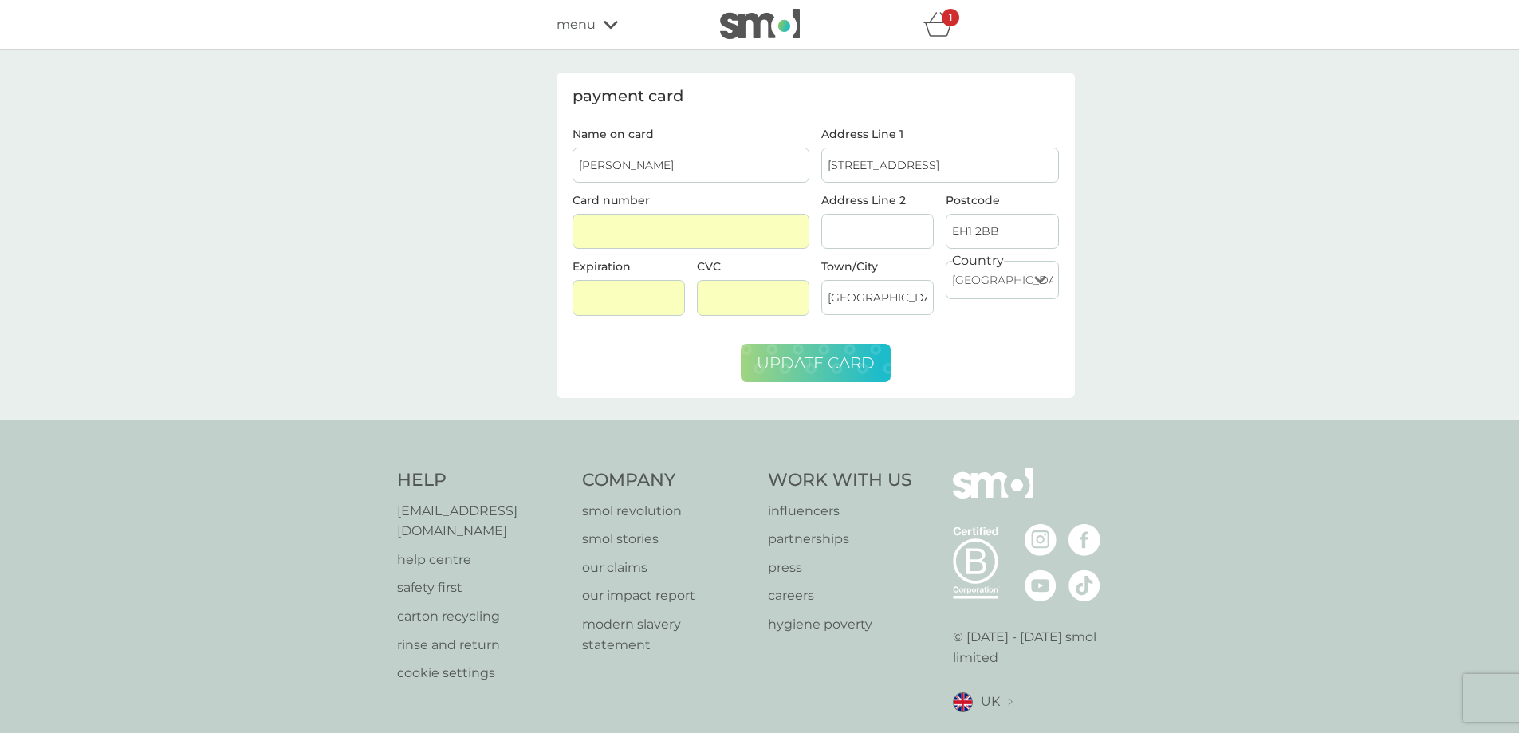
click at [806, 361] on span "update card" at bounding box center [816, 362] width 118 height 19
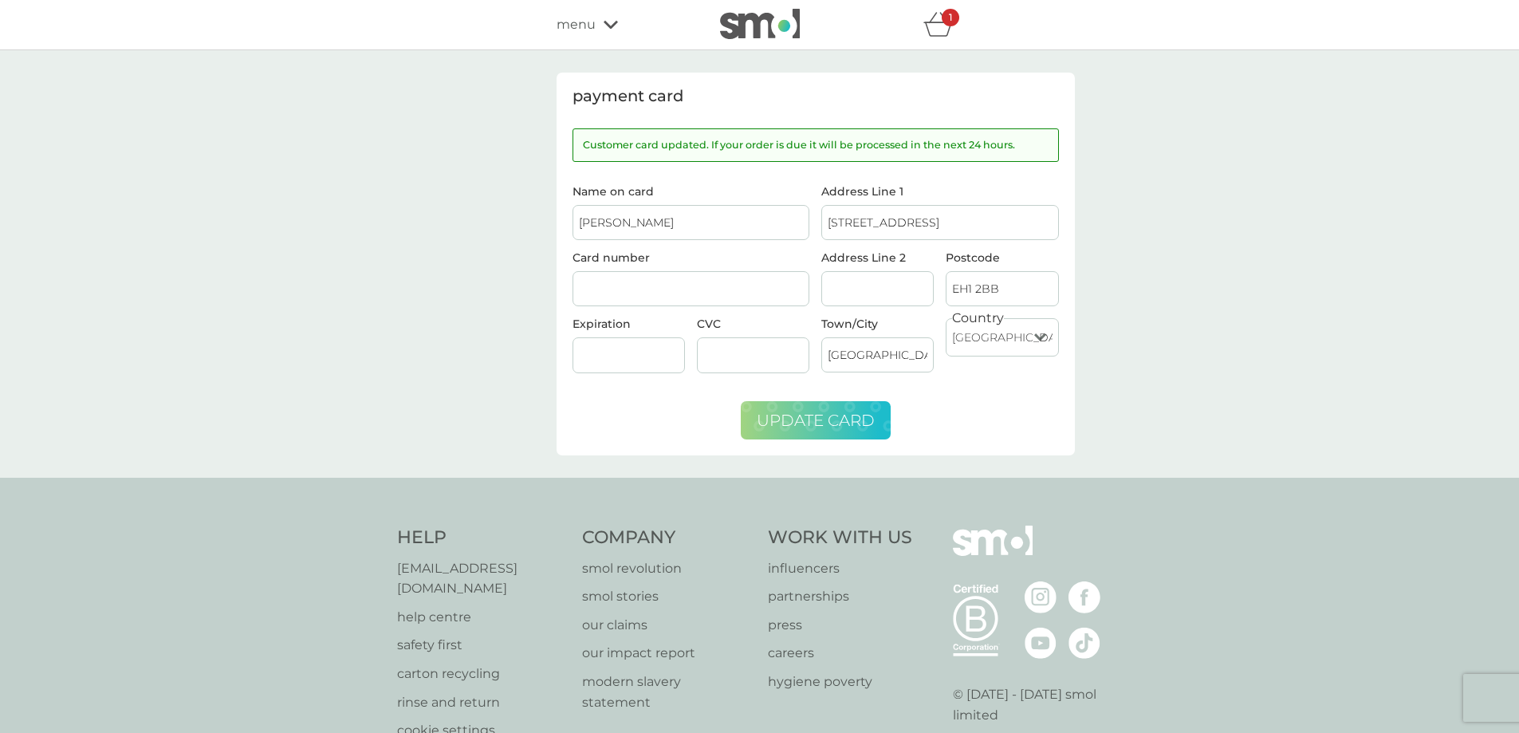
click at [937, 25] on icon "basket" at bounding box center [939, 24] width 30 height 25
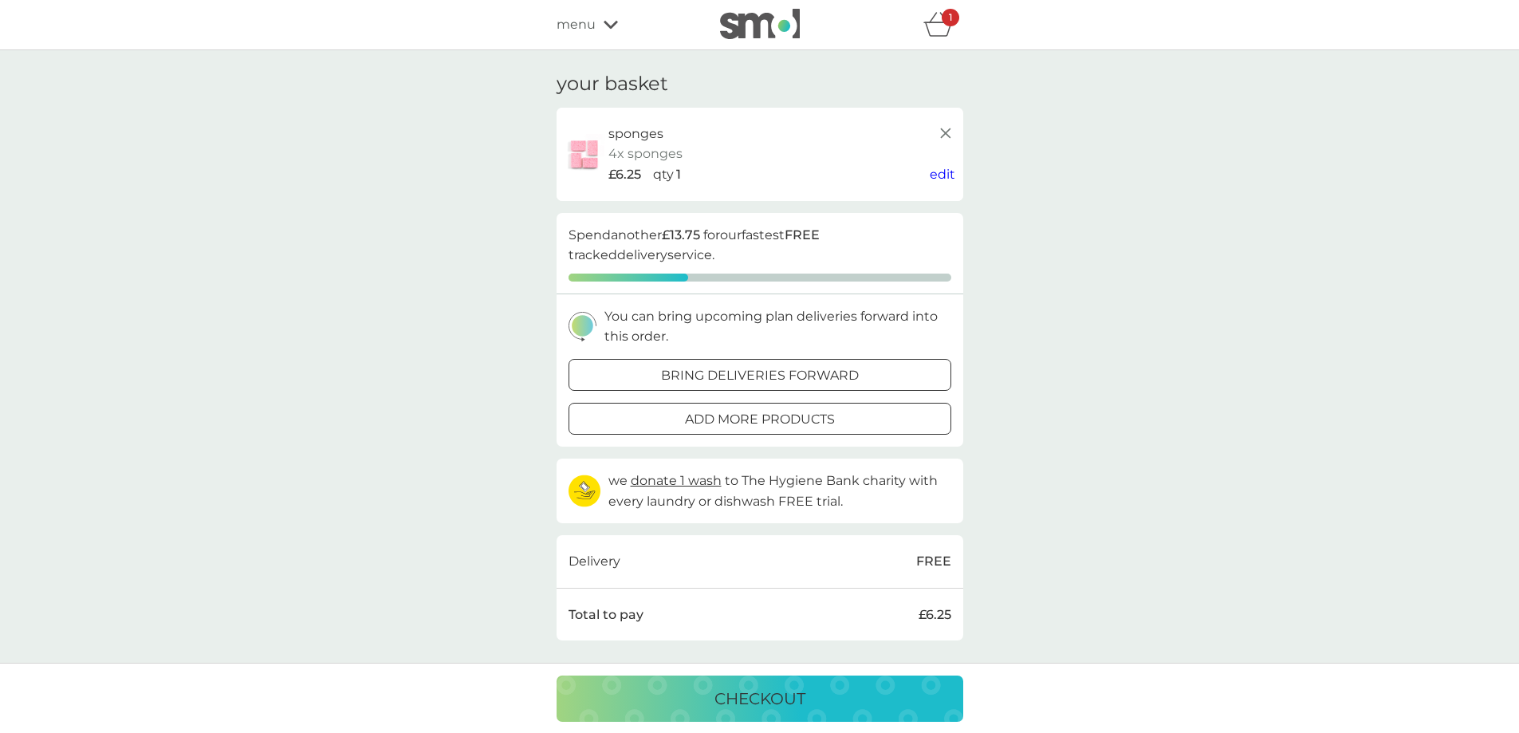
click at [584, 22] on span "menu" at bounding box center [576, 24] width 39 height 21
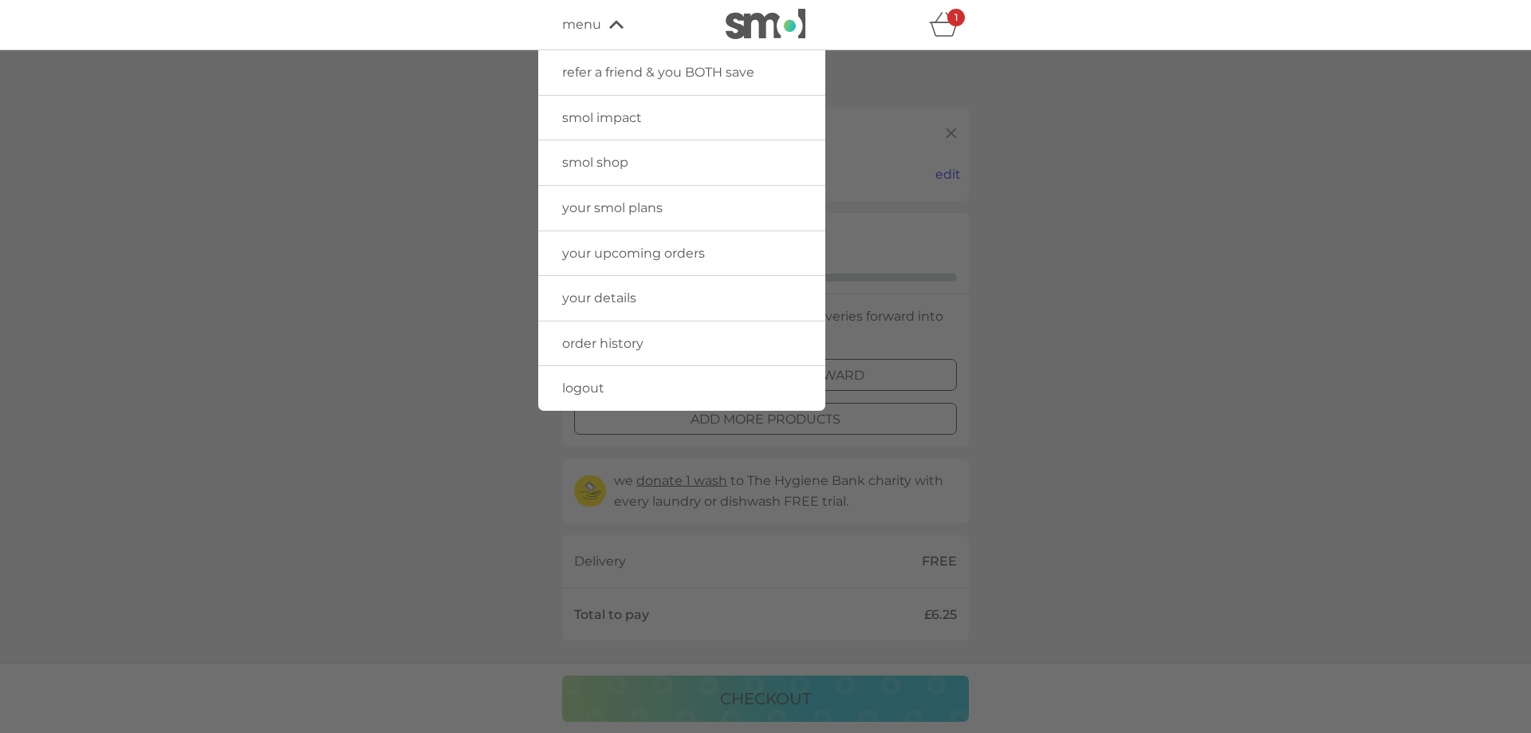
click at [601, 214] on span "your smol plans" at bounding box center [612, 207] width 100 height 15
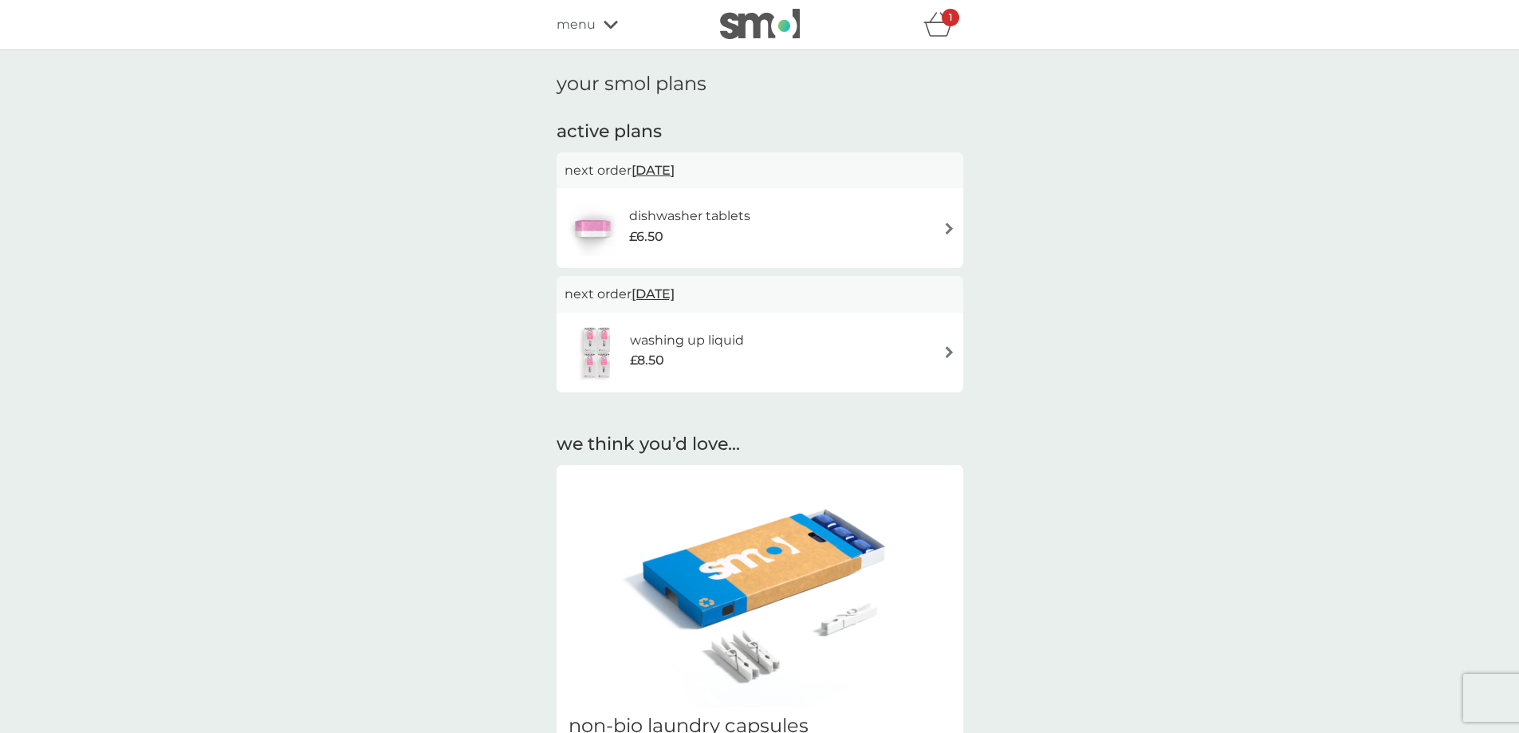
click at [747, 245] on div "£6.50" at bounding box center [689, 237] width 121 height 21
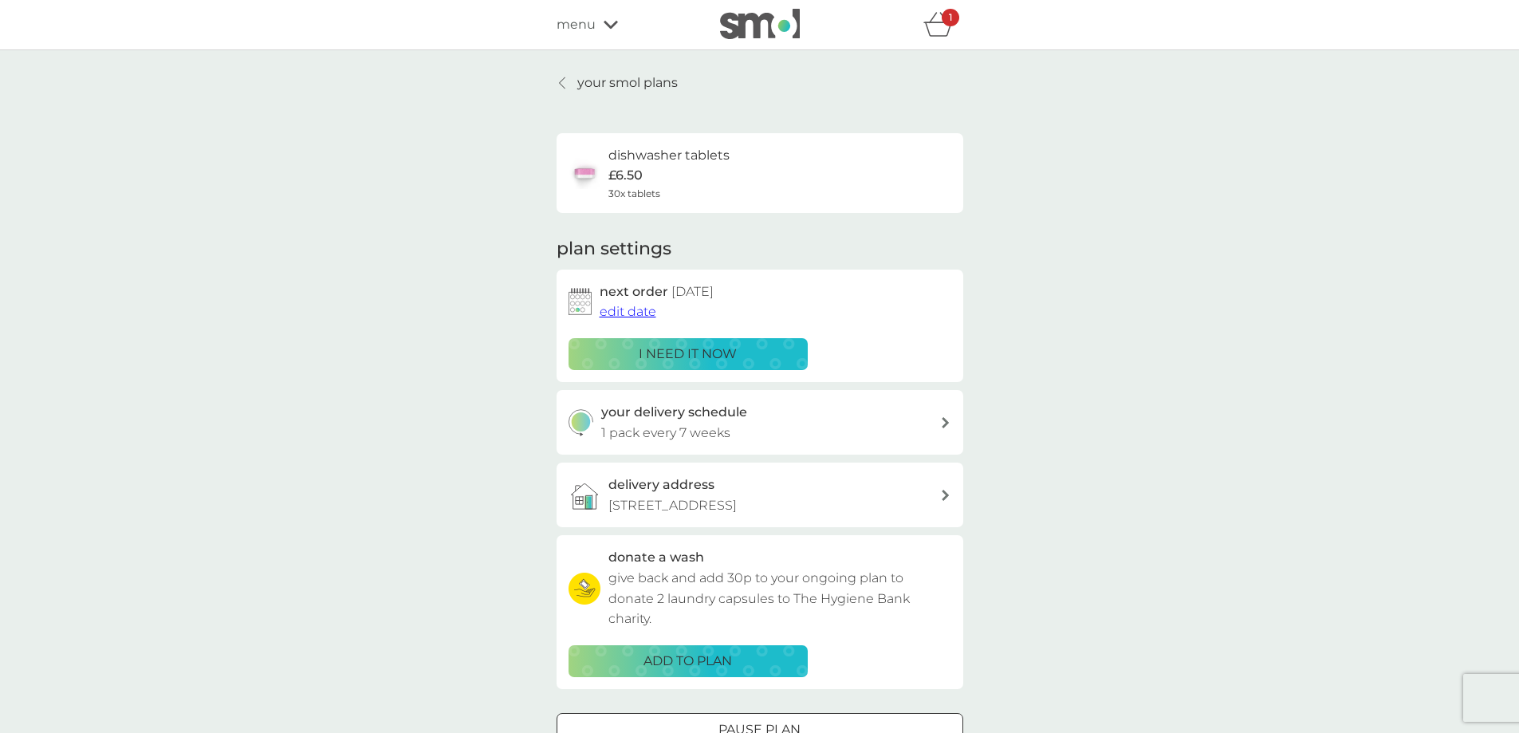
click at [687, 347] on p "i need it now" at bounding box center [688, 354] width 98 height 21
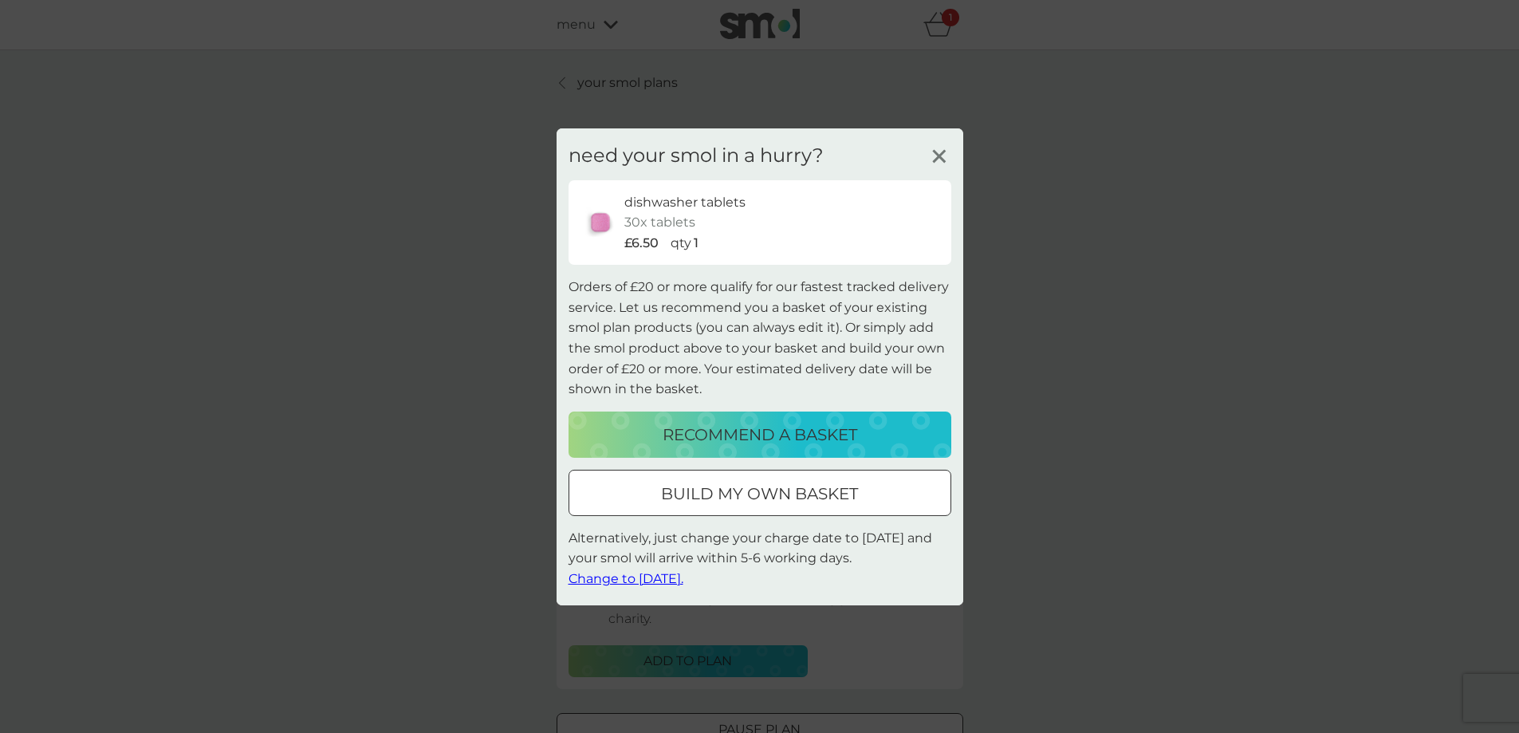
click at [744, 494] on div at bounding box center [740, 492] width 11 height 11
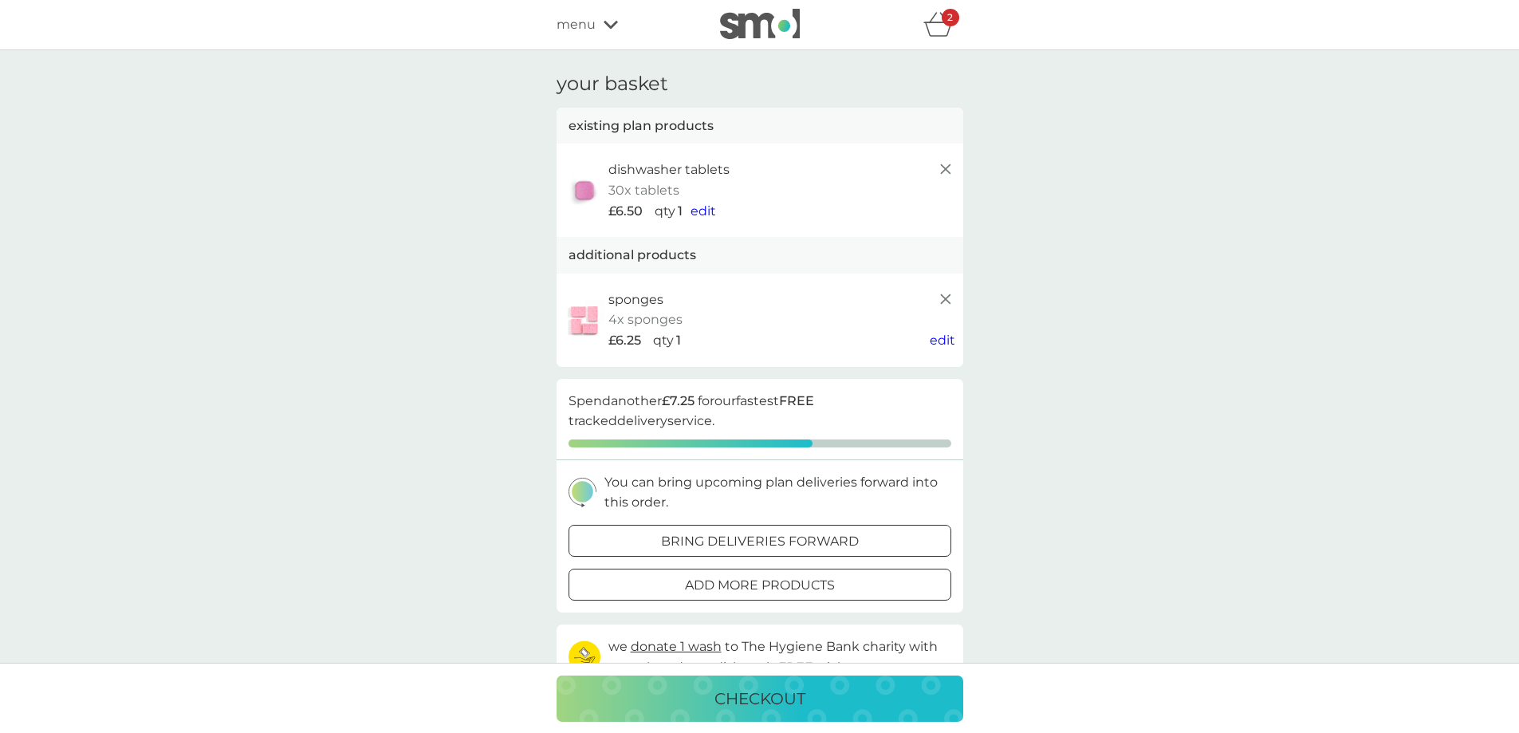
click at [762, 699] on p "checkout" at bounding box center [760, 699] width 91 height 26
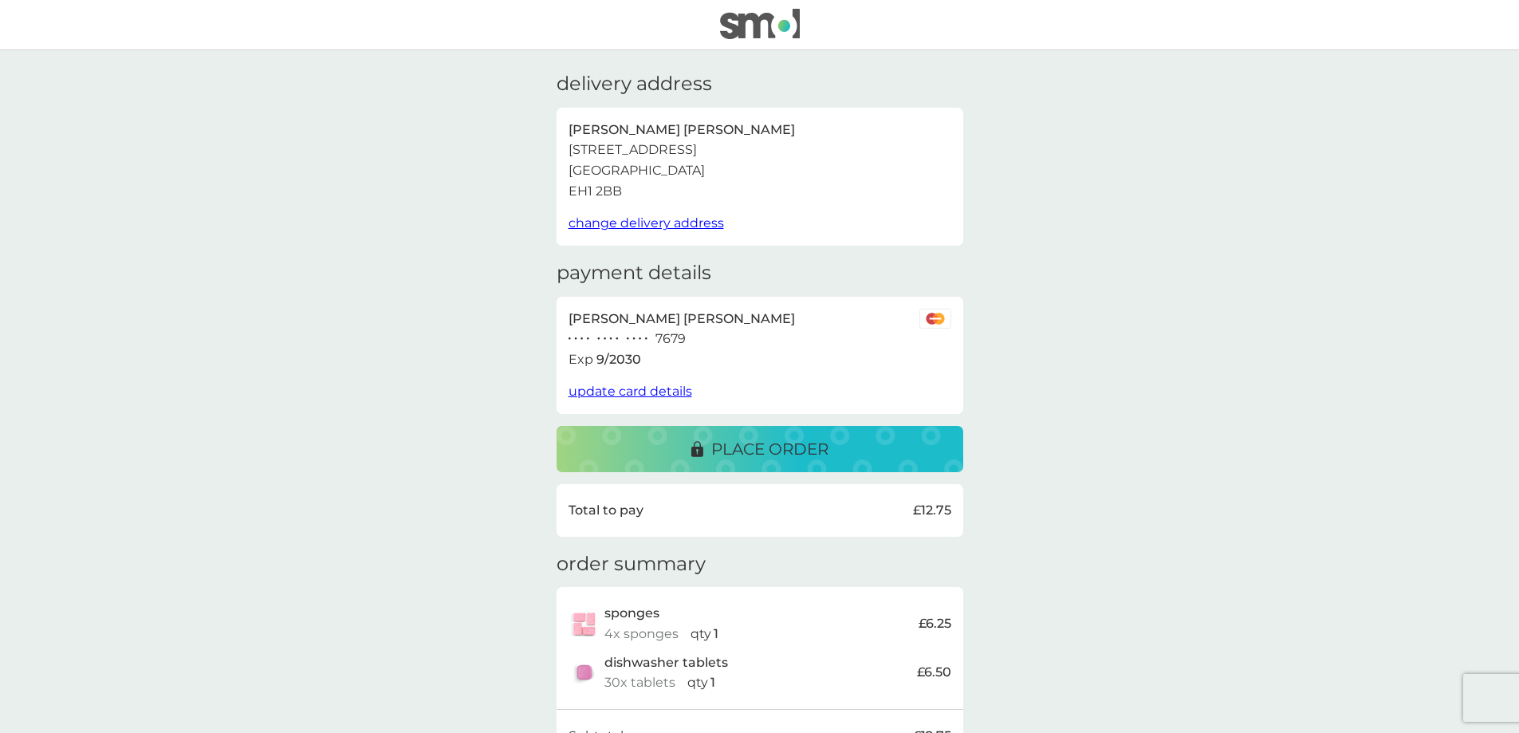
click at [756, 444] on p "place order" at bounding box center [769, 449] width 117 height 26
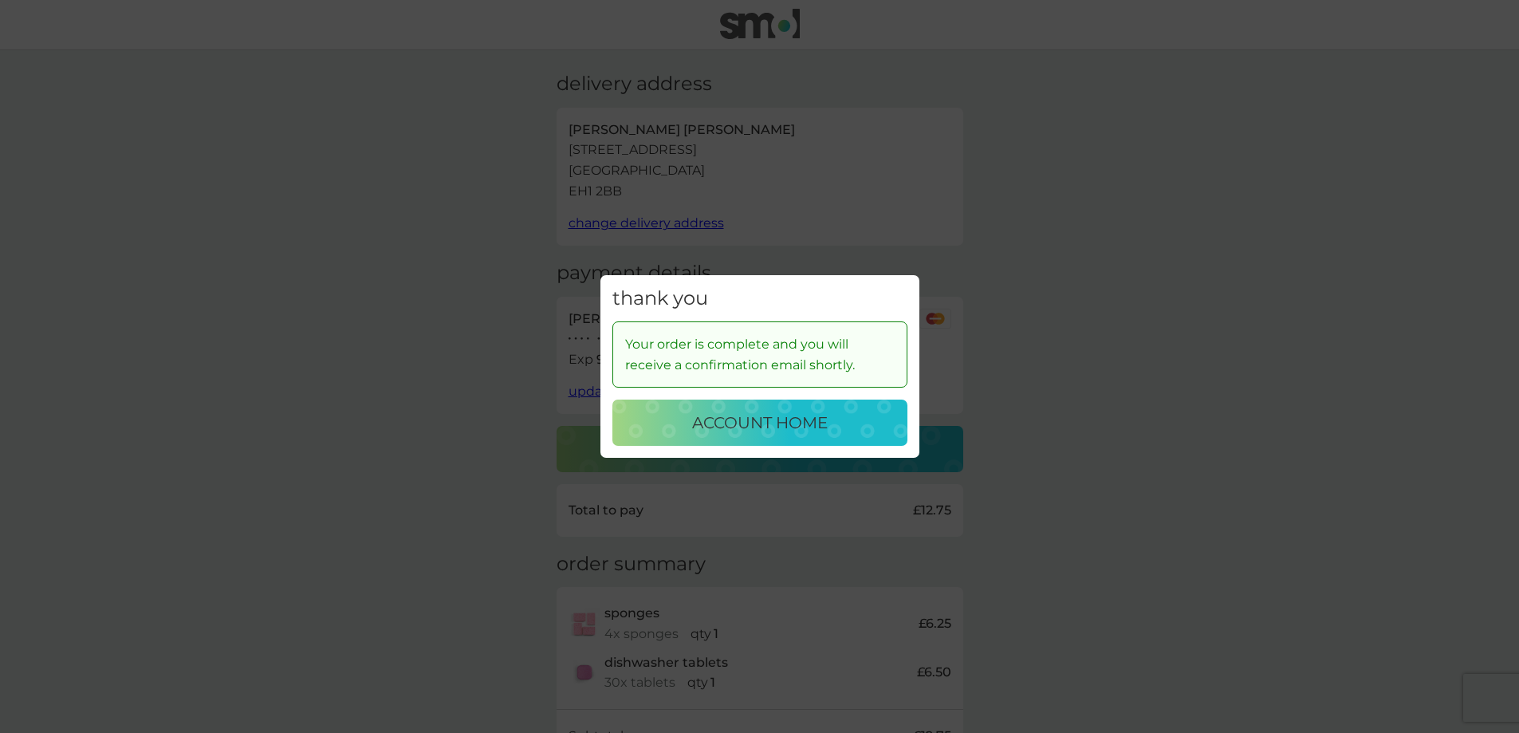
click at [754, 426] on p "account home" at bounding box center [760, 423] width 136 height 26
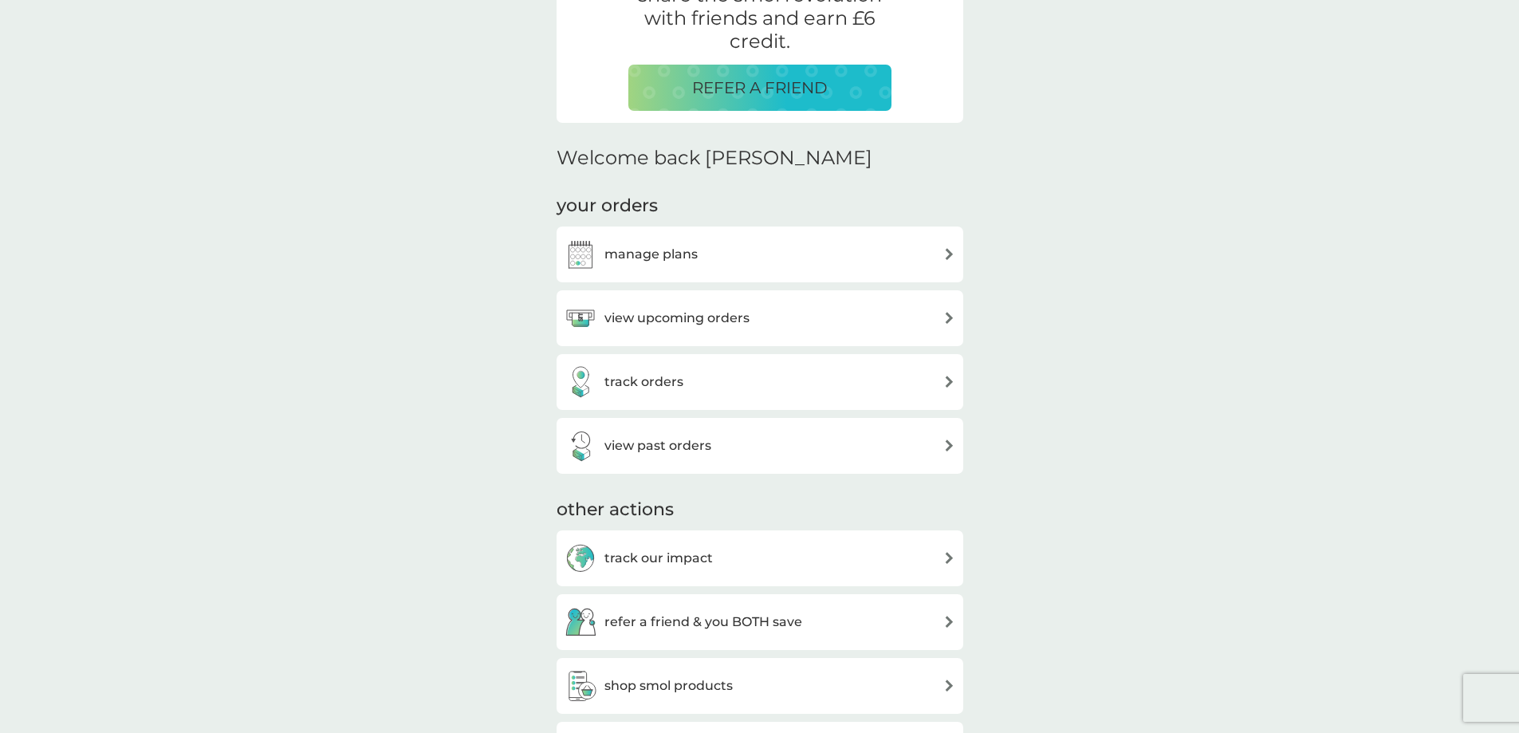
scroll to position [399, 0]
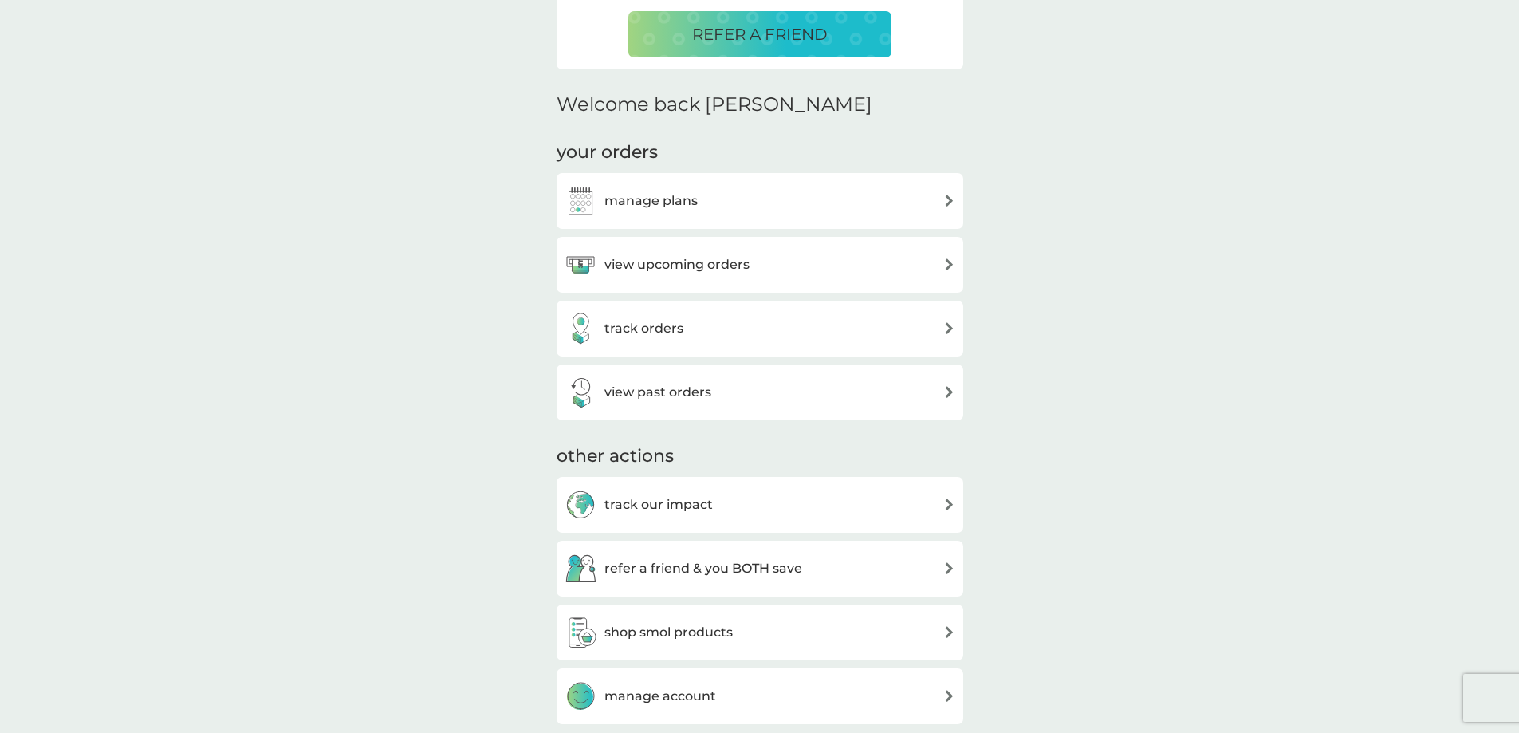
click at [667, 199] on h3 "manage plans" at bounding box center [651, 201] width 93 height 21
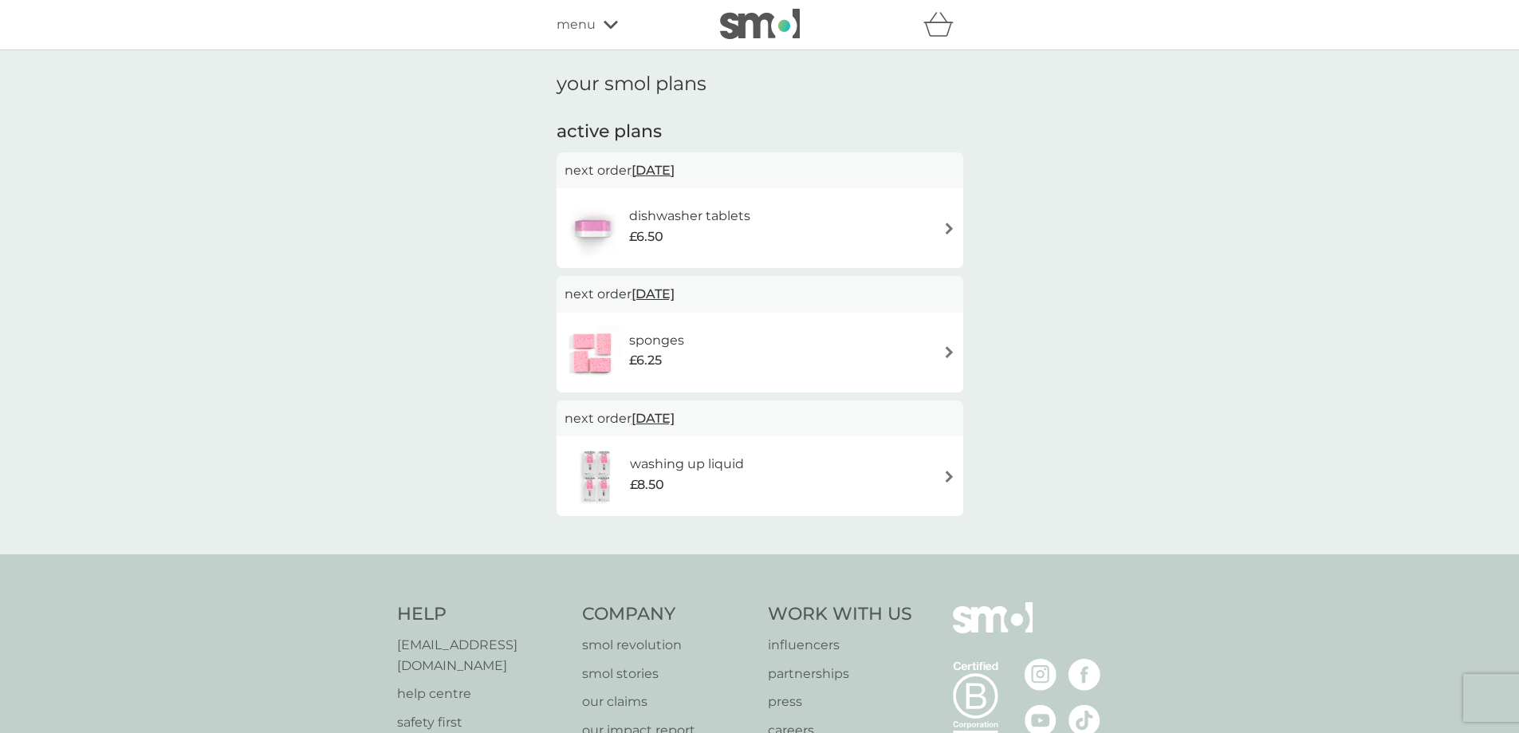
click at [727, 234] on div "£6.50" at bounding box center [689, 237] width 121 height 21
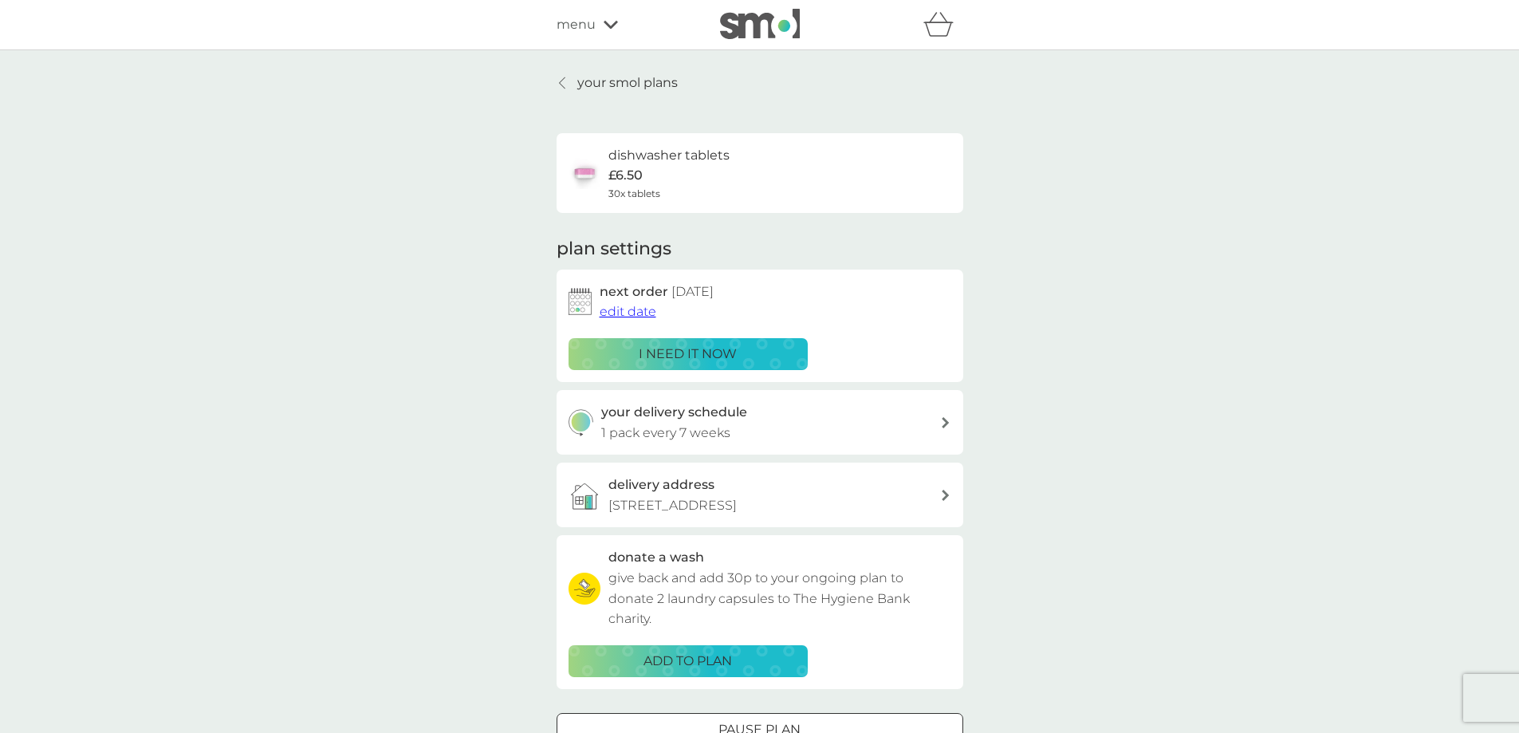
click at [637, 309] on span "edit date" at bounding box center [628, 311] width 57 height 15
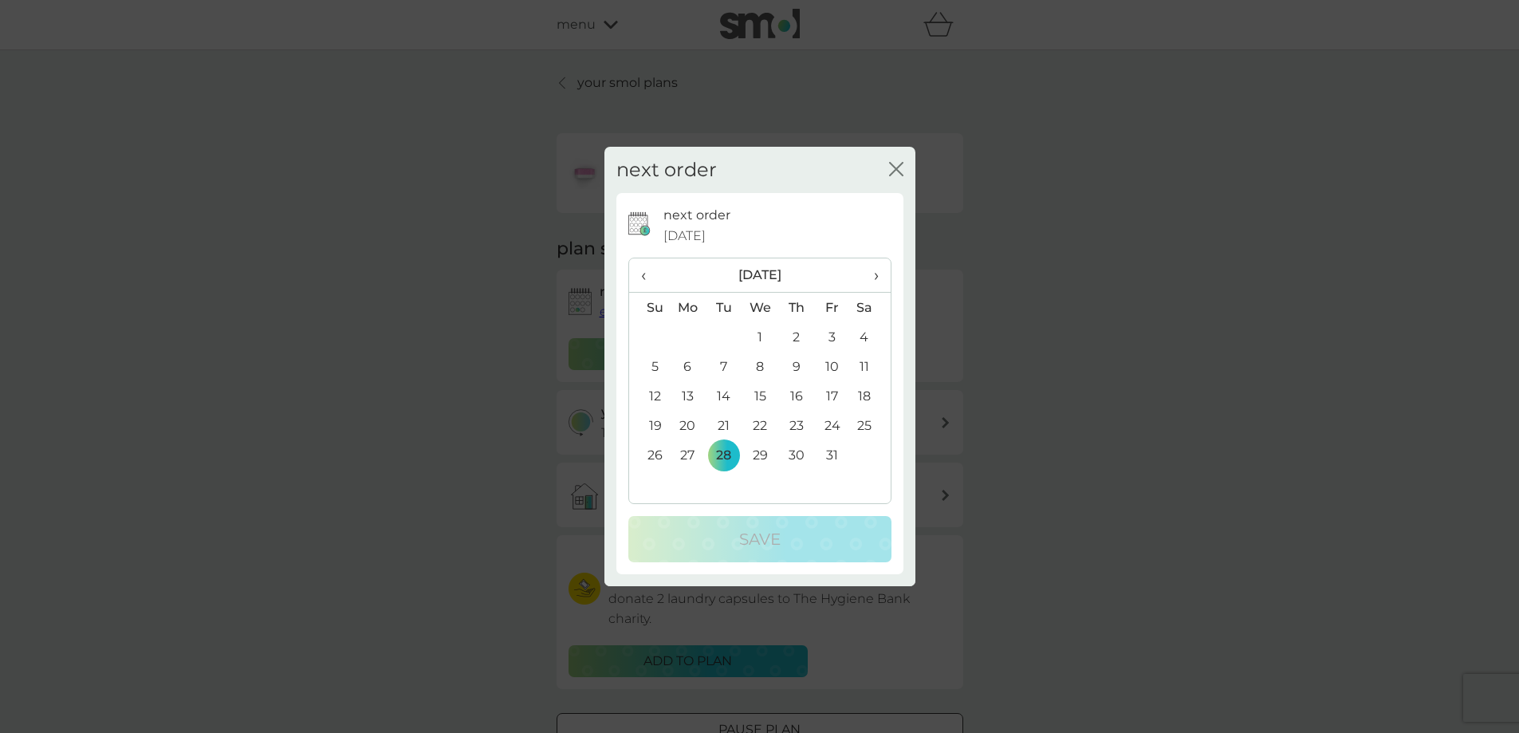
click at [890, 167] on icon "close" at bounding box center [896, 169] width 14 height 14
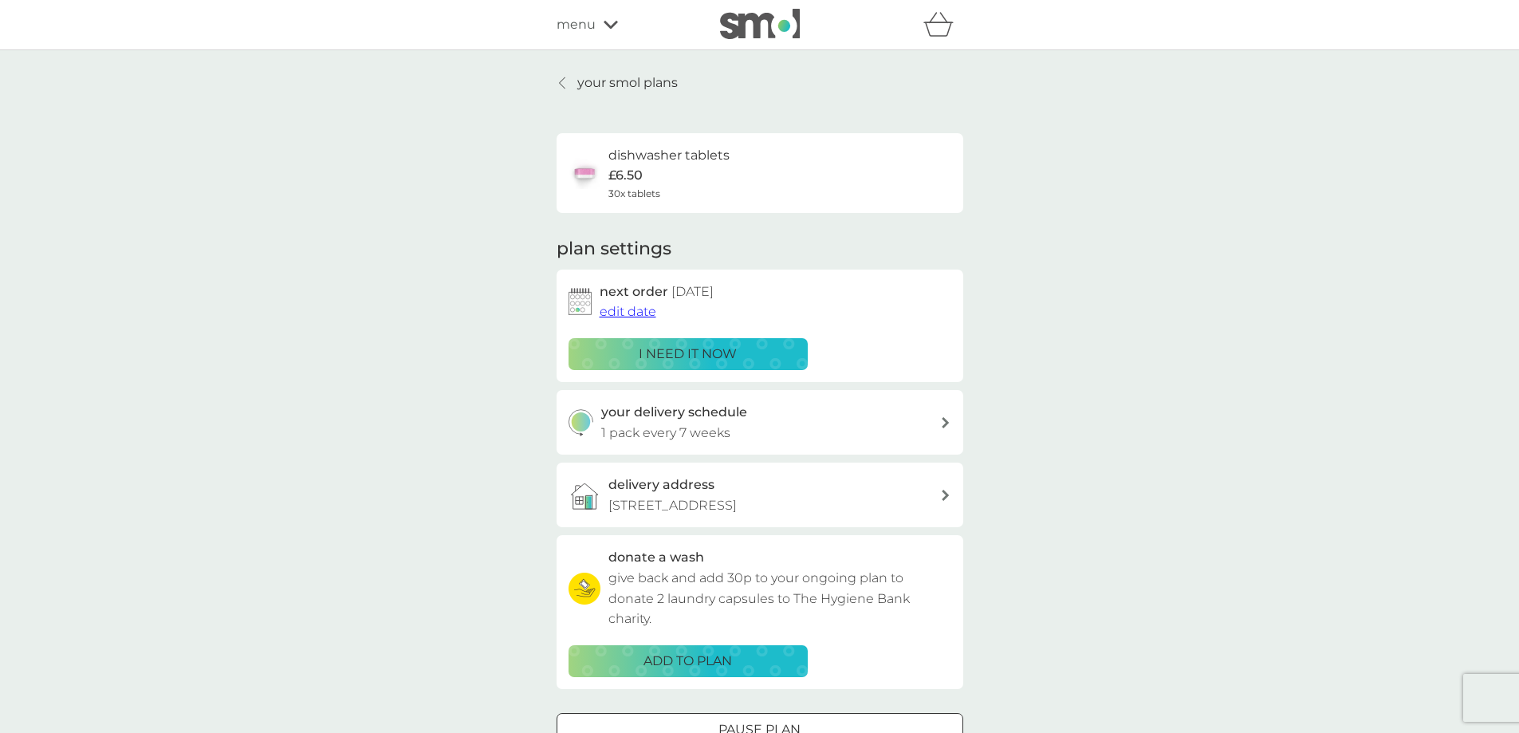
click at [783, 427] on div "your delivery schedule 1 pack every 7 weeks" at bounding box center [770, 422] width 339 height 41
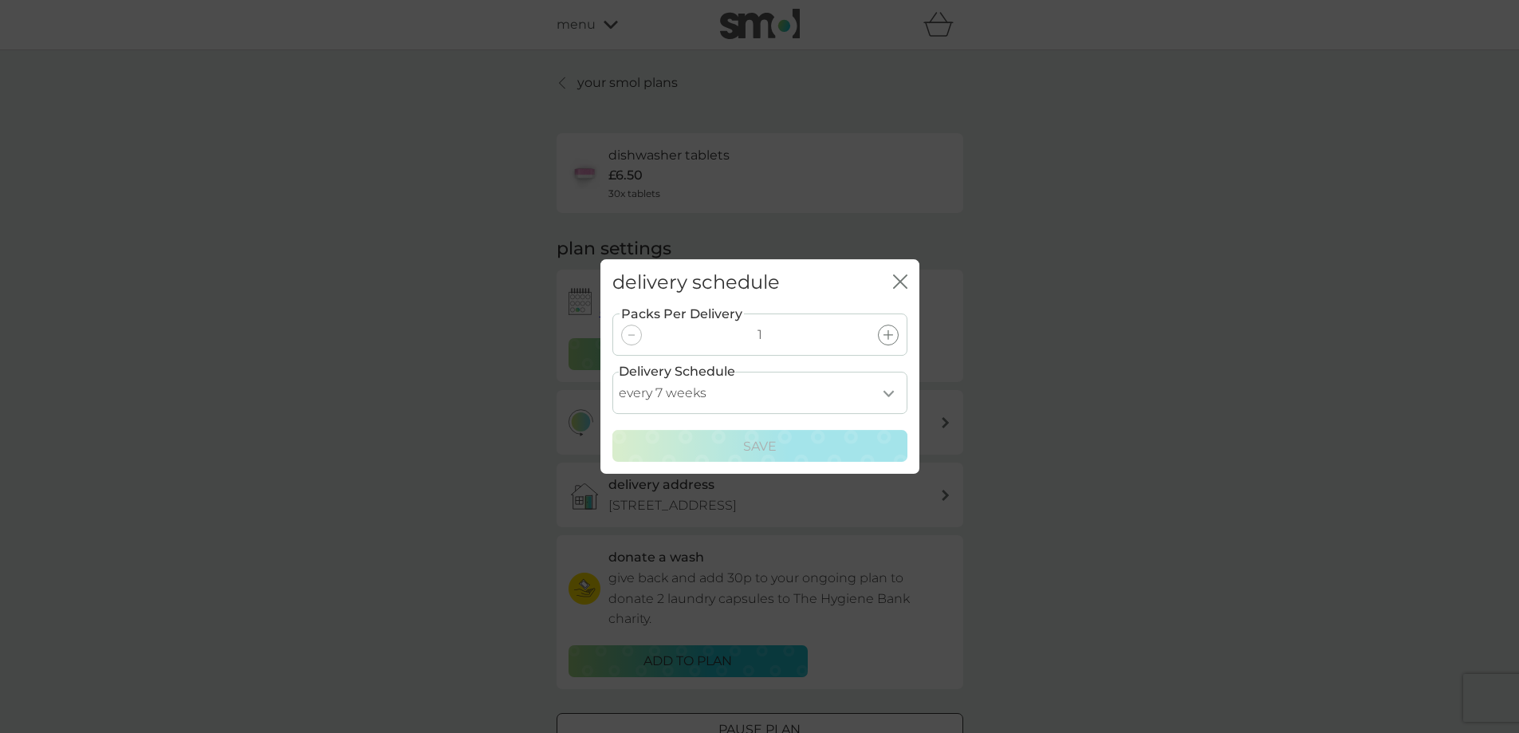
click at [888, 393] on select "every 1 week every 2 weeks every 3 weeks every 4 weeks every 5 weeks every 6 we…" at bounding box center [760, 393] width 295 height 42
select select "70"
click at [613, 372] on select "every 1 week every 2 weeks every 3 weeks every 4 weeks every 5 weeks every 6 we…" at bounding box center [760, 393] width 295 height 42
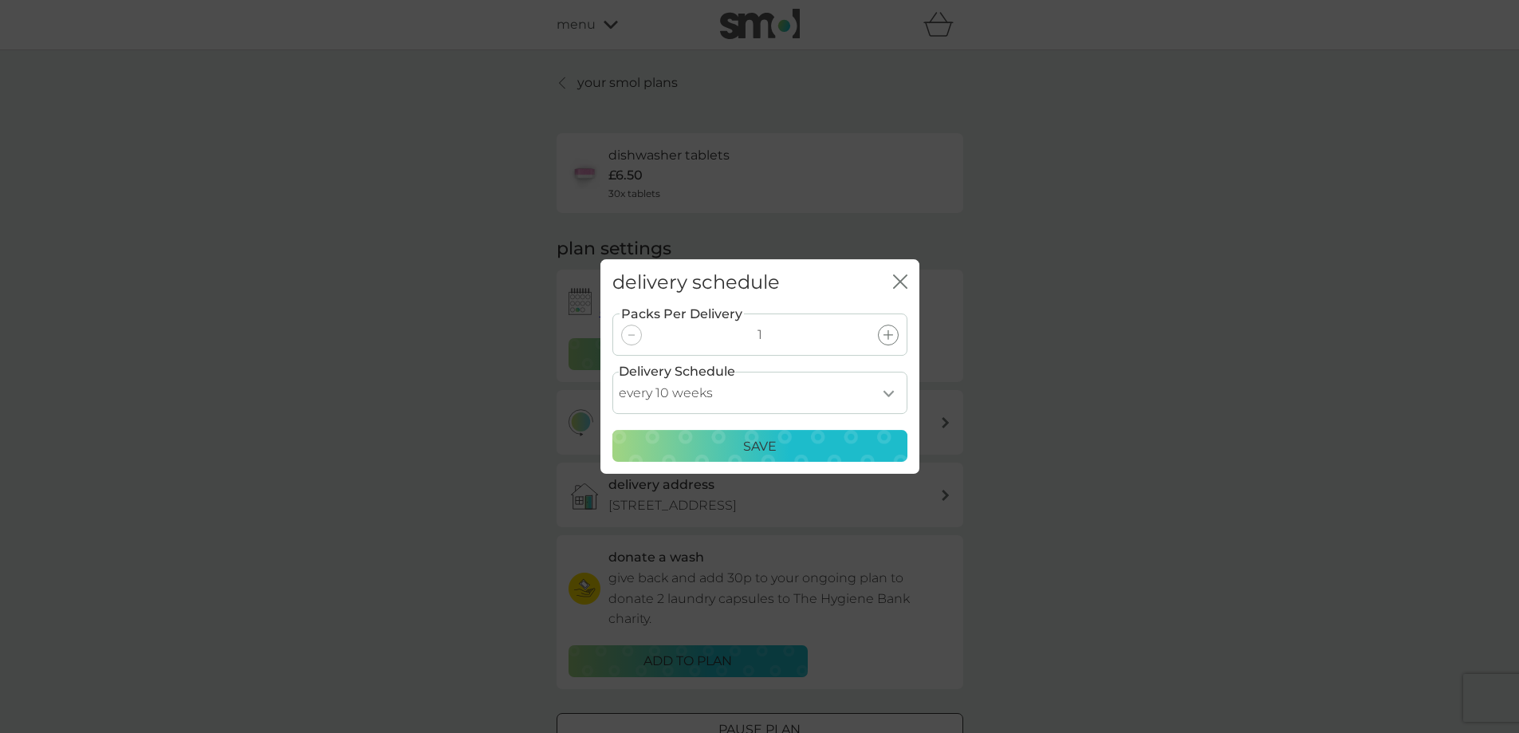
click at [759, 439] on p "Save" at bounding box center [759, 446] width 33 height 21
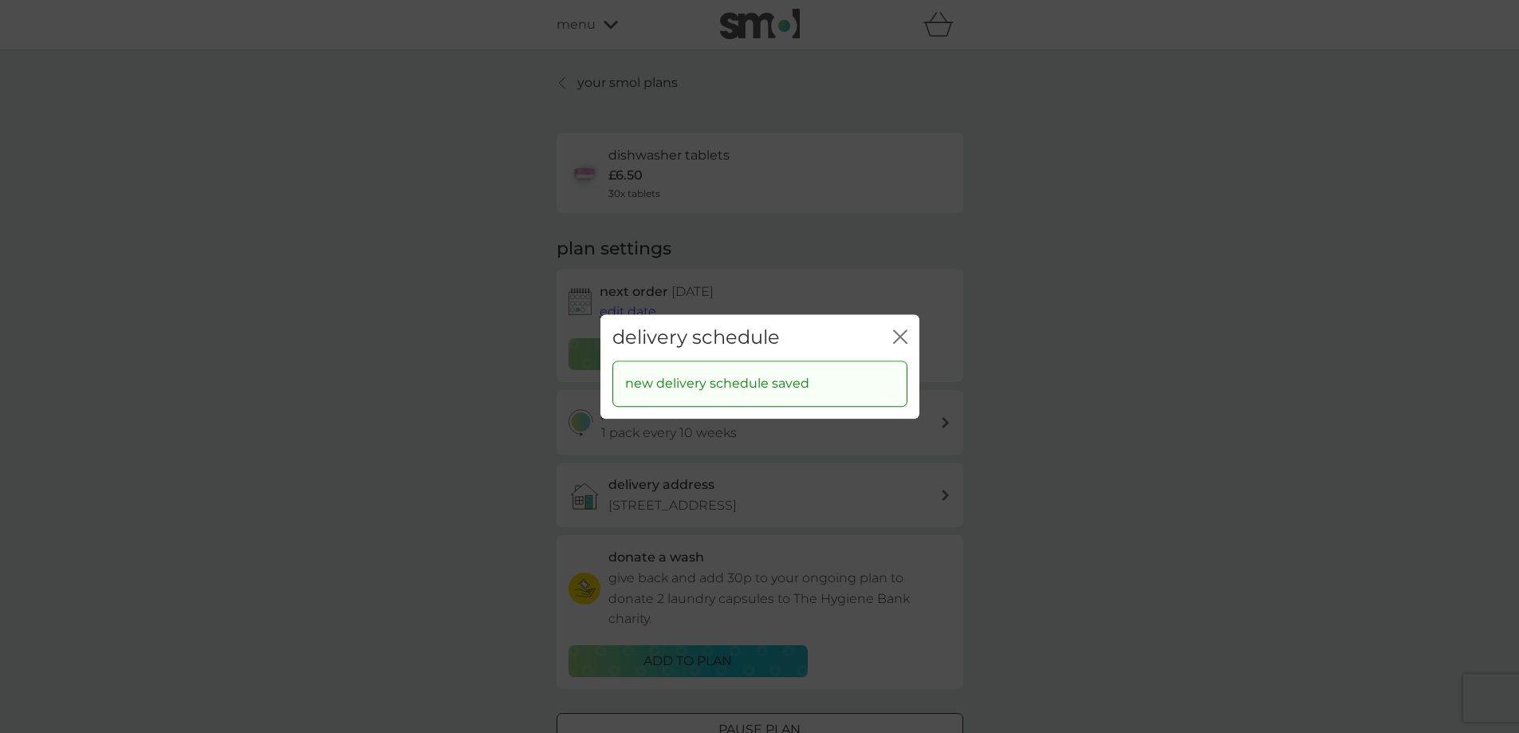
click at [898, 334] on icon "close" at bounding box center [897, 336] width 6 height 13
